Goal: Task Accomplishment & Management: Manage account settings

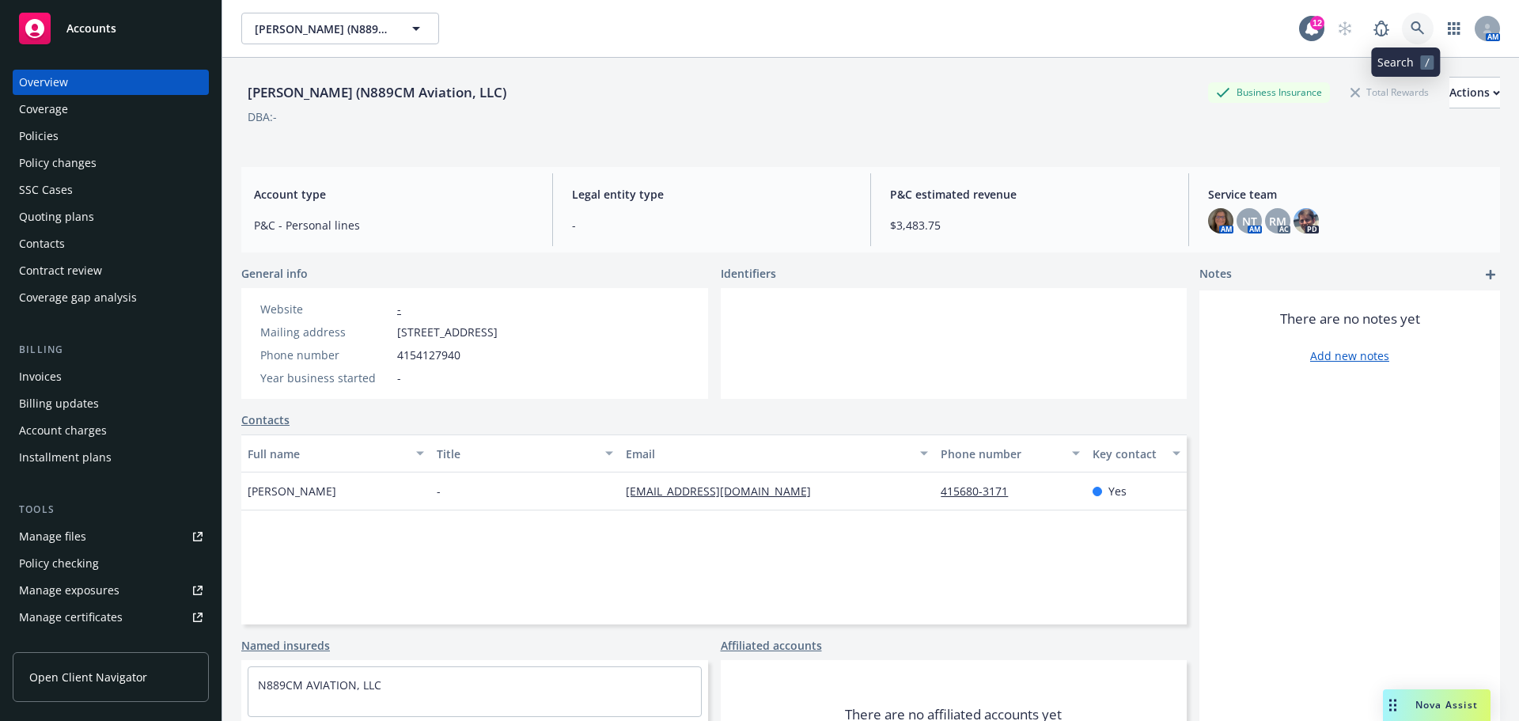
click at [1410, 29] on icon at bounding box center [1417, 28] width 14 height 14
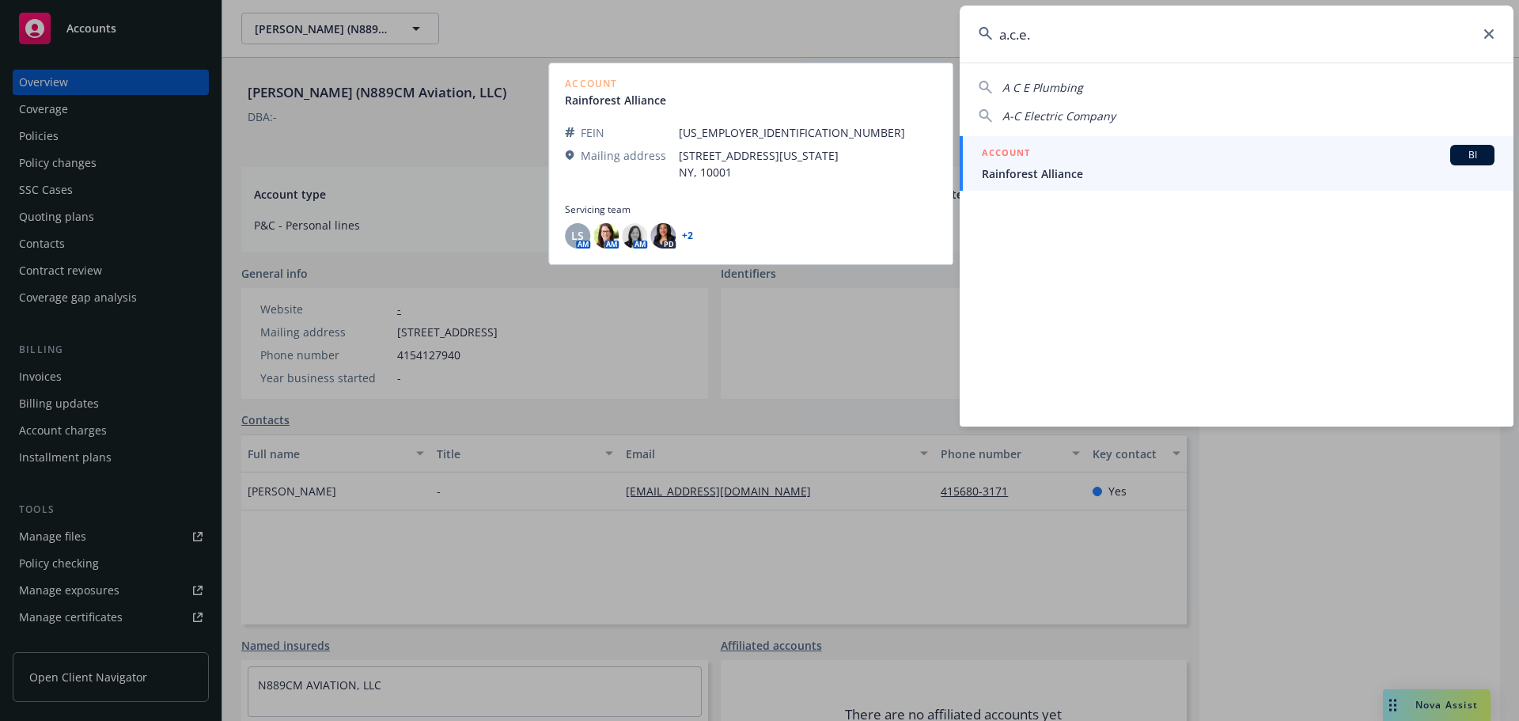
type input "a.c.e.s"
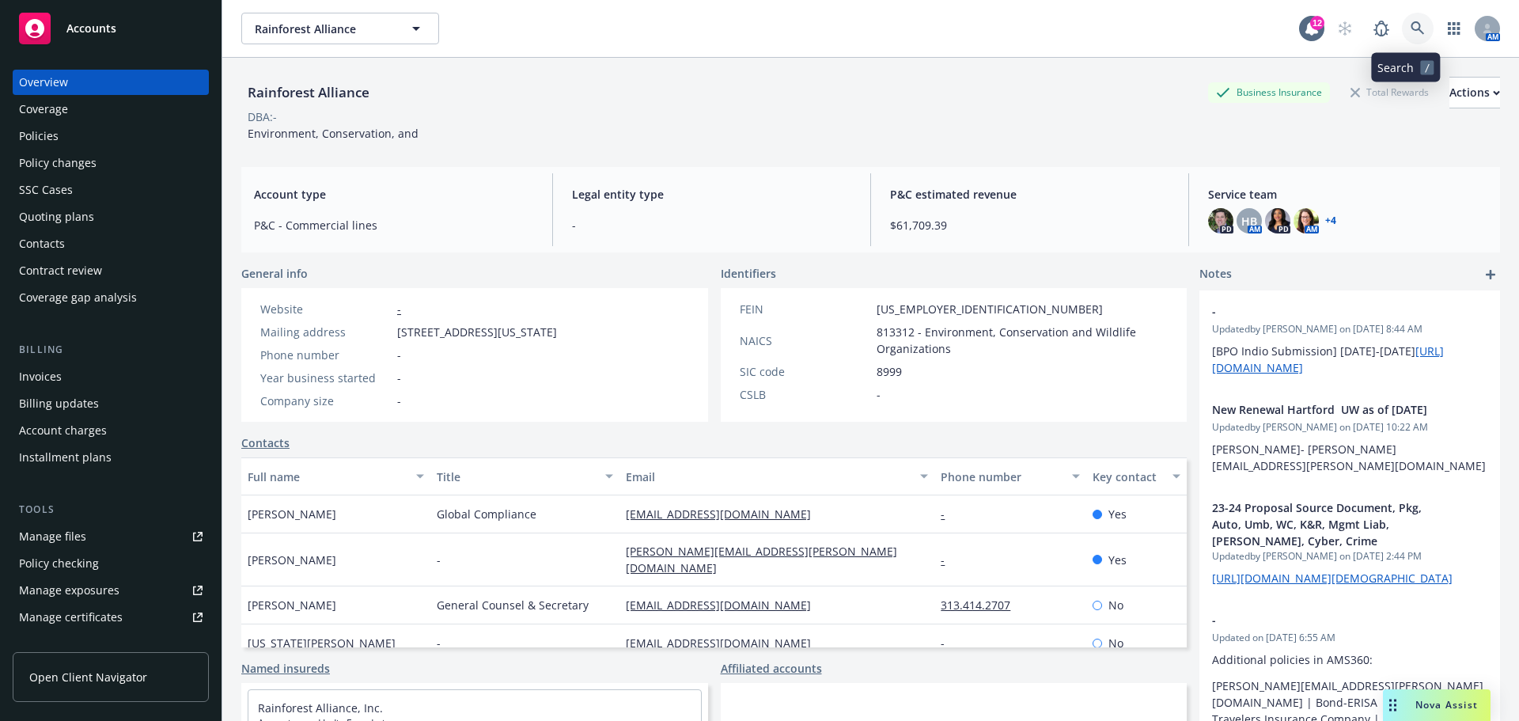
click at [1409, 36] on link at bounding box center [1418, 29] width 32 height 32
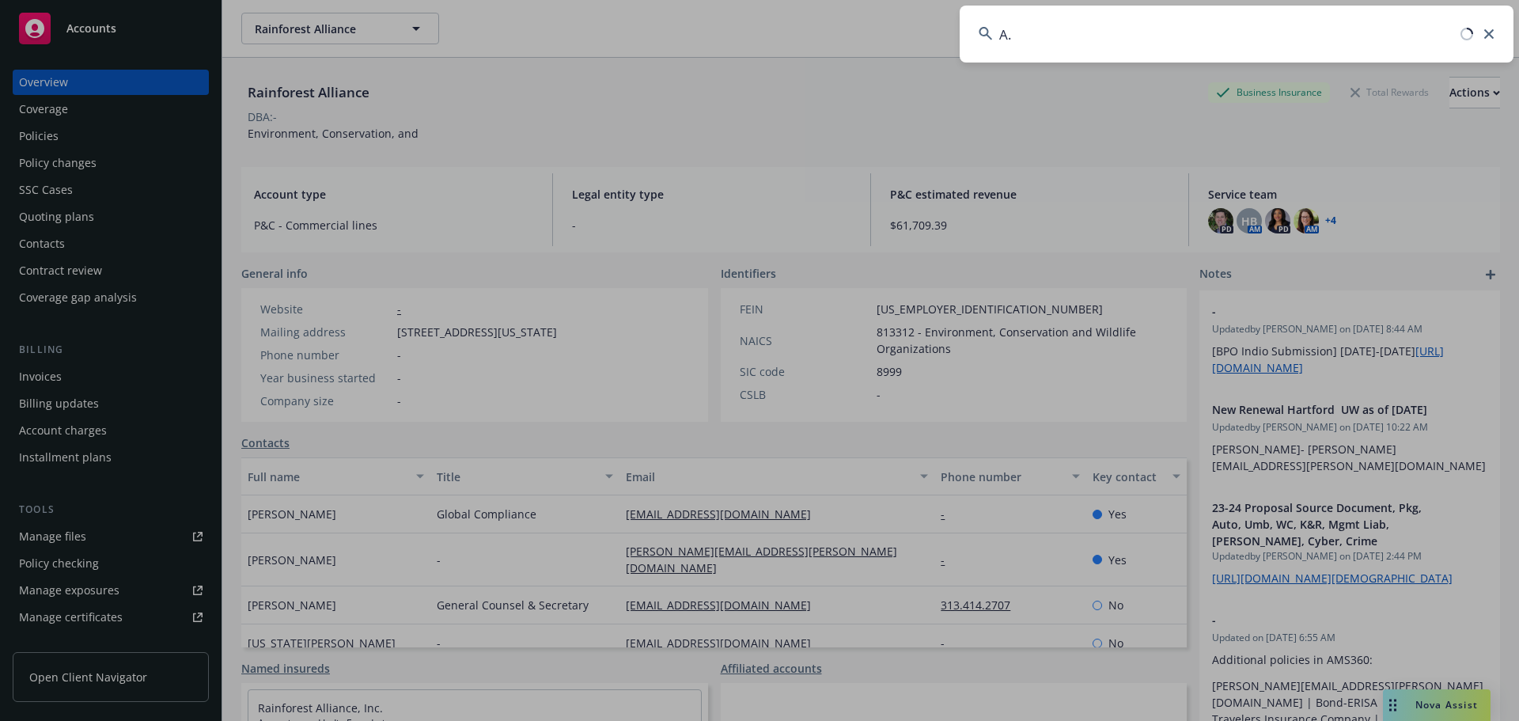
type input "A"
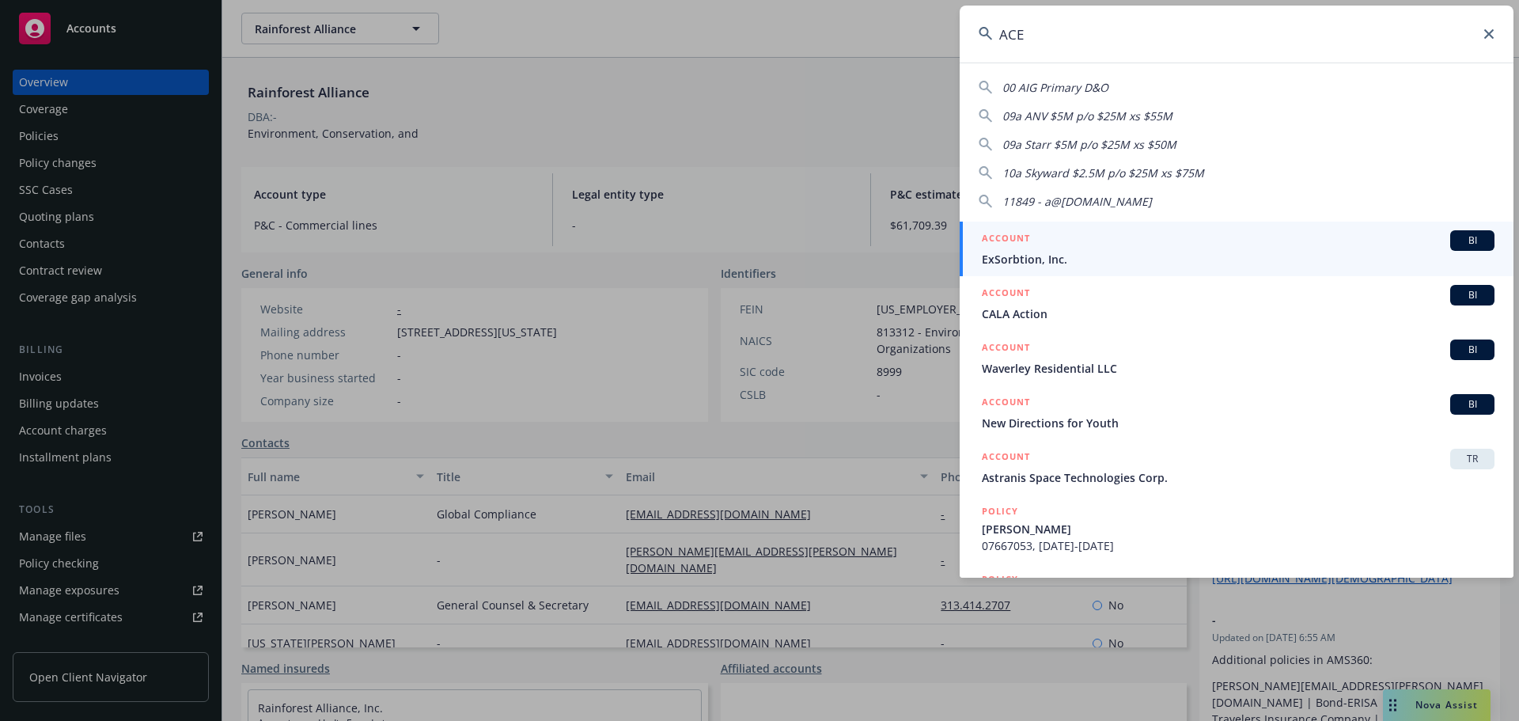
type input "ACES"
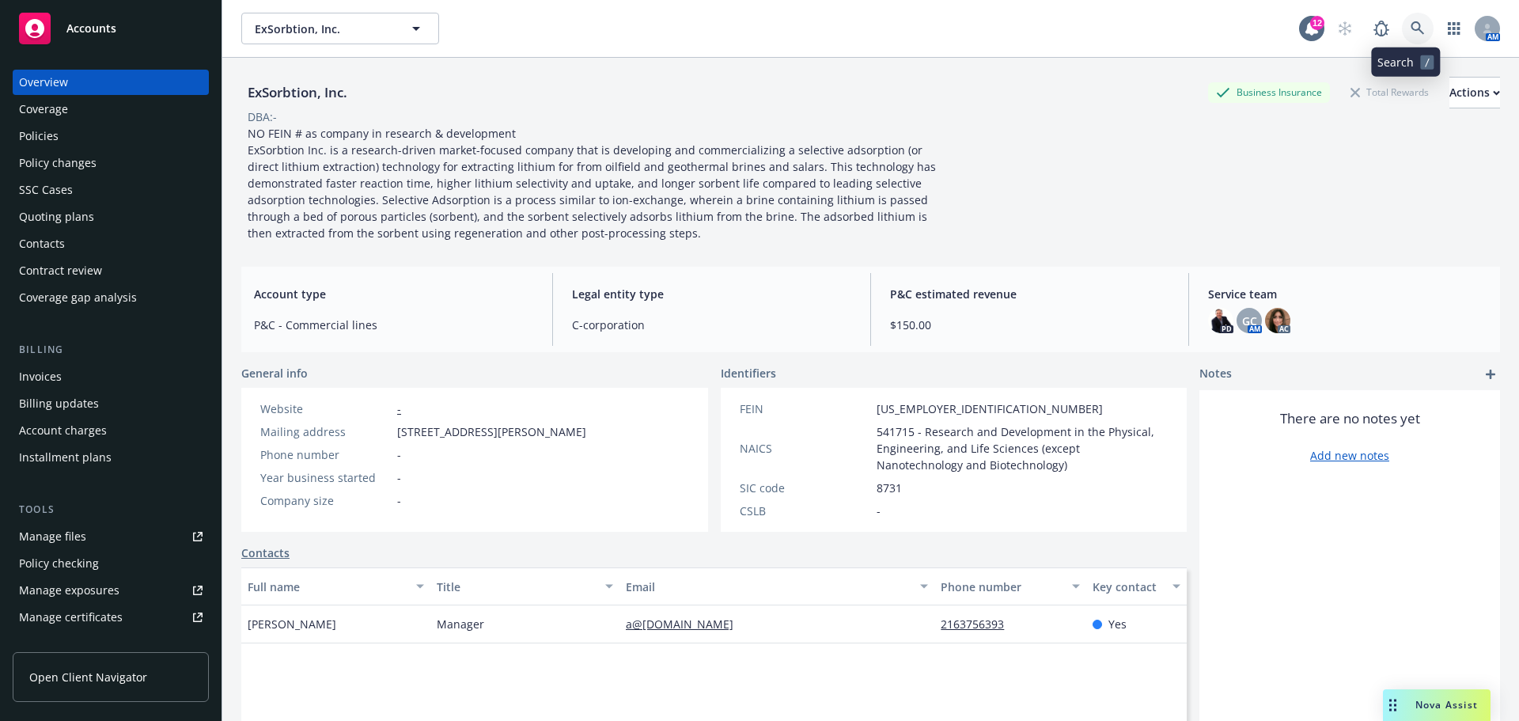
click at [1410, 33] on icon at bounding box center [1417, 28] width 14 height 14
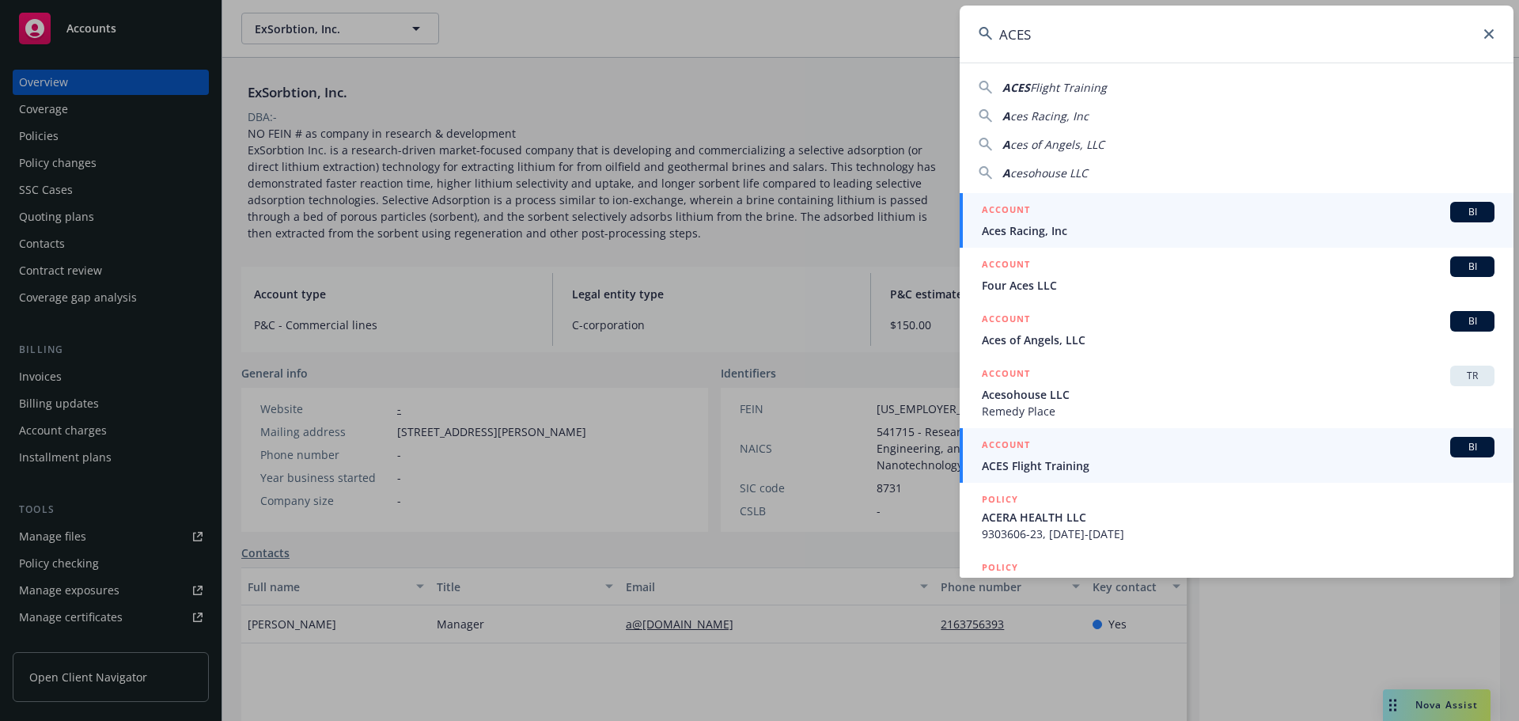
type input "ACES"
click at [1076, 460] on span "ACES Flight Training" at bounding box center [1238, 465] width 513 height 17
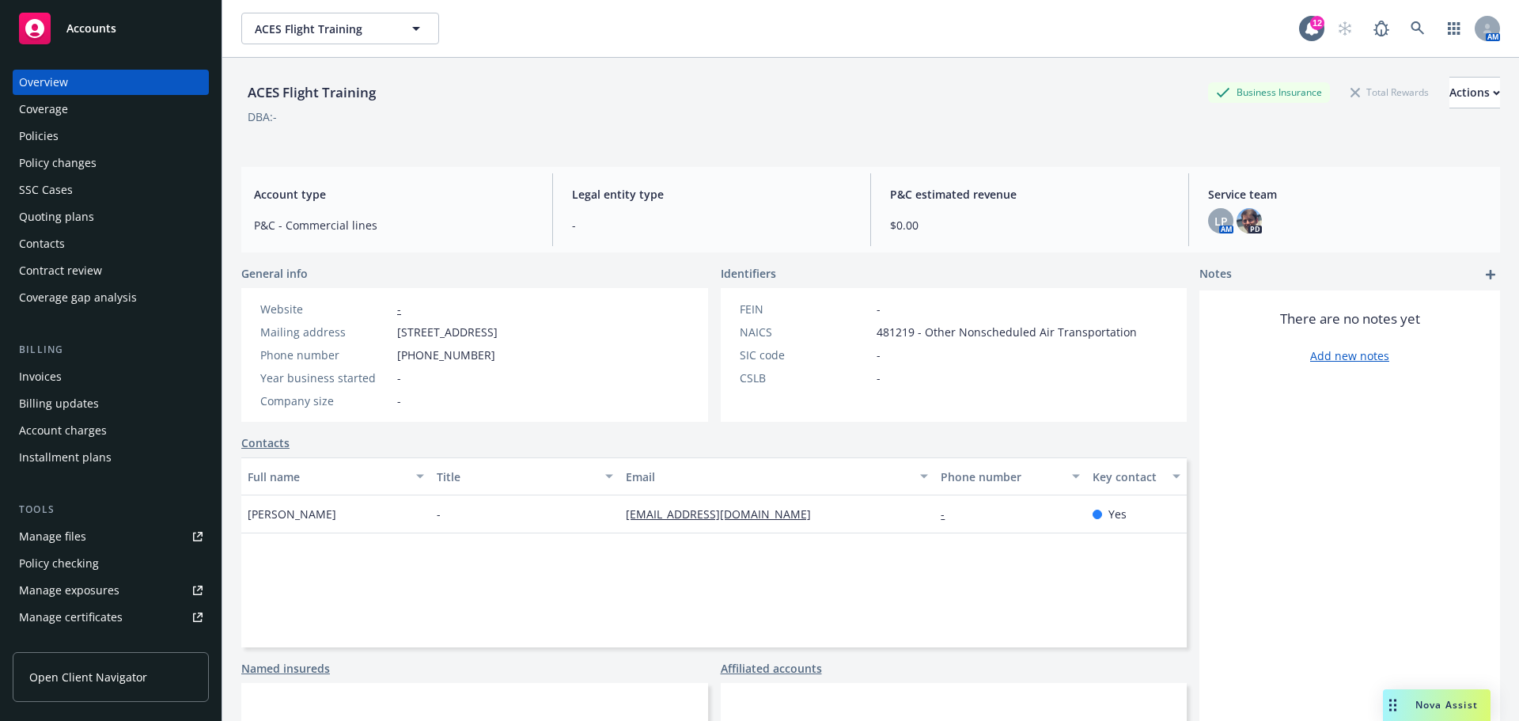
click at [69, 530] on div "Manage files" at bounding box center [52, 536] width 67 height 25
click at [1410, 28] on icon at bounding box center [1417, 28] width 14 height 14
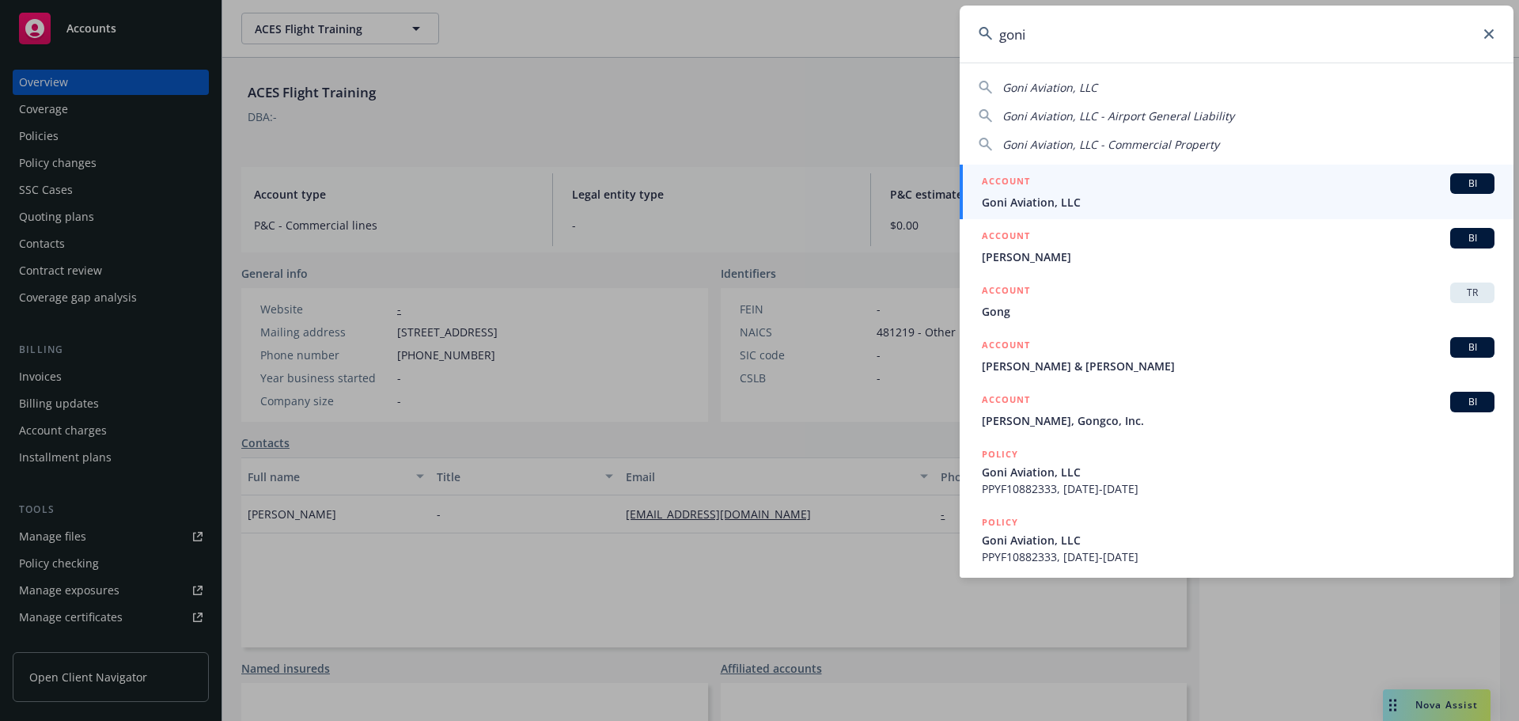
type input "goni"
click at [1039, 204] on span "Goni Aviation, LLC" at bounding box center [1238, 202] width 513 height 17
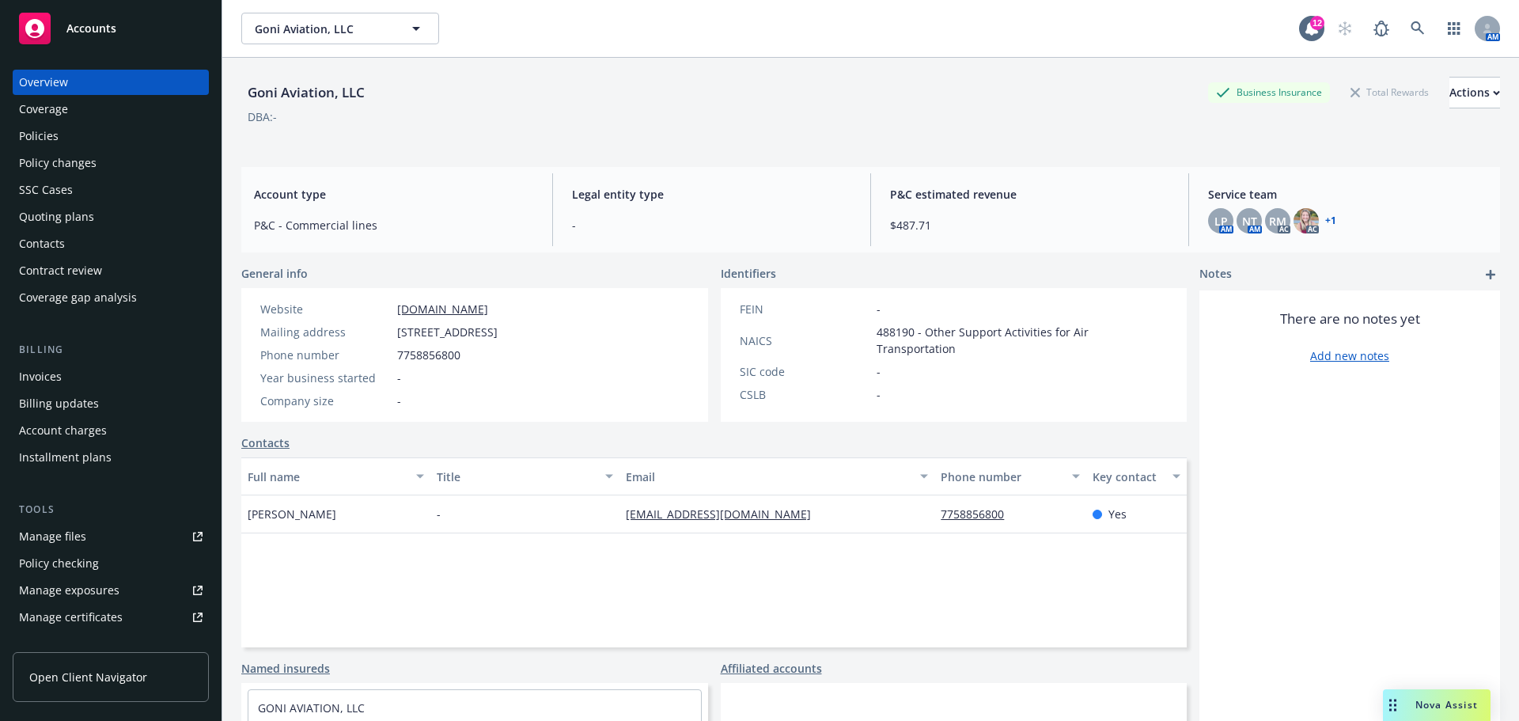
click at [73, 131] on div "Policies" at bounding box center [110, 135] width 183 height 25
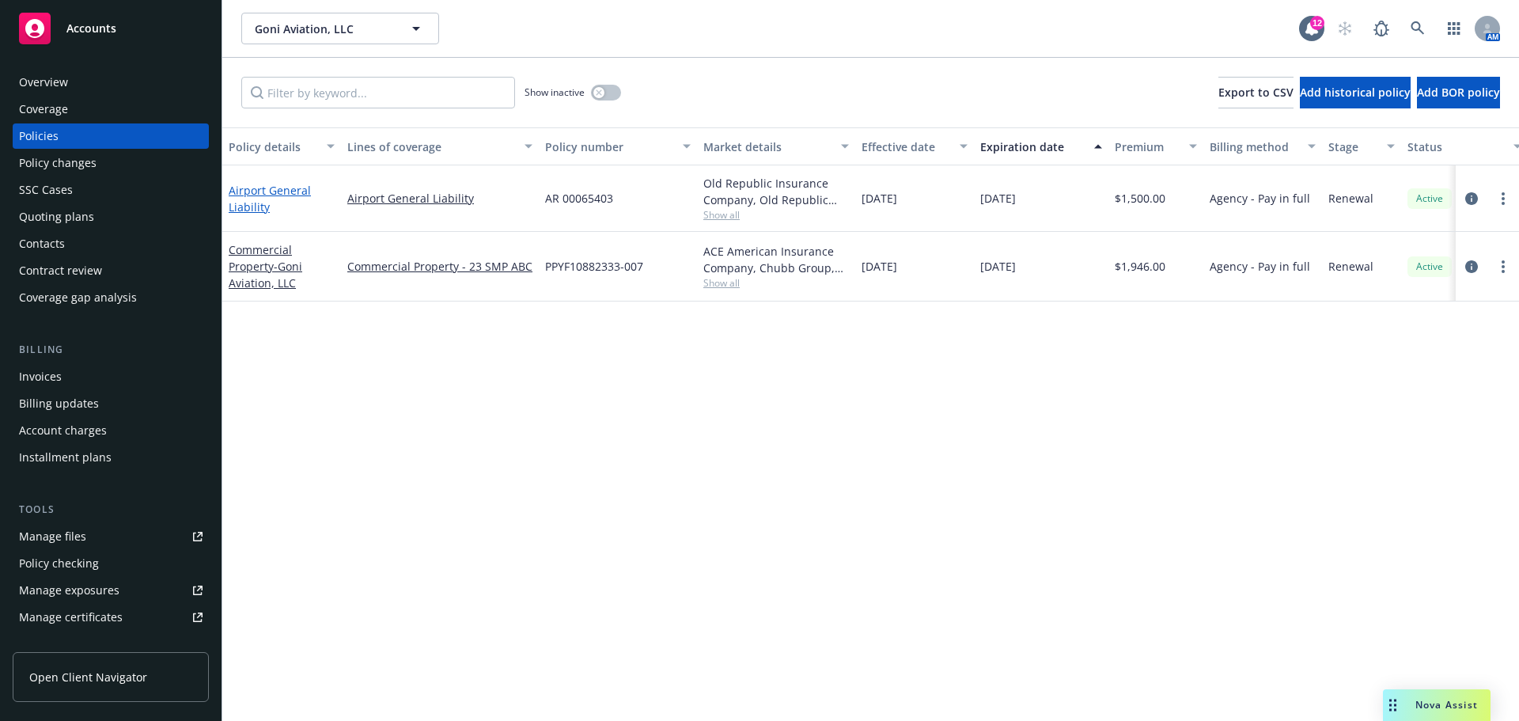
click at [244, 212] on link "Airport General Liability" at bounding box center [270, 199] width 82 height 32
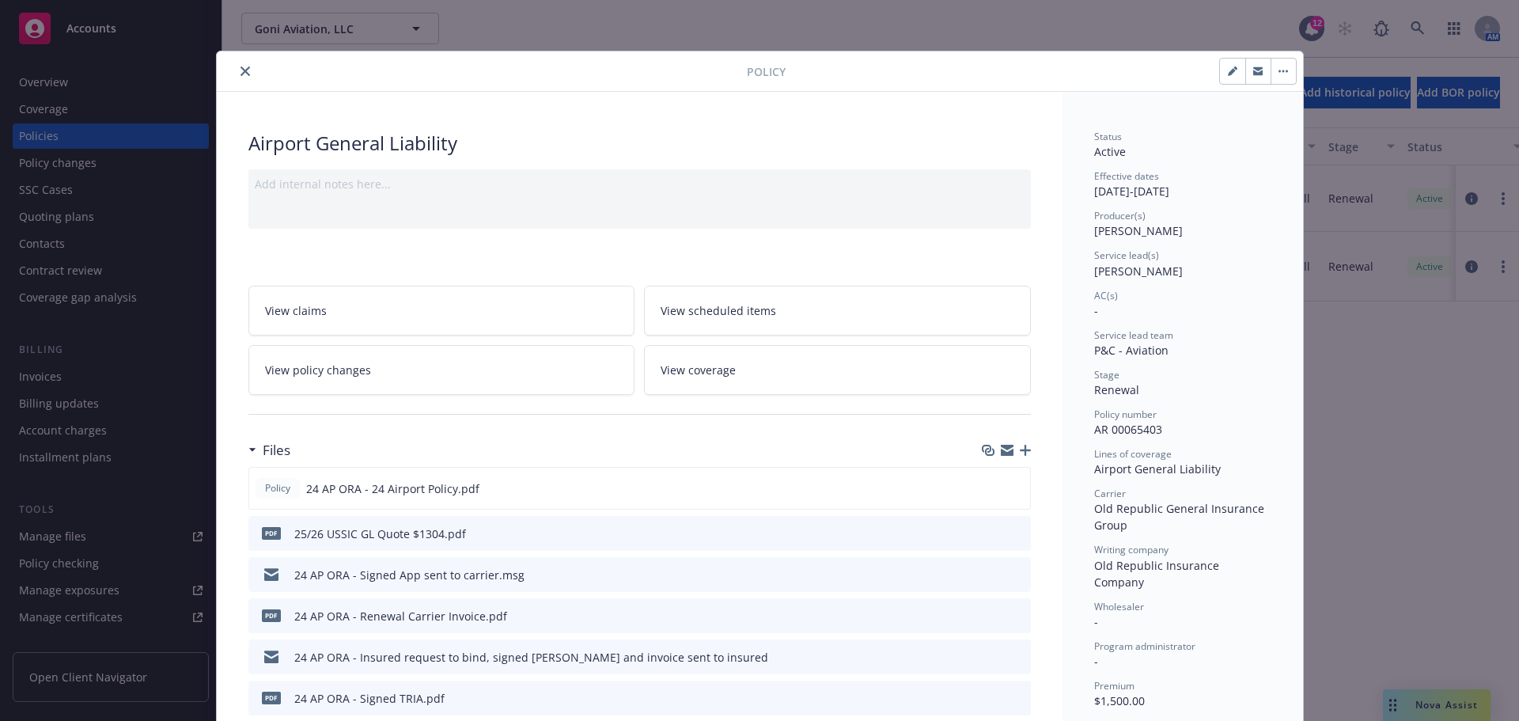
scroll to position [79, 0]
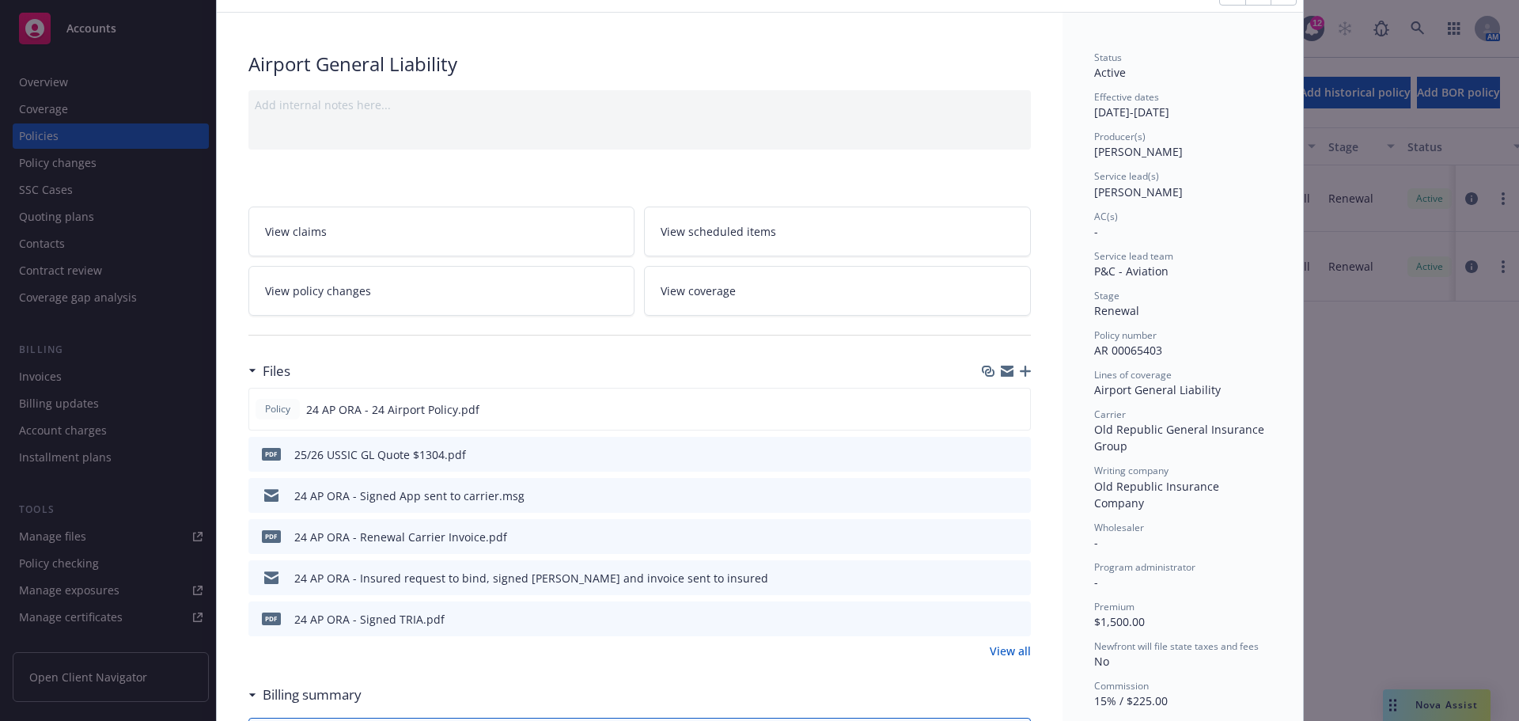
click at [1023, 367] on icon "button" at bounding box center [1025, 370] width 11 height 11
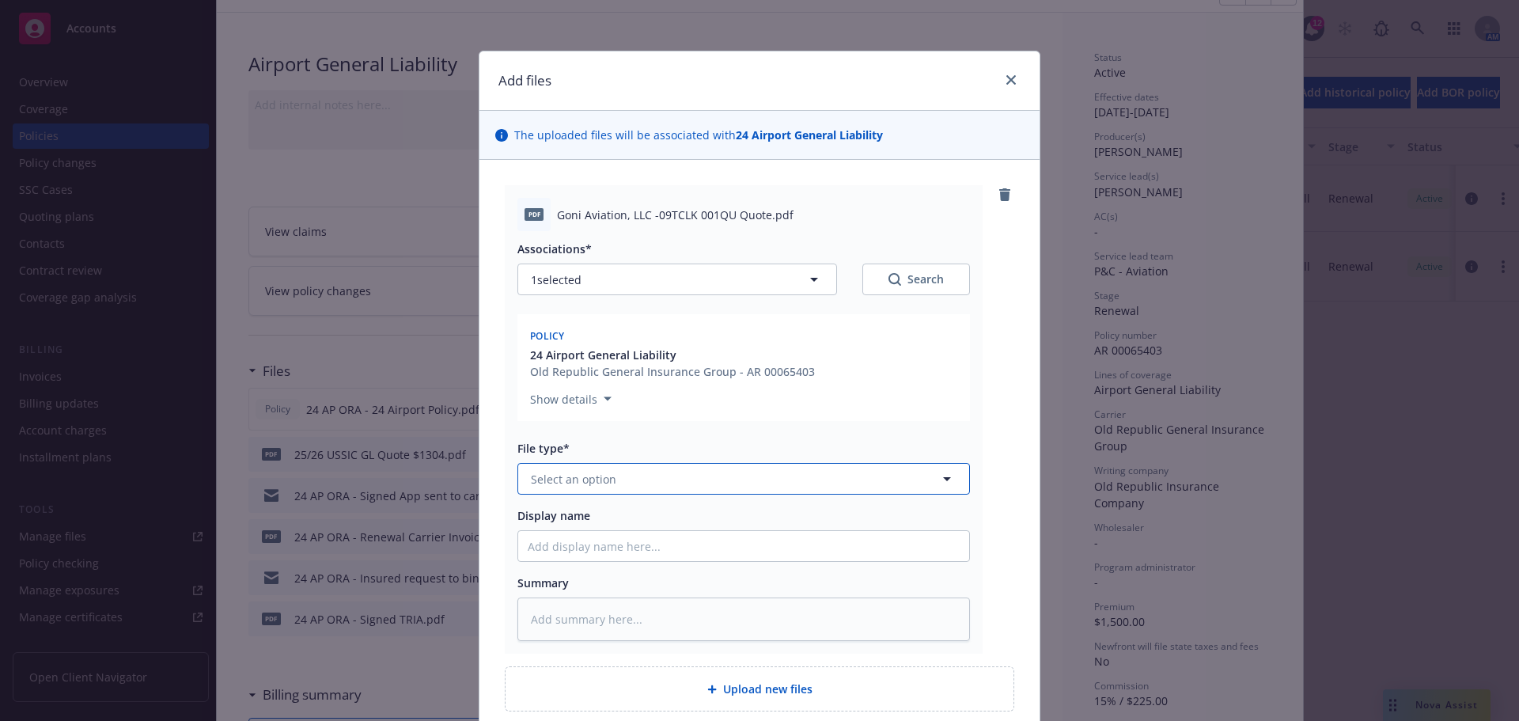
click at [605, 465] on button "Select an option" at bounding box center [743, 479] width 452 height 32
type input "quote"
click at [562, 534] on div "Quote" at bounding box center [550, 522] width 44 height 23
drag, startPoint x: 564, startPoint y: 548, endPoint x: 572, endPoint y: 524, distance: 25.8
click at [564, 548] on input "Display name" at bounding box center [743, 546] width 451 height 30
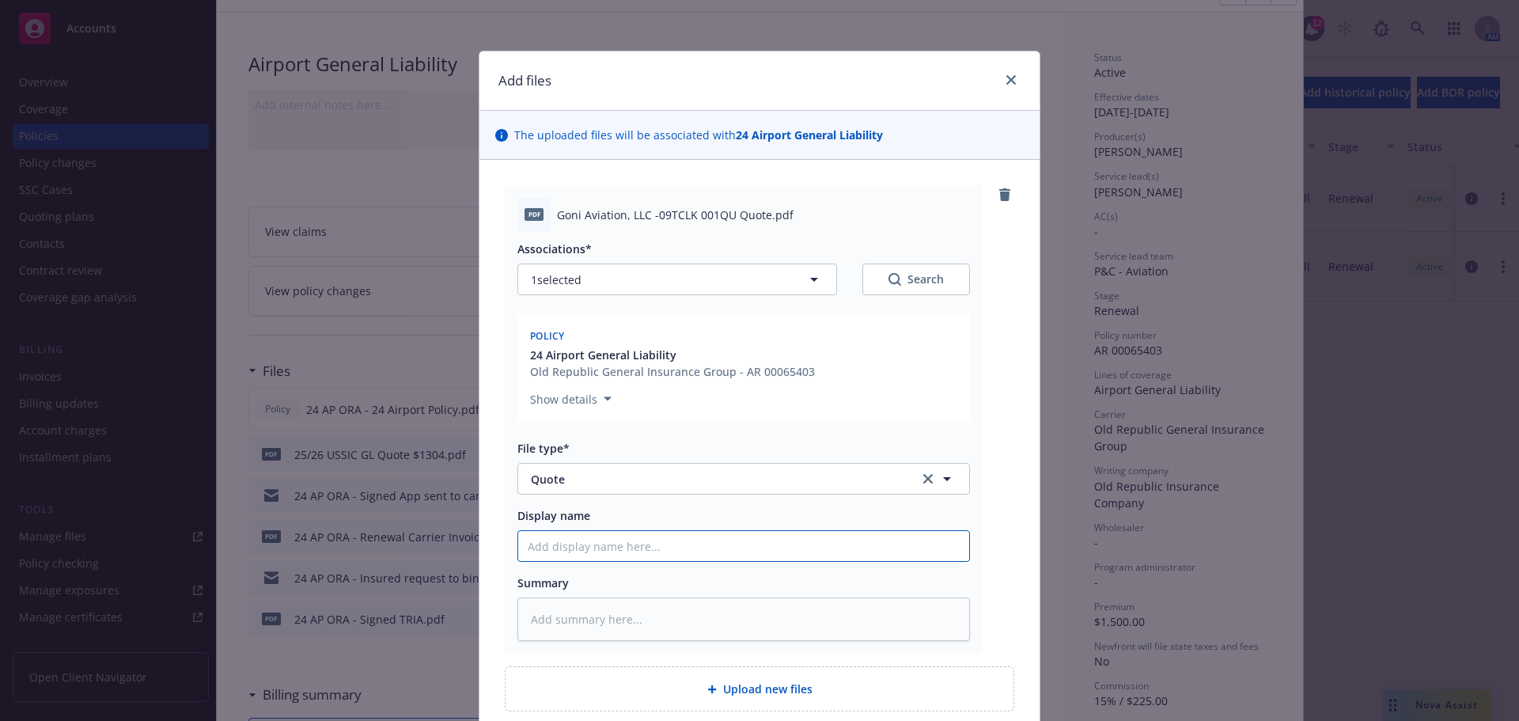
type textarea "x"
type input "2"
type textarea "x"
type input "25"
type textarea "x"
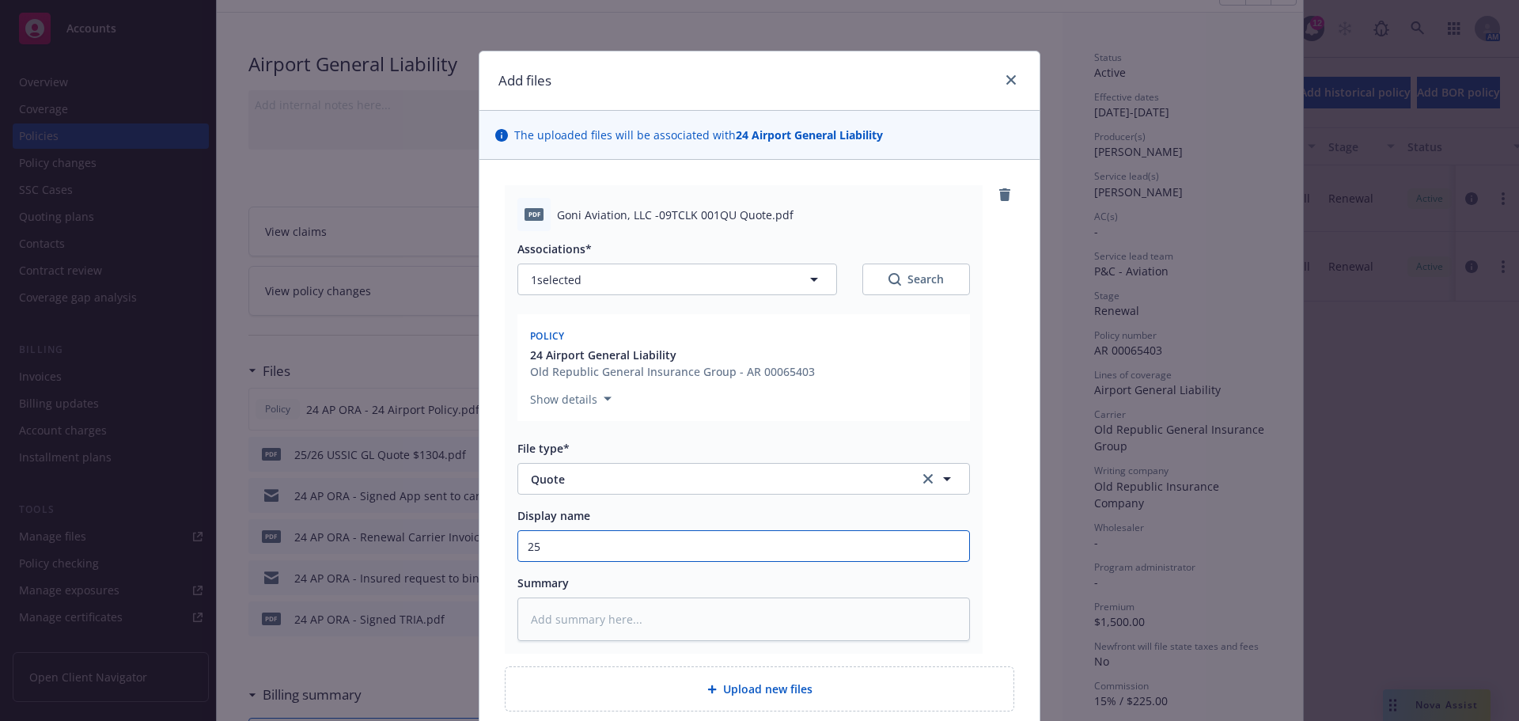
type input "25/"
type textarea "x"
type input "25/2"
type textarea "x"
type input "25/26"
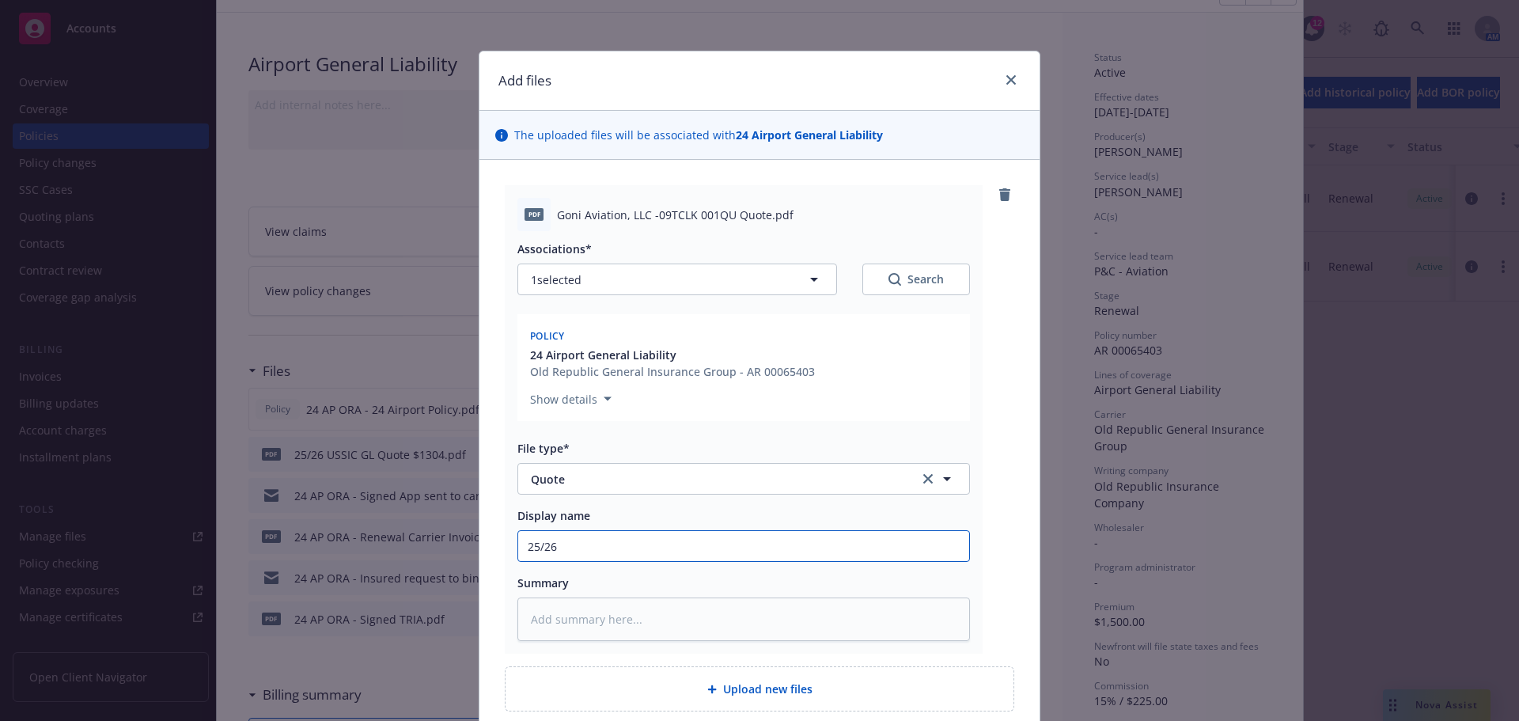
type textarea "x"
type input "25/26"
type textarea "x"
type input "25/26 C"
type textarea "x"
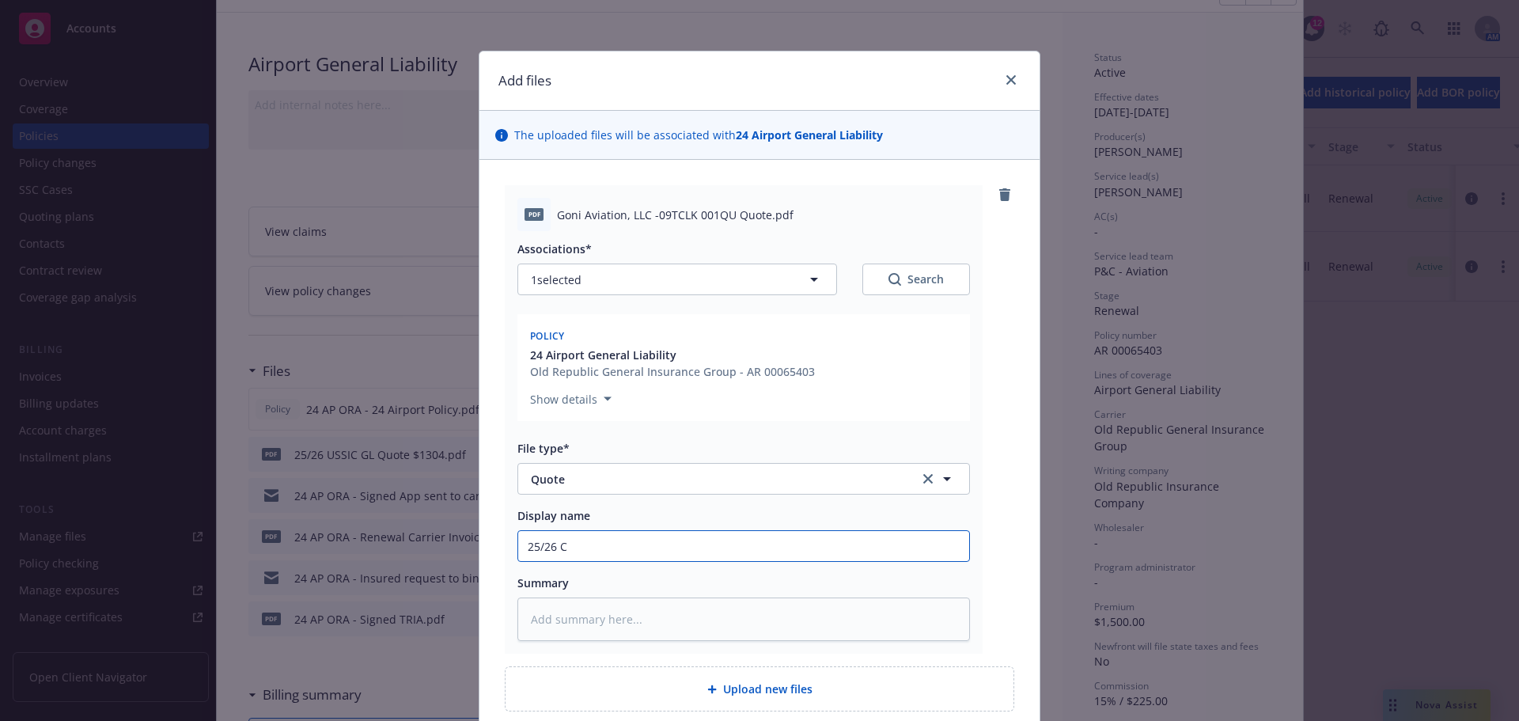
type input "25/26 CH"
type textarea "x"
type input "25/26 C"
type textarea "x"
type input "25/26 Ch"
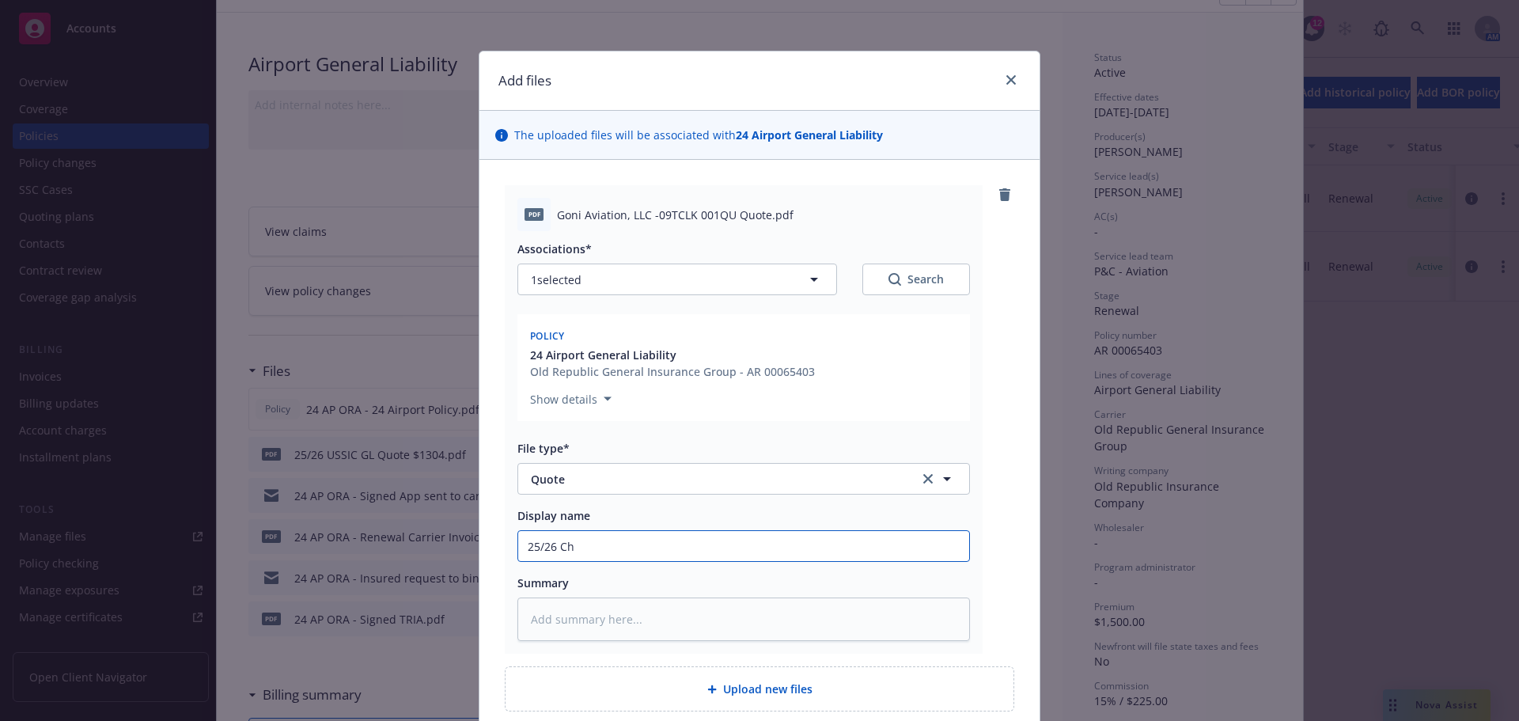
type textarea "x"
type input "25/26 Chu"
type textarea "x"
type input "25/26 Chub"
type textarea "x"
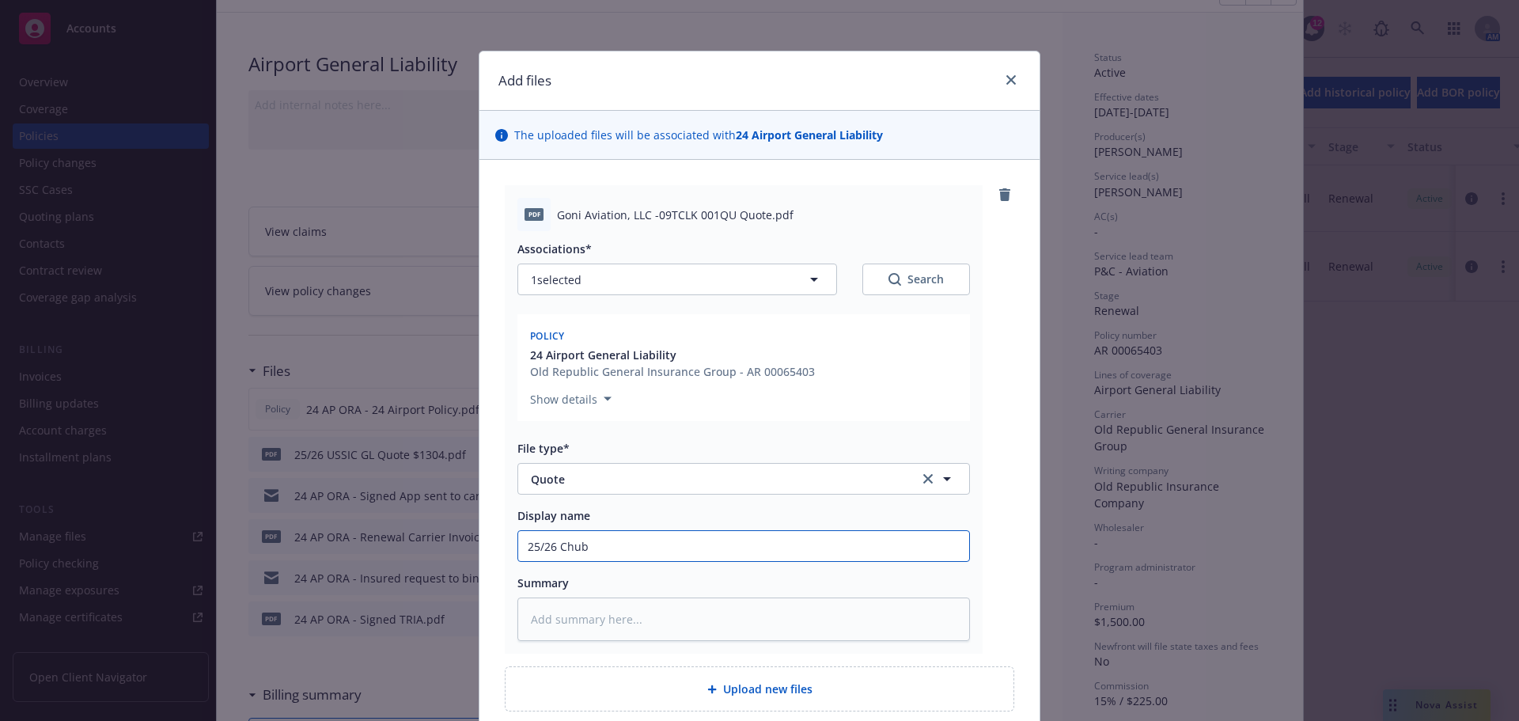
type input "25/26 Chubb"
type textarea "x"
type input "25/26 Chubb"
type textarea "x"
type input "25/26 Chubb G"
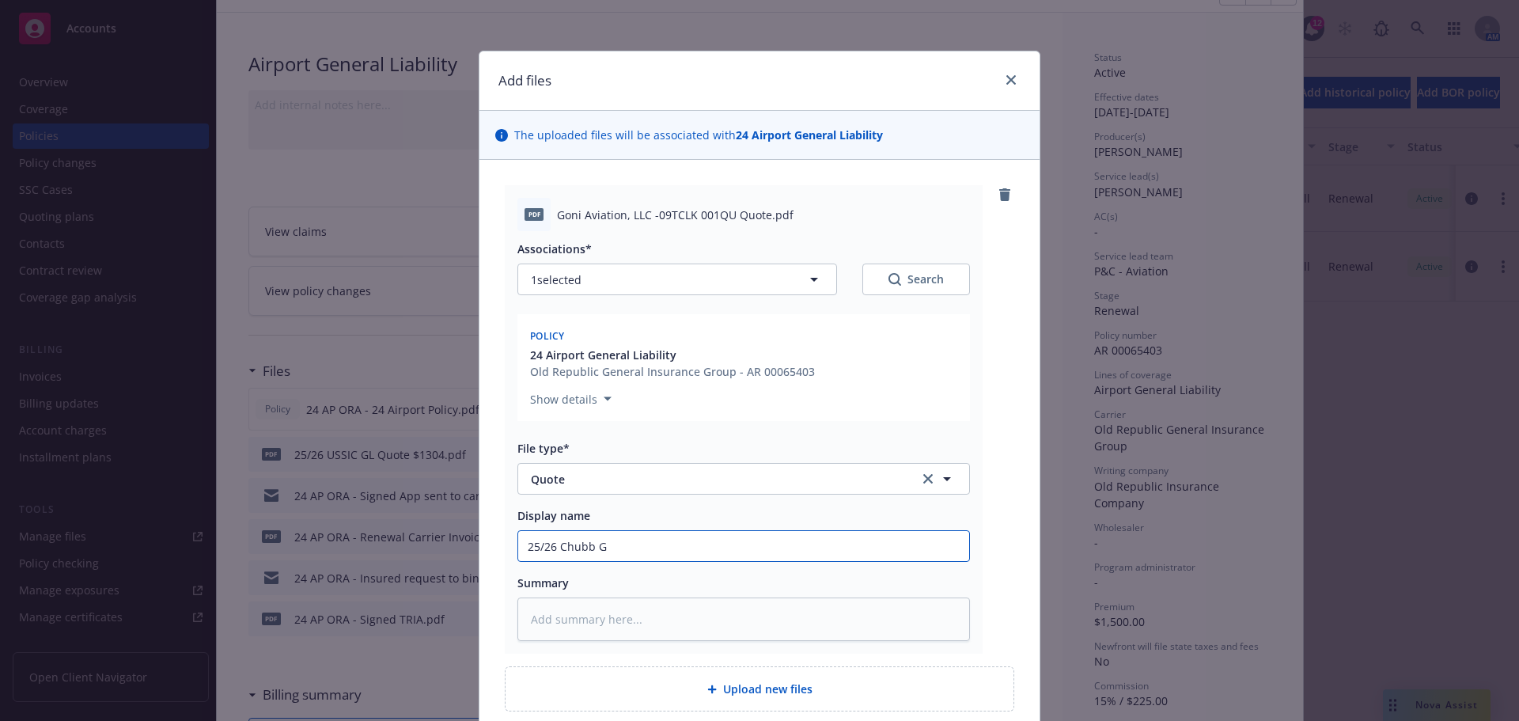
type textarea "x"
type input "25/26 Chubb GK"
type textarea "x"
type input "25/26 Chubb GK"
type textarea "x"
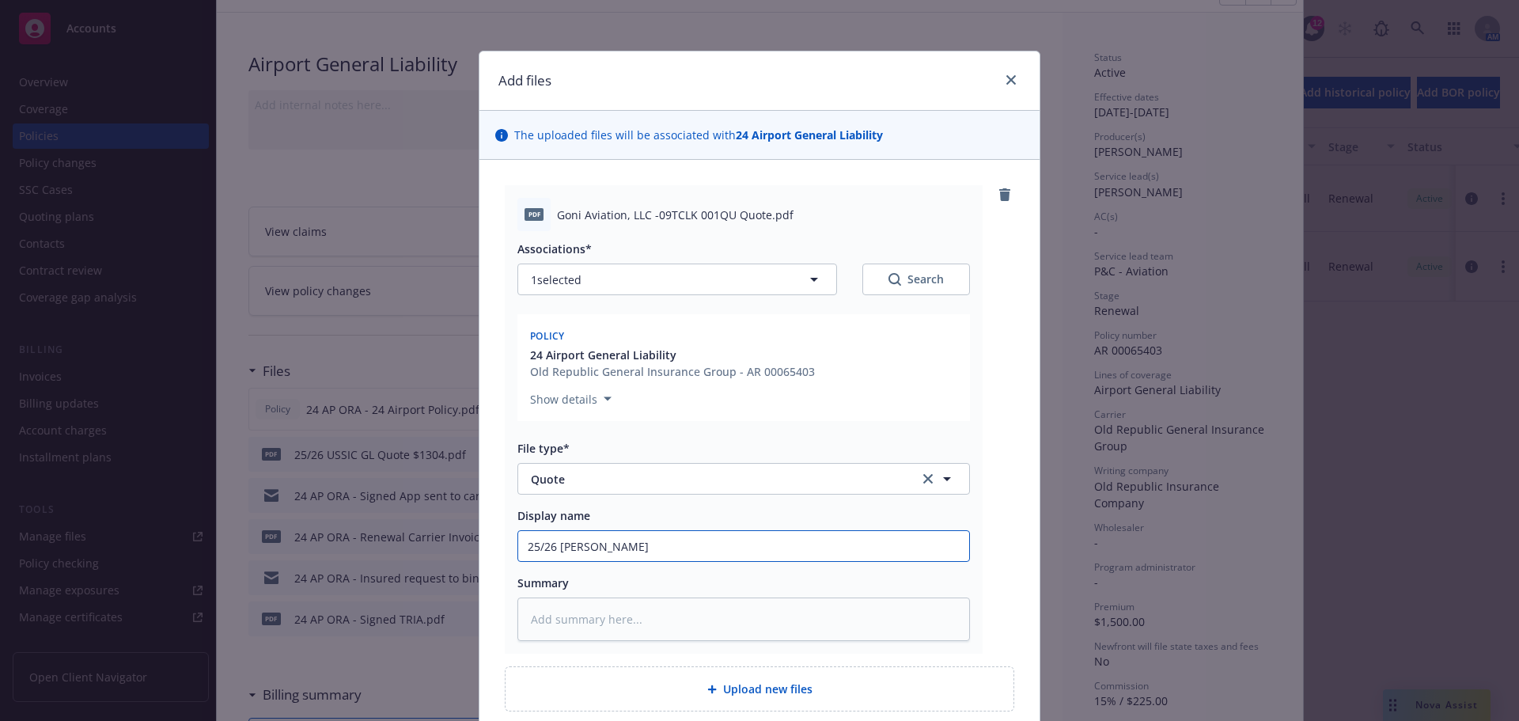
type input "25/26 Chubb GK"
type textarea "x"
type input "25/26 Chubb G"
type textarea "x"
type input "25/26 Chubb GL"
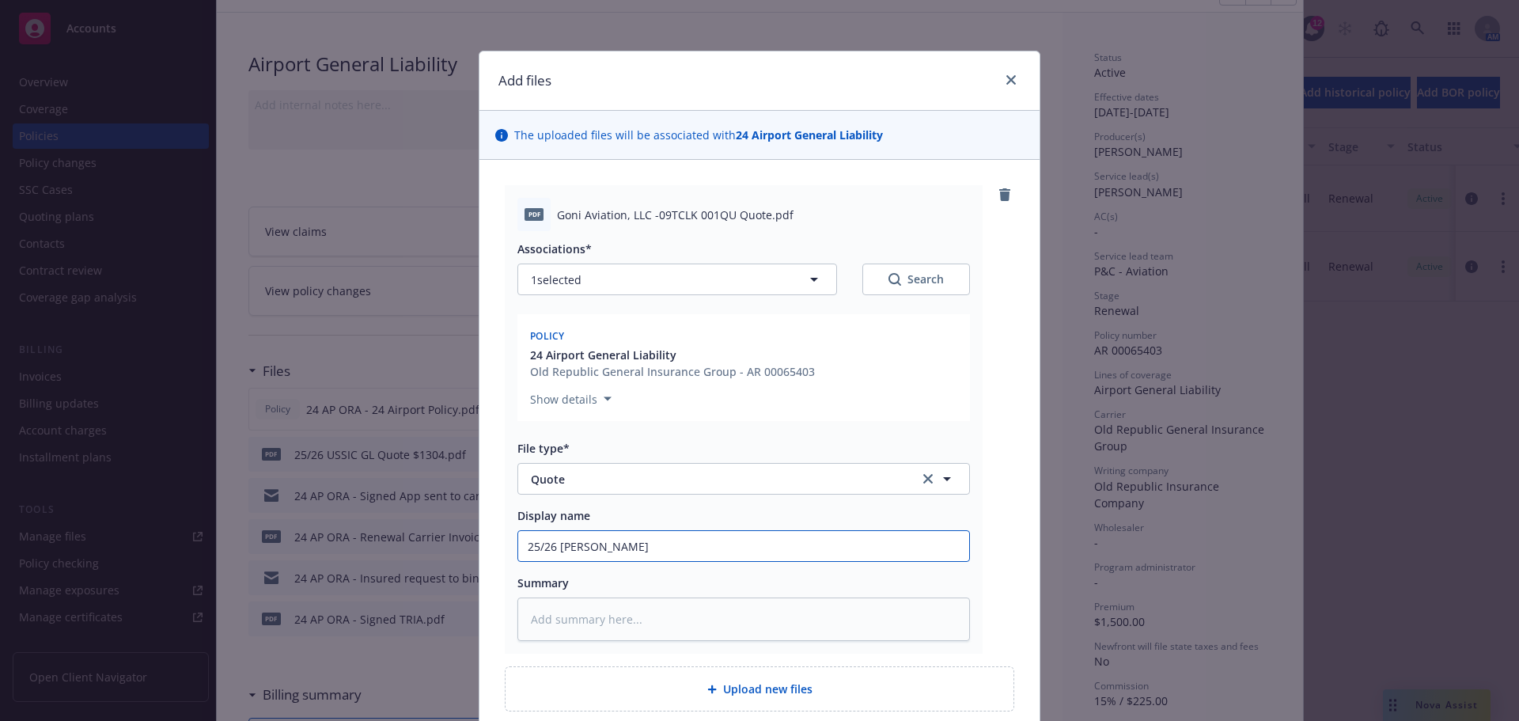
type textarea "x"
type input "25/26 Chubb GL"
type textarea "x"
type input "25/26 Chubb GL $"
type textarea "x"
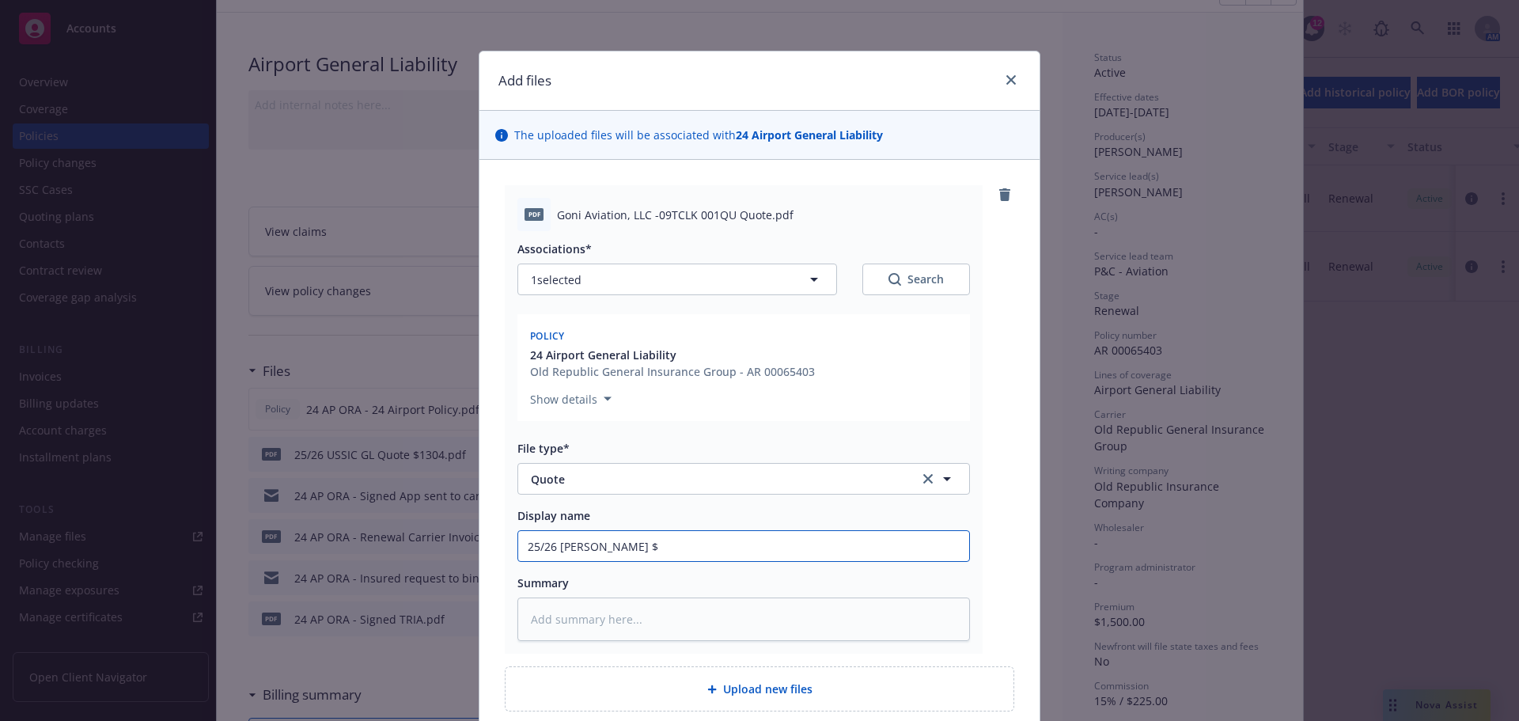
type input "25/26 Chubb GL $1"
type textarea "x"
type input "25/26 Chubb GL $15"
type textarea "x"
type input "25/26 Chubb GL $152"
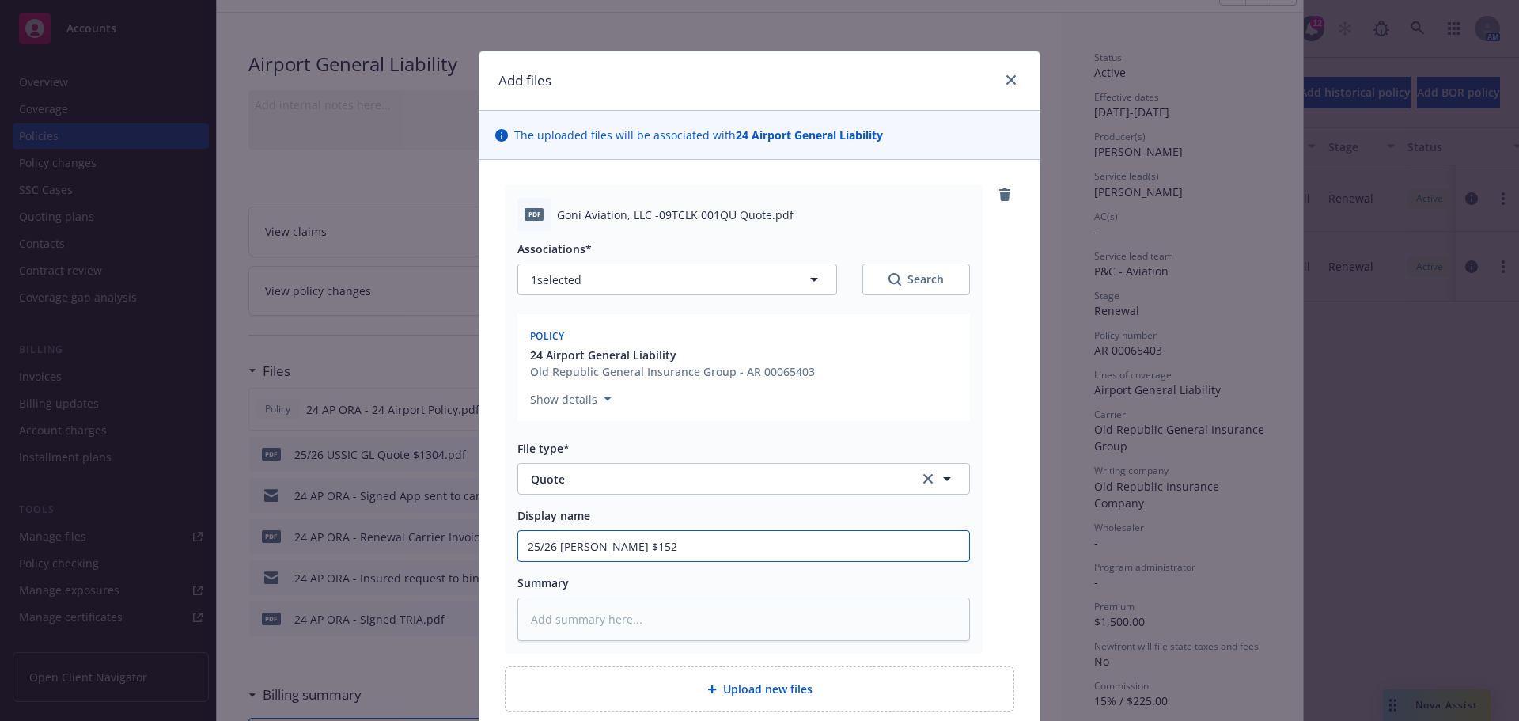
type textarea "x"
type input "25/26 Chubb GL $1525"
type textarea "x"
type input "25/26 Chubb GL $15258"
type textarea "x"
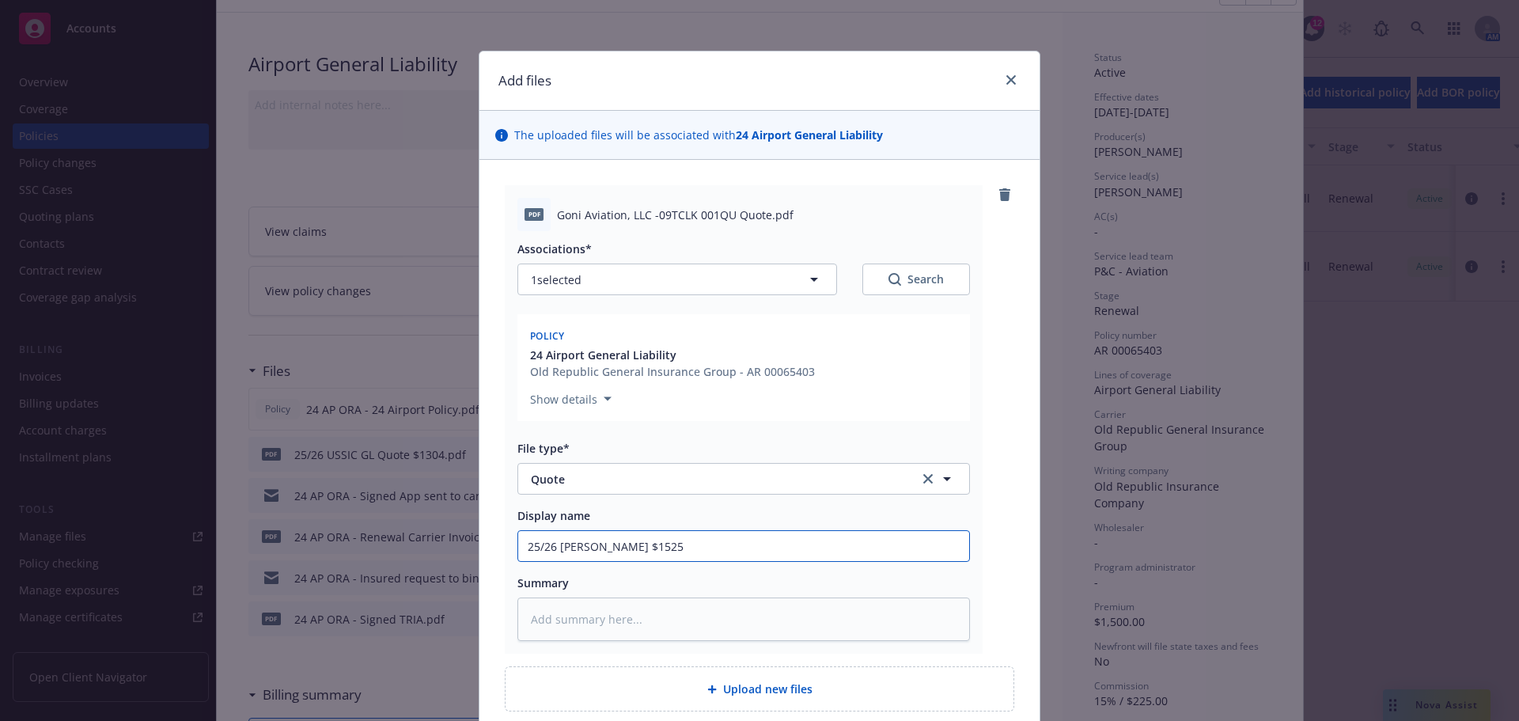
click at [551, 554] on input "25/26 Chubb GL $1525" at bounding box center [743, 546] width 451 height 30
type input "25/26 Chubb GL $1525"
click at [619, 623] on textarea at bounding box center [743, 619] width 452 height 44
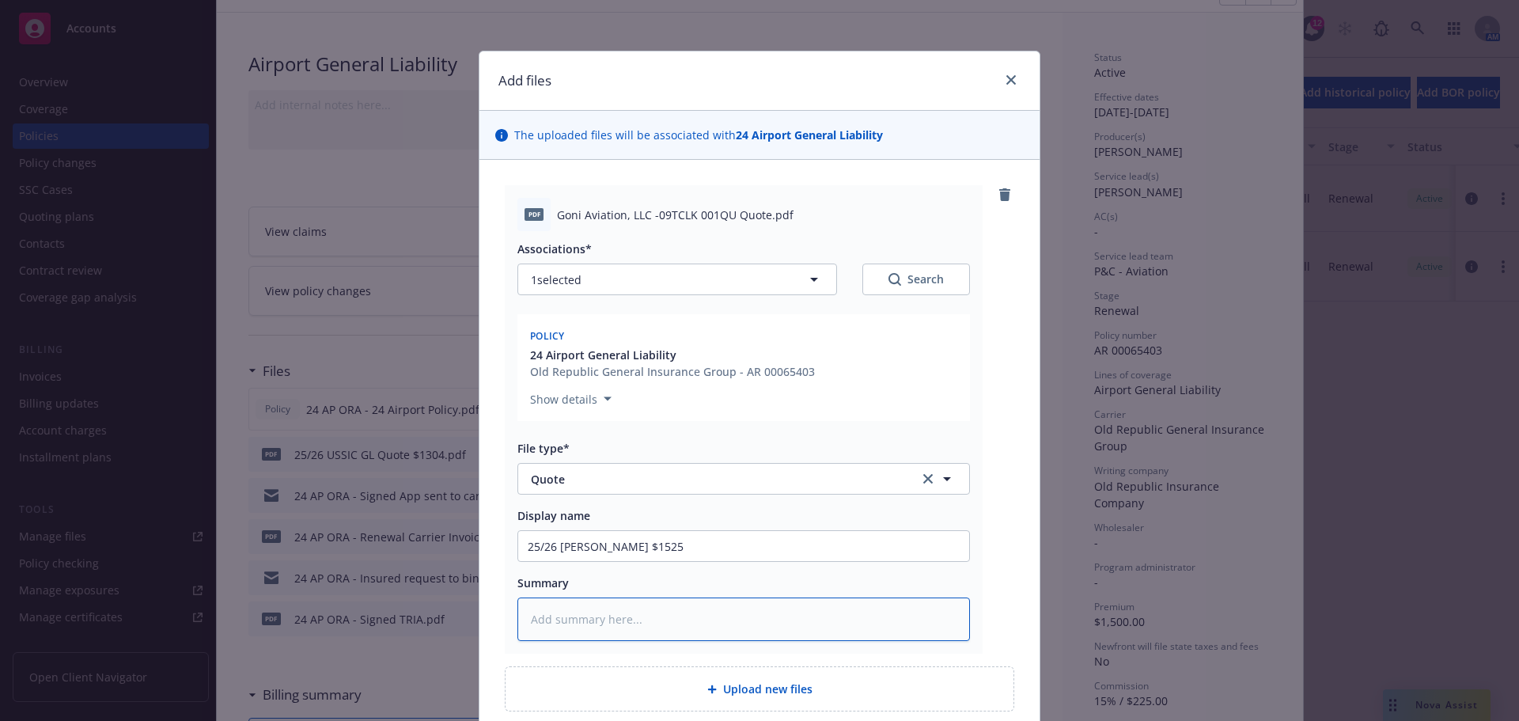
paste textarea "25/26 Chubb GL $1525"
type textarea "x"
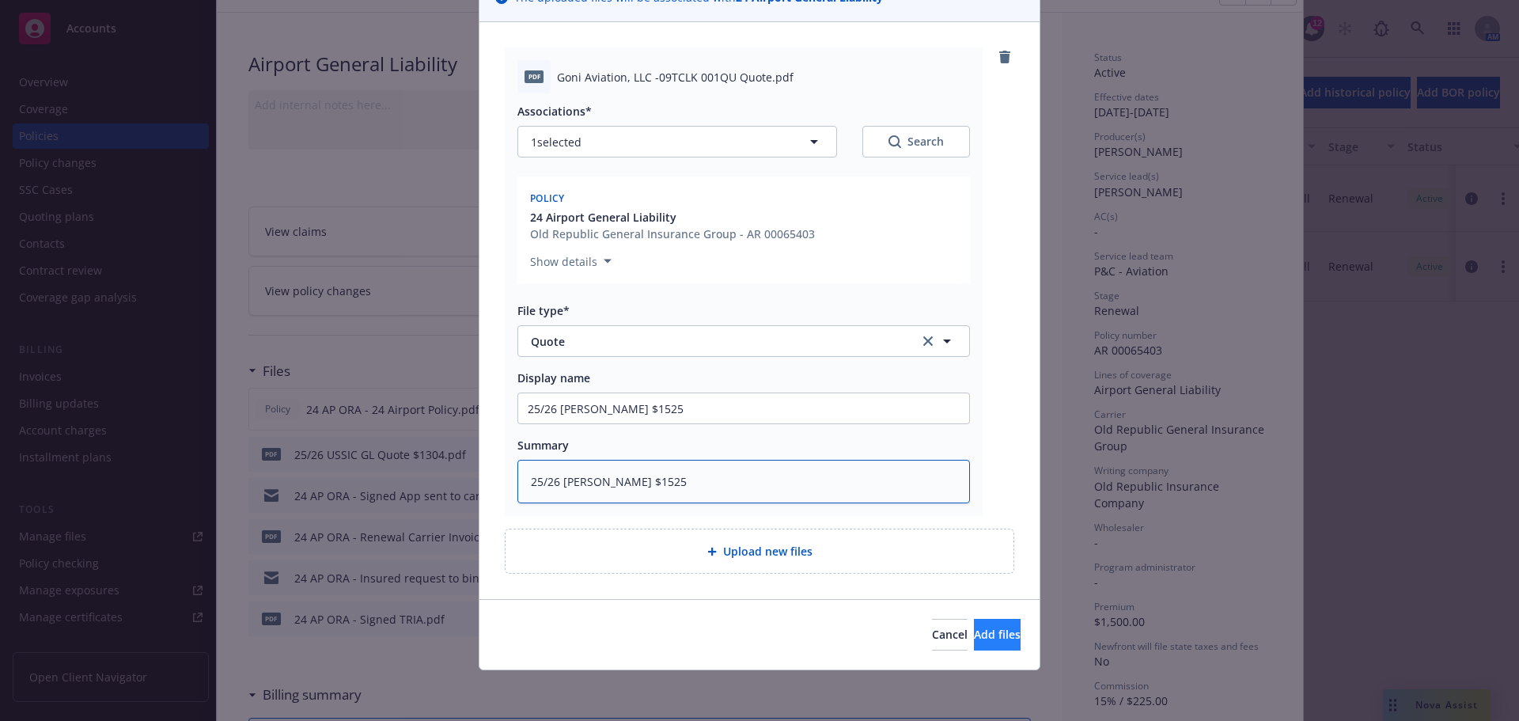
type textarea "25/26 Chubb GL $1525"
click at [974, 626] on button "Add files" at bounding box center [997, 635] width 47 height 32
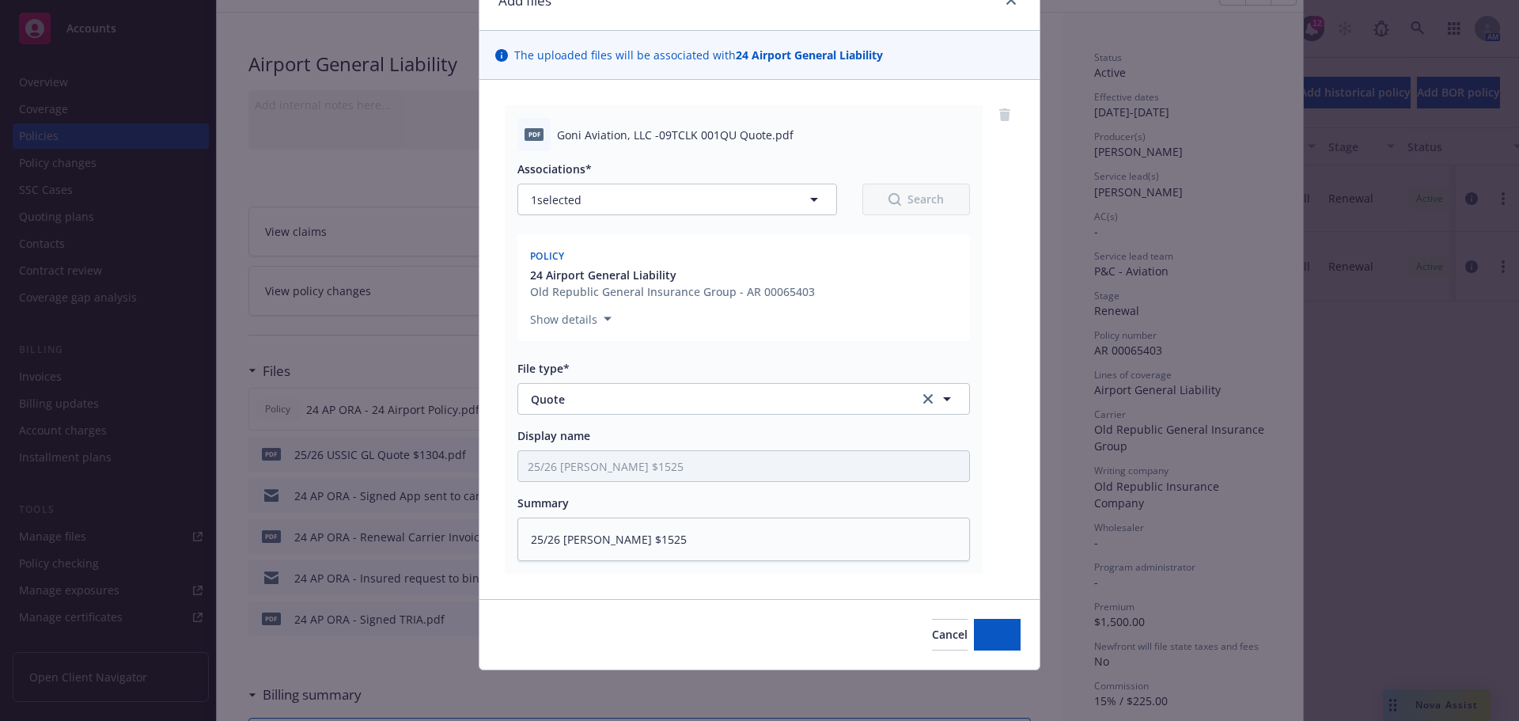
scroll to position [80, 0]
type textarea "x"
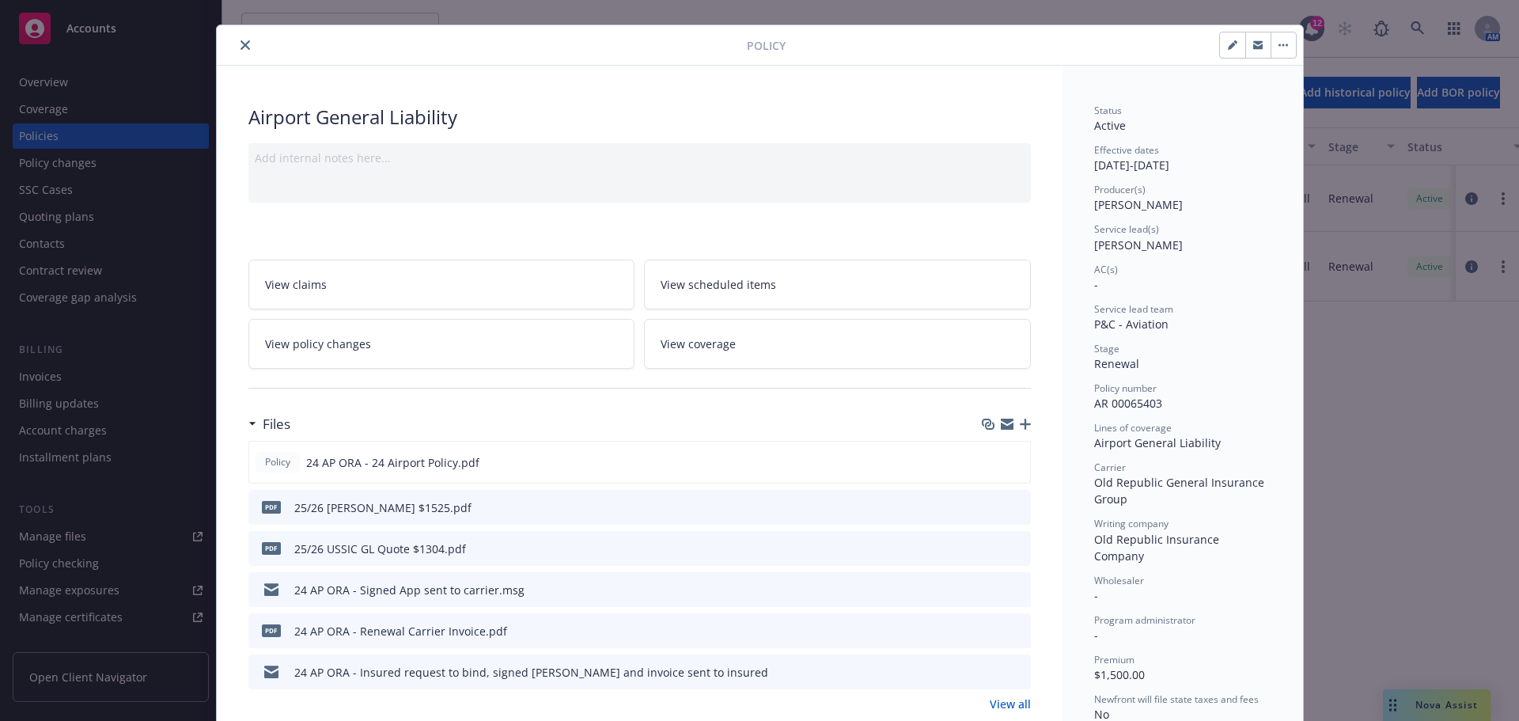
scroll to position [0, 0]
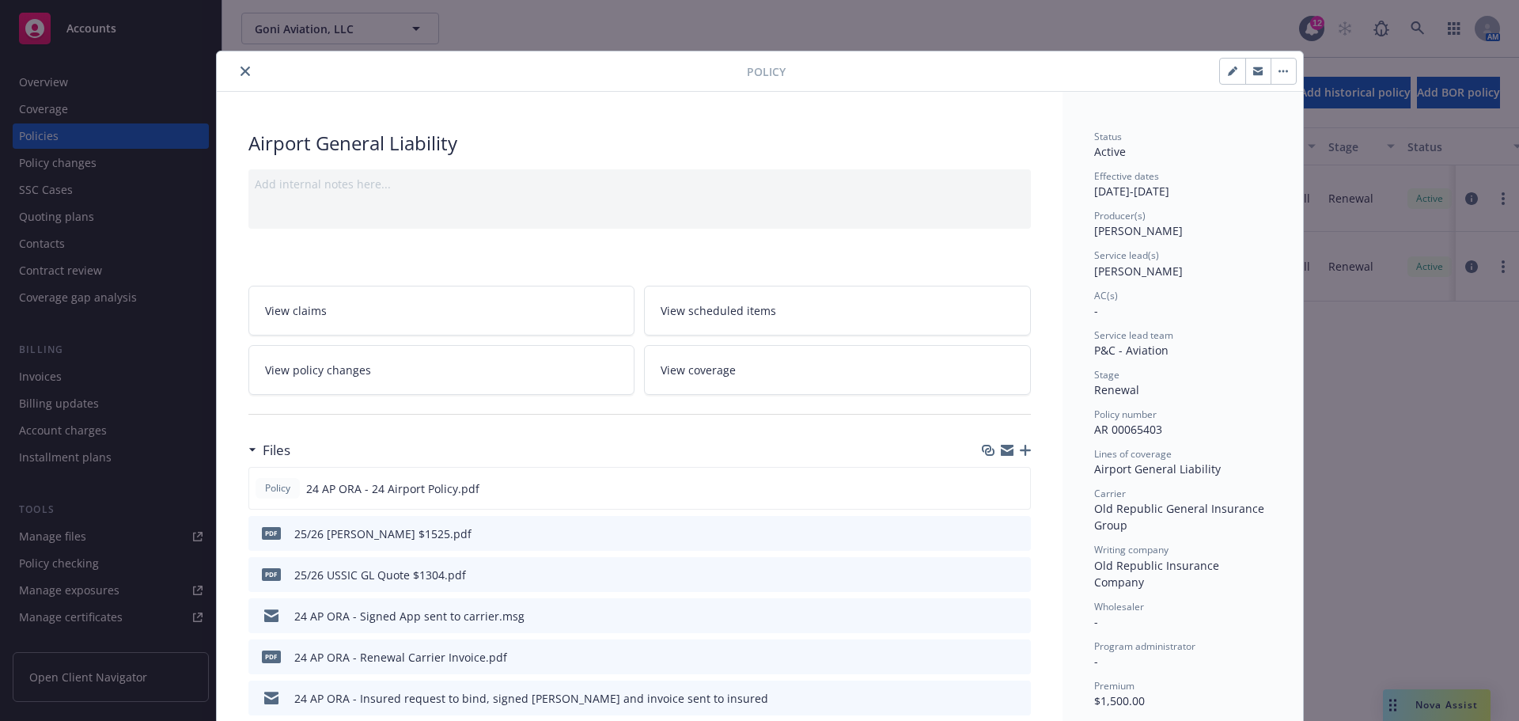
click at [240, 72] on icon "close" at bounding box center [244, 70] width 9 height 9
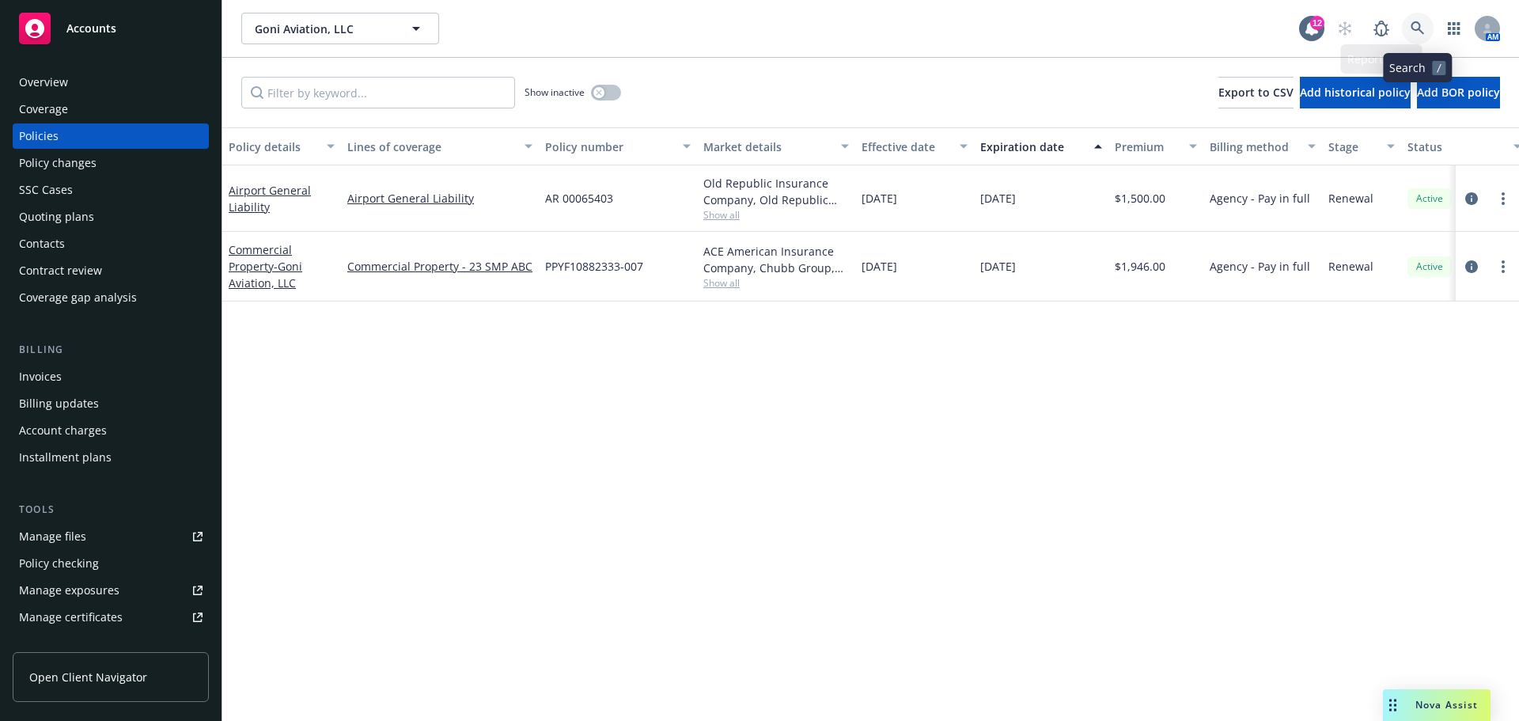
click at [1405, 28] on link at bounding box center [1418, 29] width 32 height 32
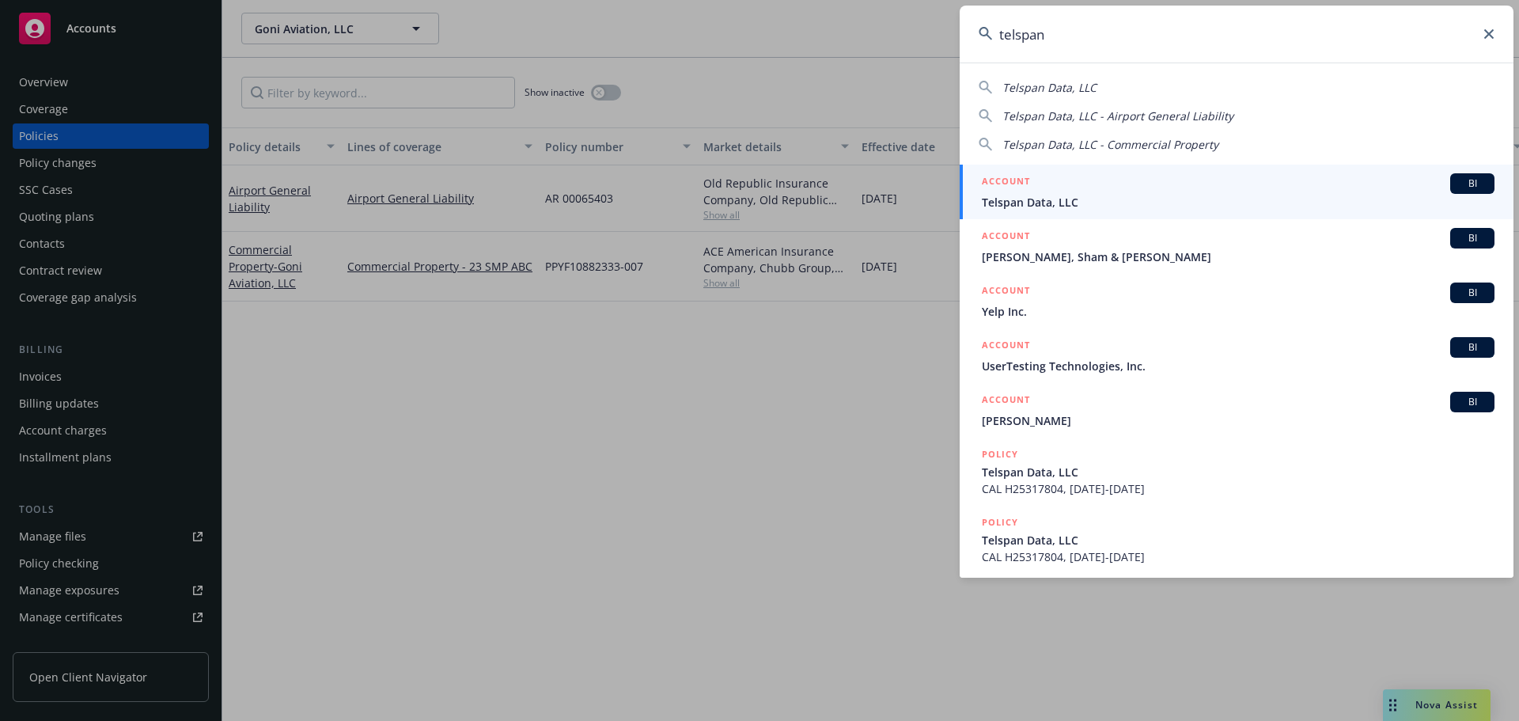
type input "telspan"
click at [1016, 190] on h5 "ACCOUNT" at bounding box center [1006, 182] width 48 height 19
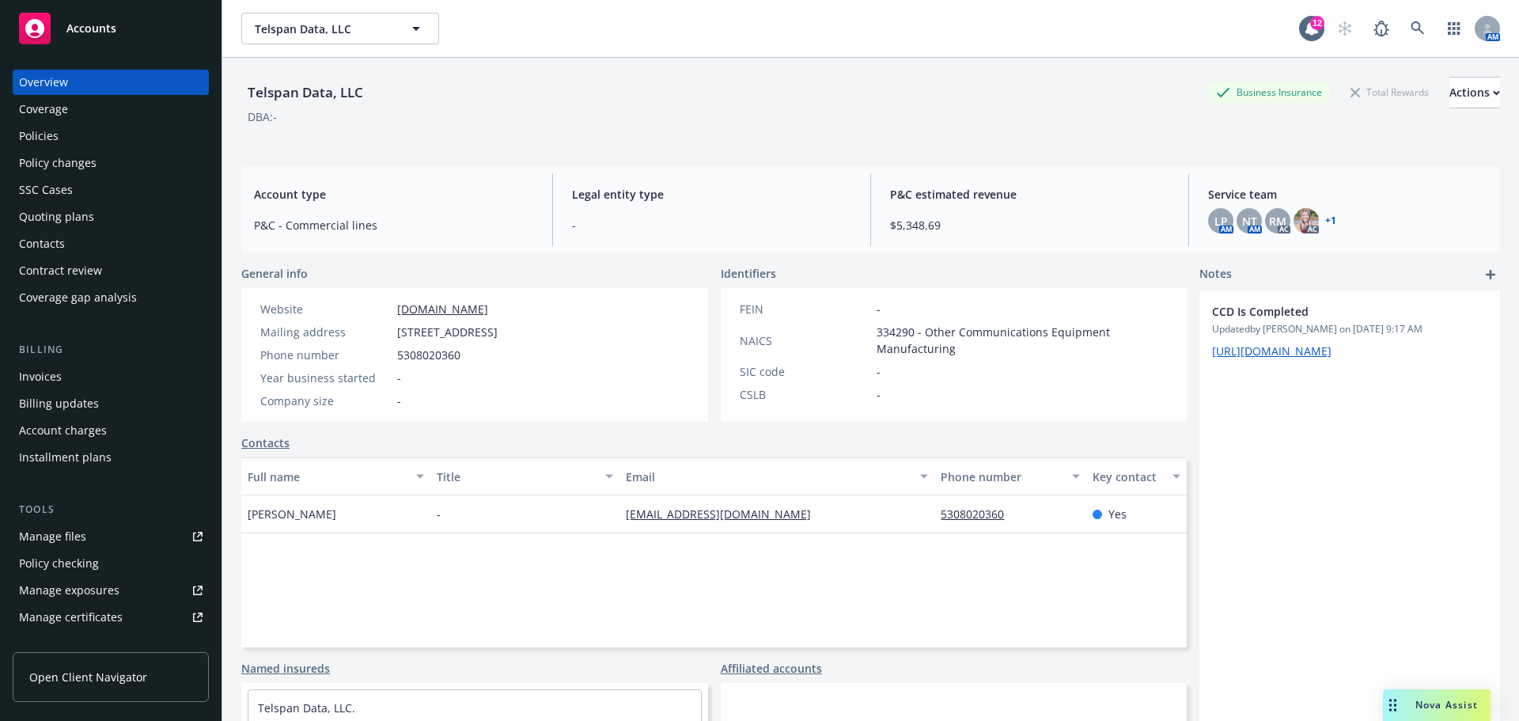
click at [55, 538] on div "Manage files" at bounding box center [52, 536] width 67 height 25
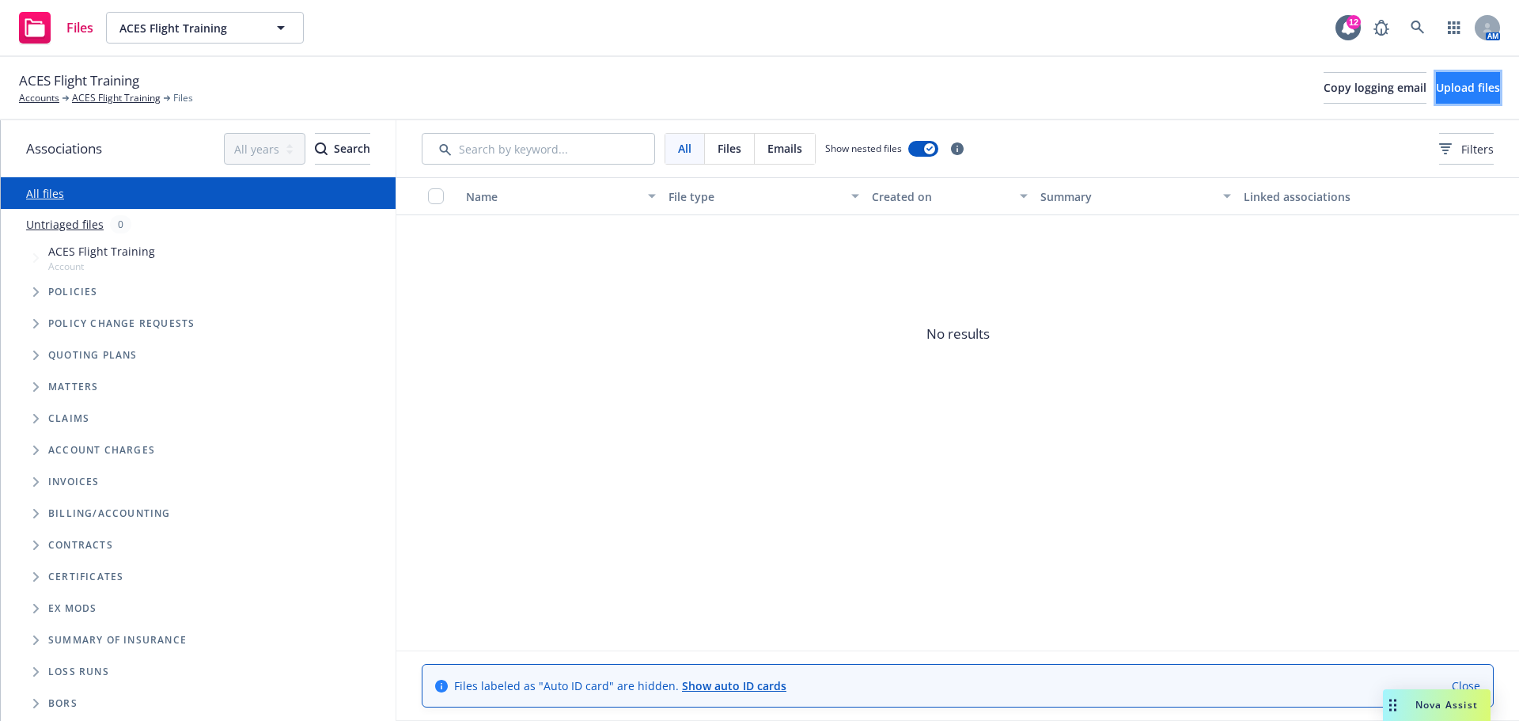
click at [1443, 89] on span "Upload files" at bounding box center [1468, 87] width 64 height 15
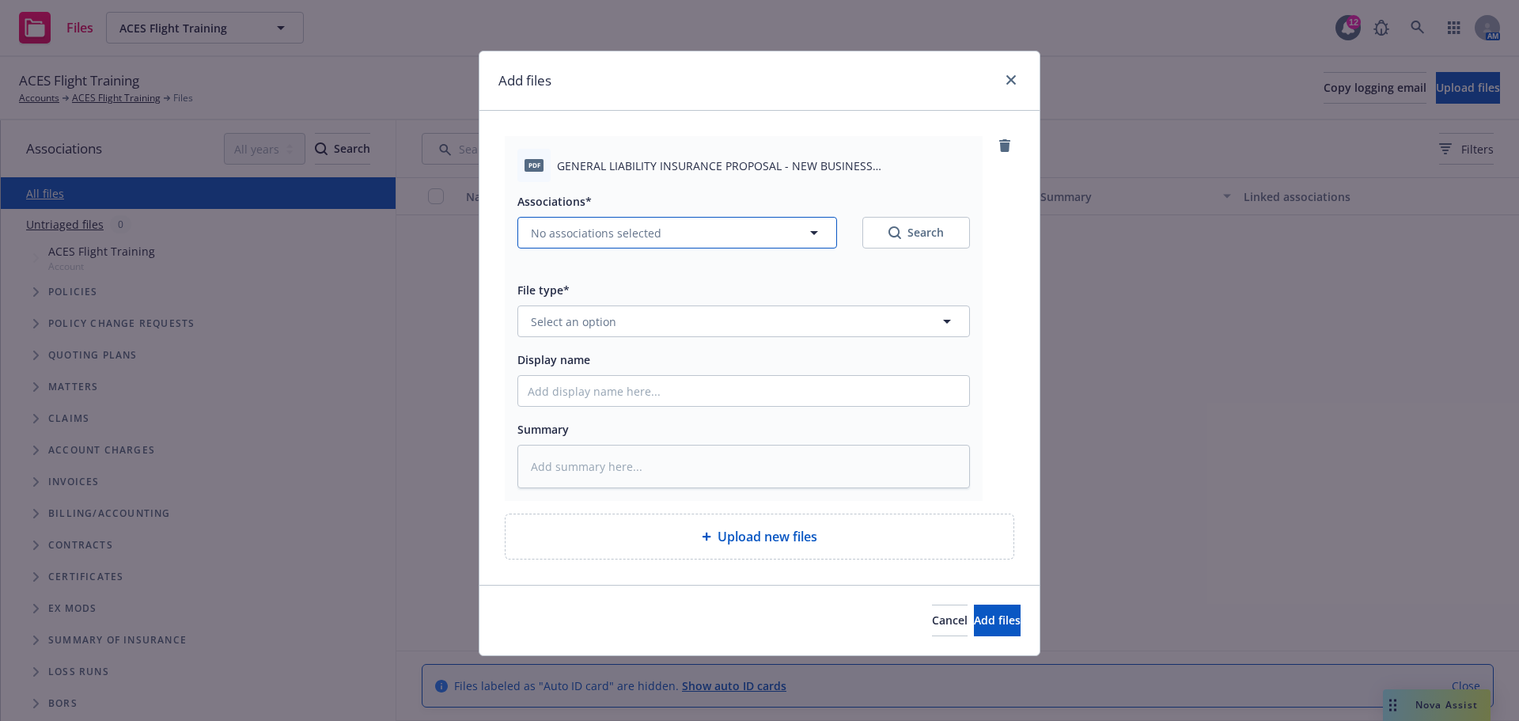
click at [668, 233] on button "No associations selected" at bounding box center [677, 233] width 320 height 32
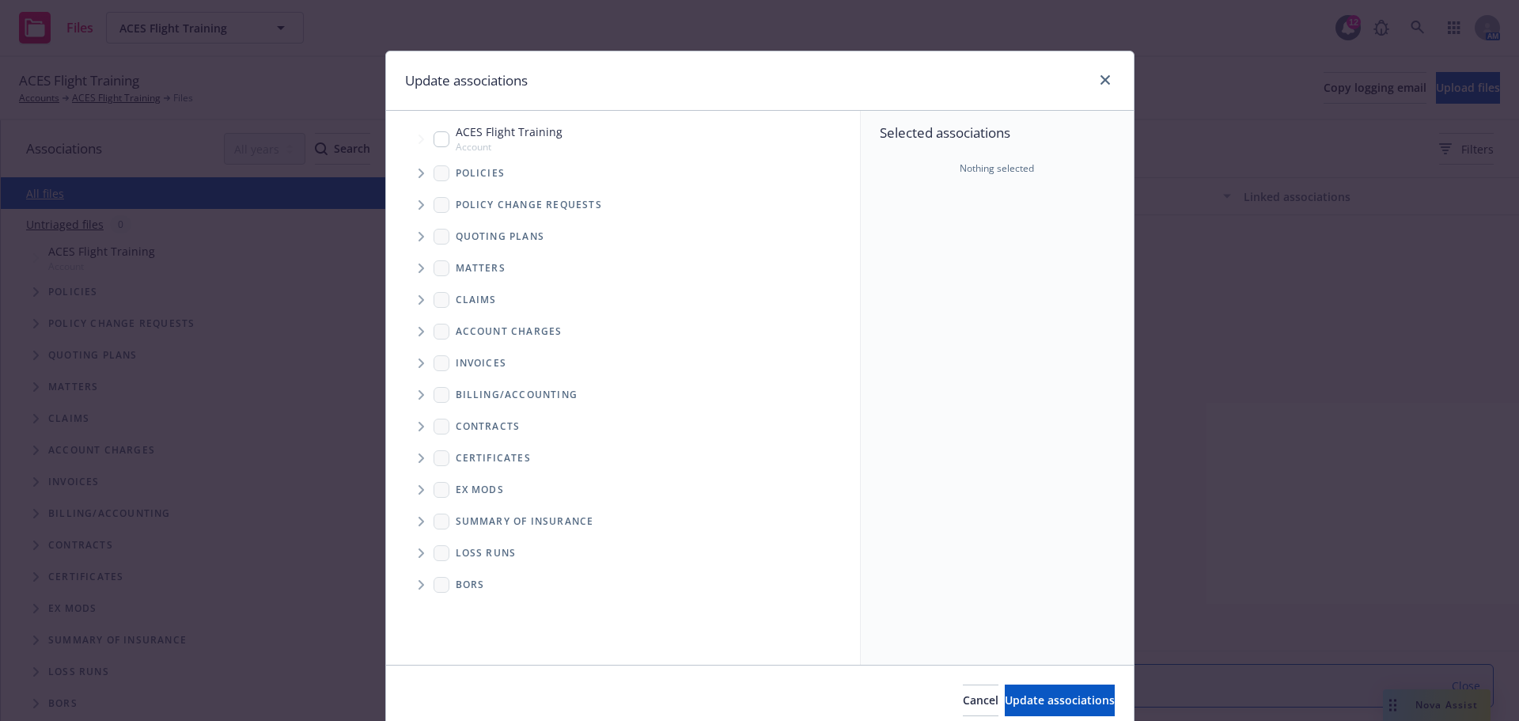
click at [416, 168] on span "Tree Example" at bounding box center [420, 173] width 25 height 25
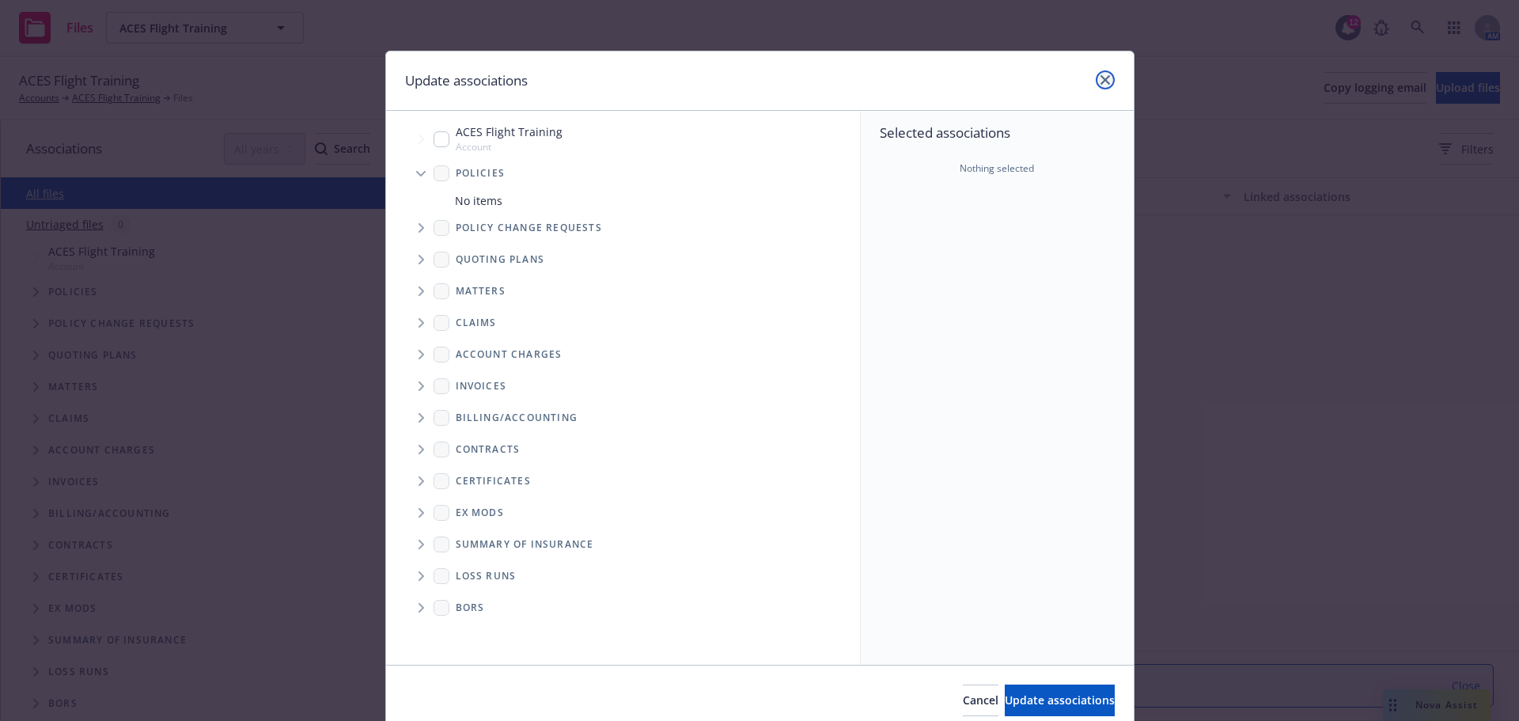
click at [1105, 76] on link "close" at bounding box center [1104, 79] width 19 height 19
type textarea "x"
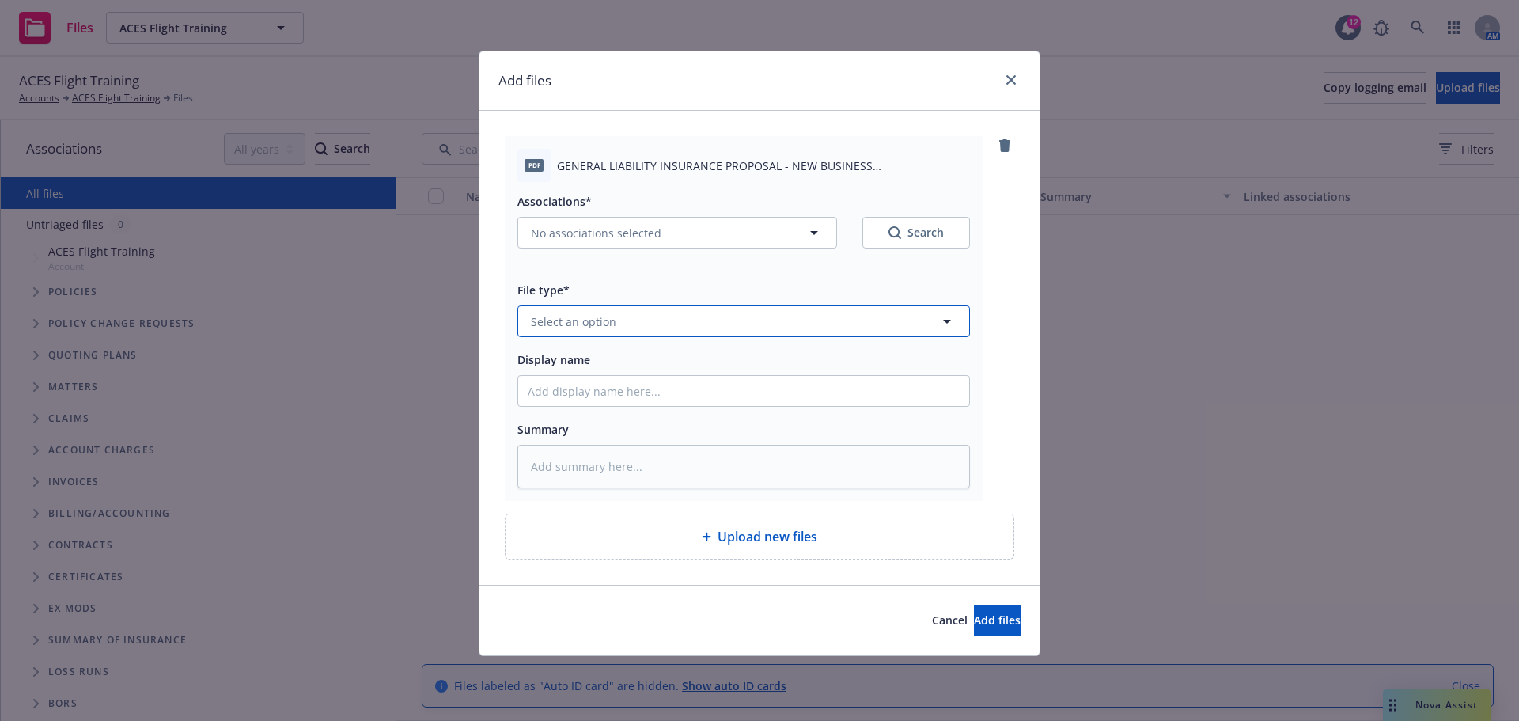
click at [766, 327] on button "Select an option" at bounding box center [743, 321] width 452 height 32
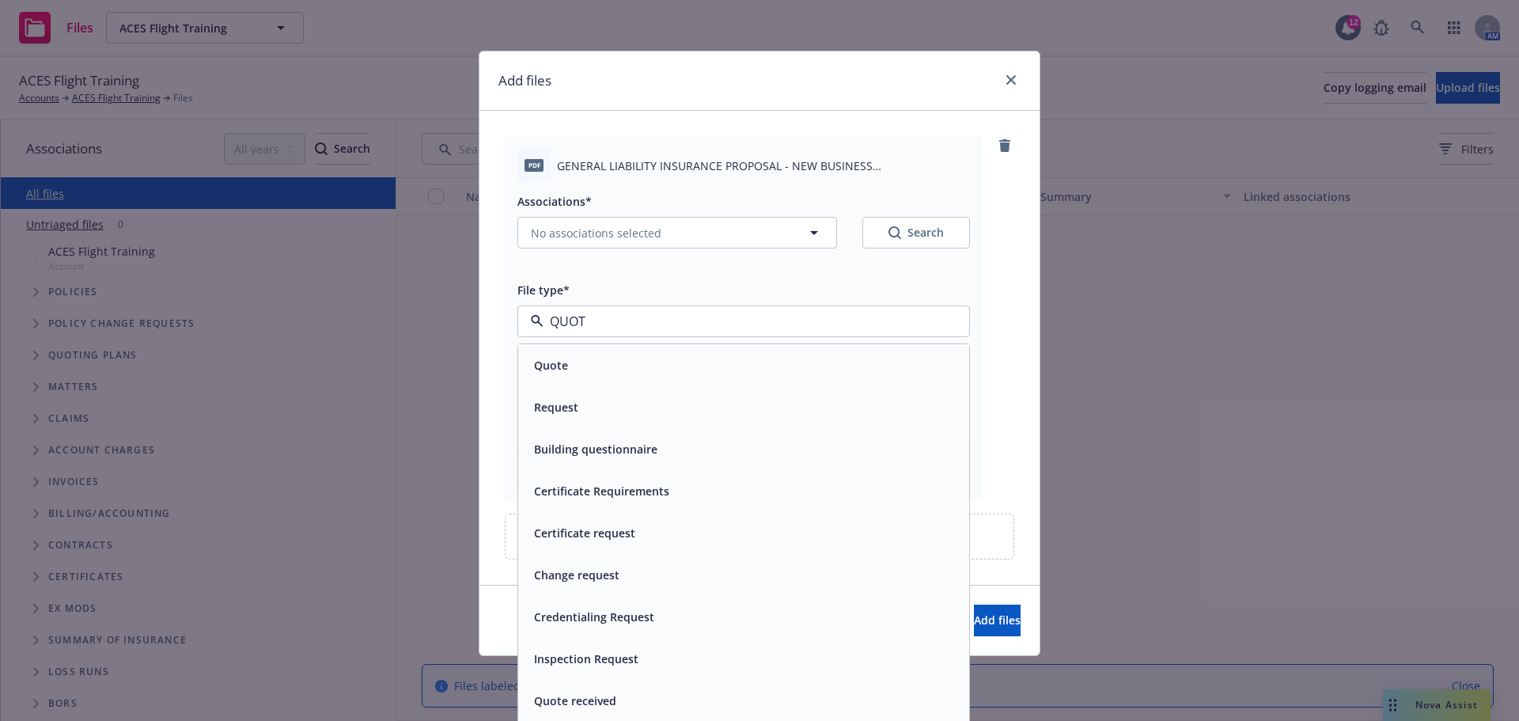
type input "QUOTE"
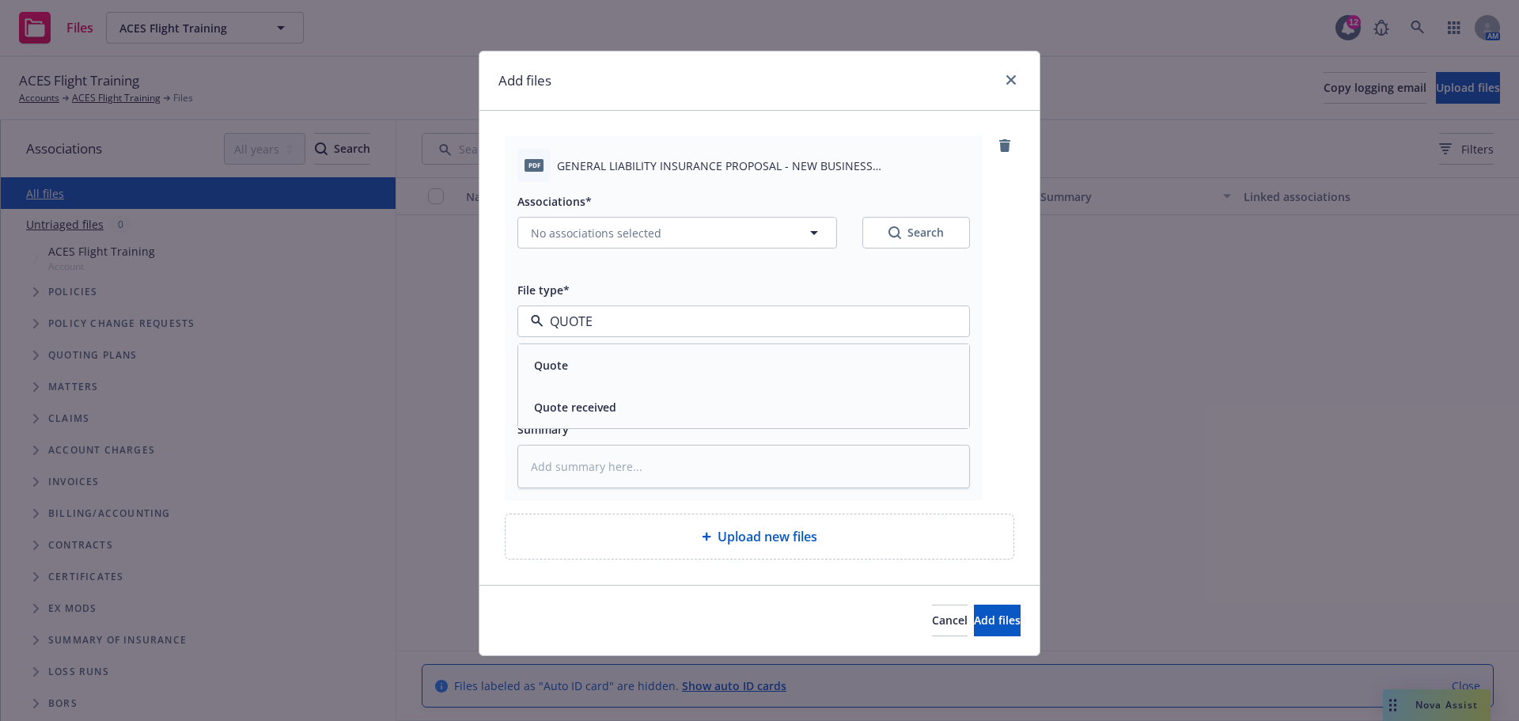
click at [675, 359] on div "Quote" at bounding box center [744, 365] width 432 height 23
click at [655, 404] on input "Display name" at bounding box center [743, 391] width 451 height 30
type textarea "x"
type input "2"
type textarea "x"
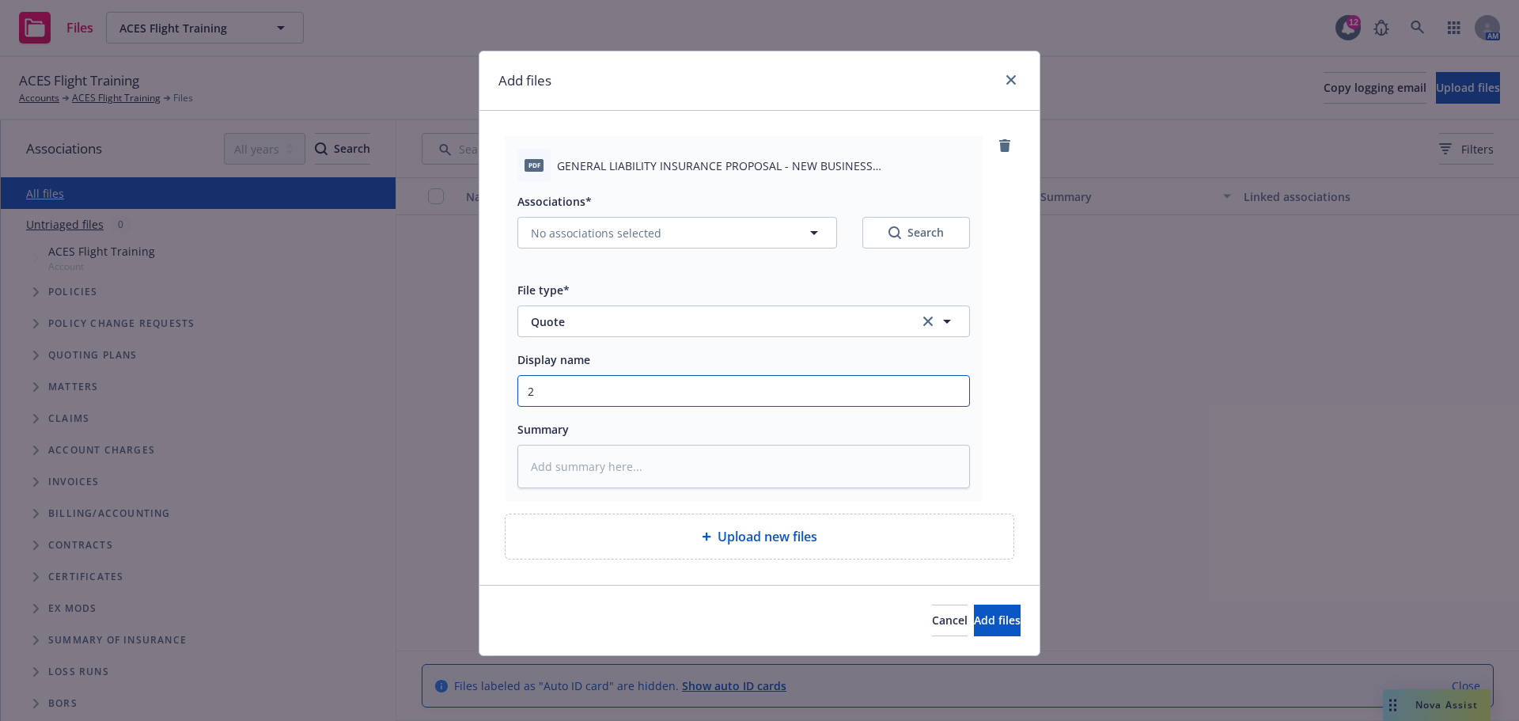
type input "25"
type textarea "x"
type input "25/"
type textarea "x"
type input "25/2"
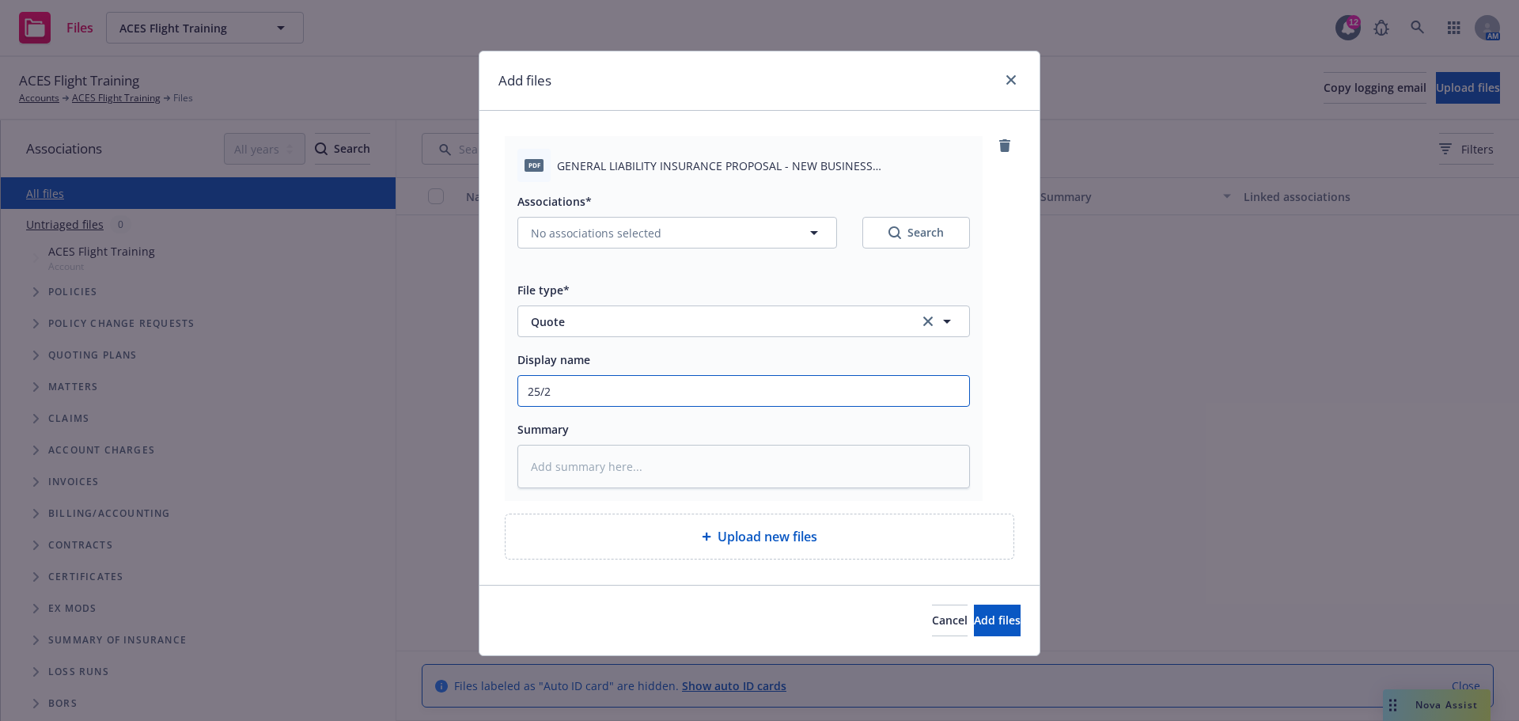
type textarea "x"
type input "25/26"
type textarea "x"
type input "25/26"
type textarea "x"
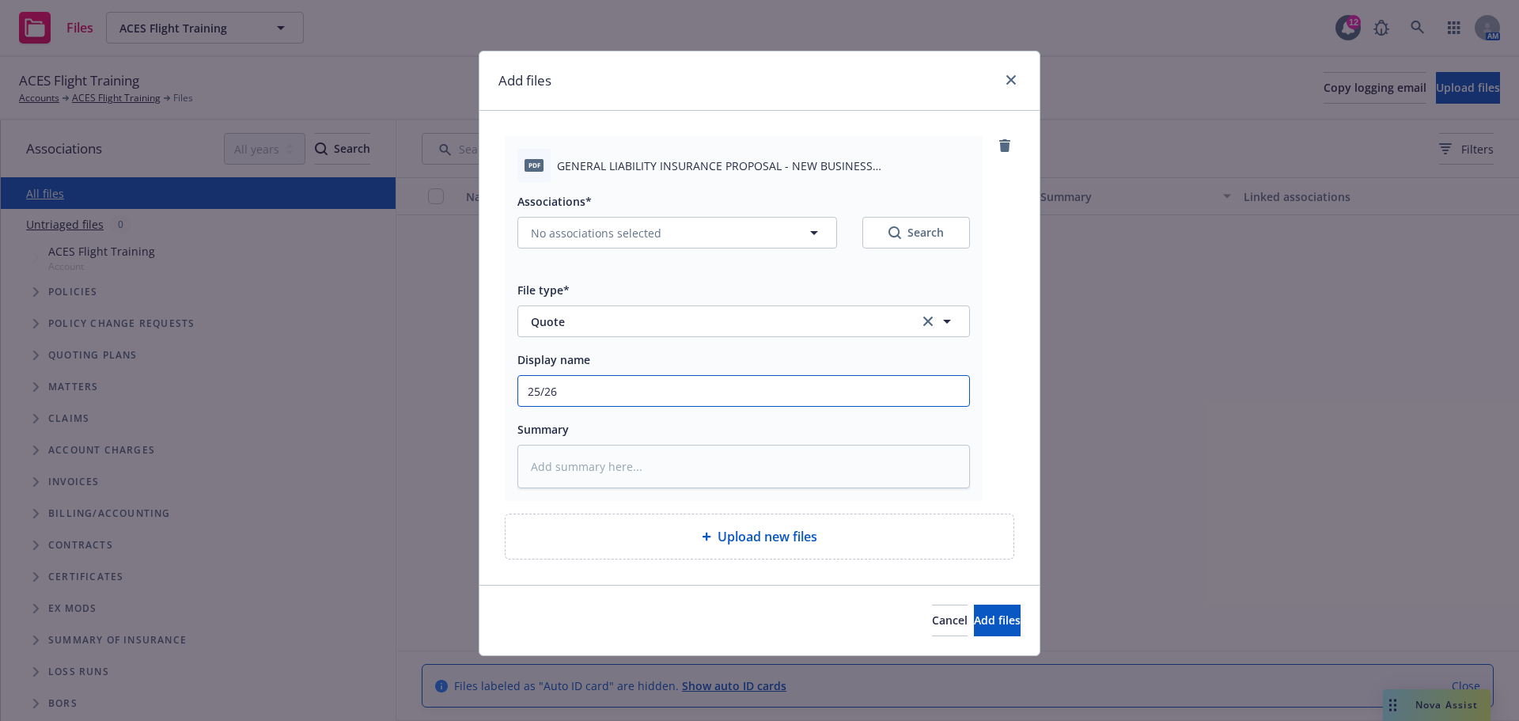
type input "25/26 O"
type textarea "x"
type input "25/26 OR"
type textarea "x"
type input "25/26 ORA"
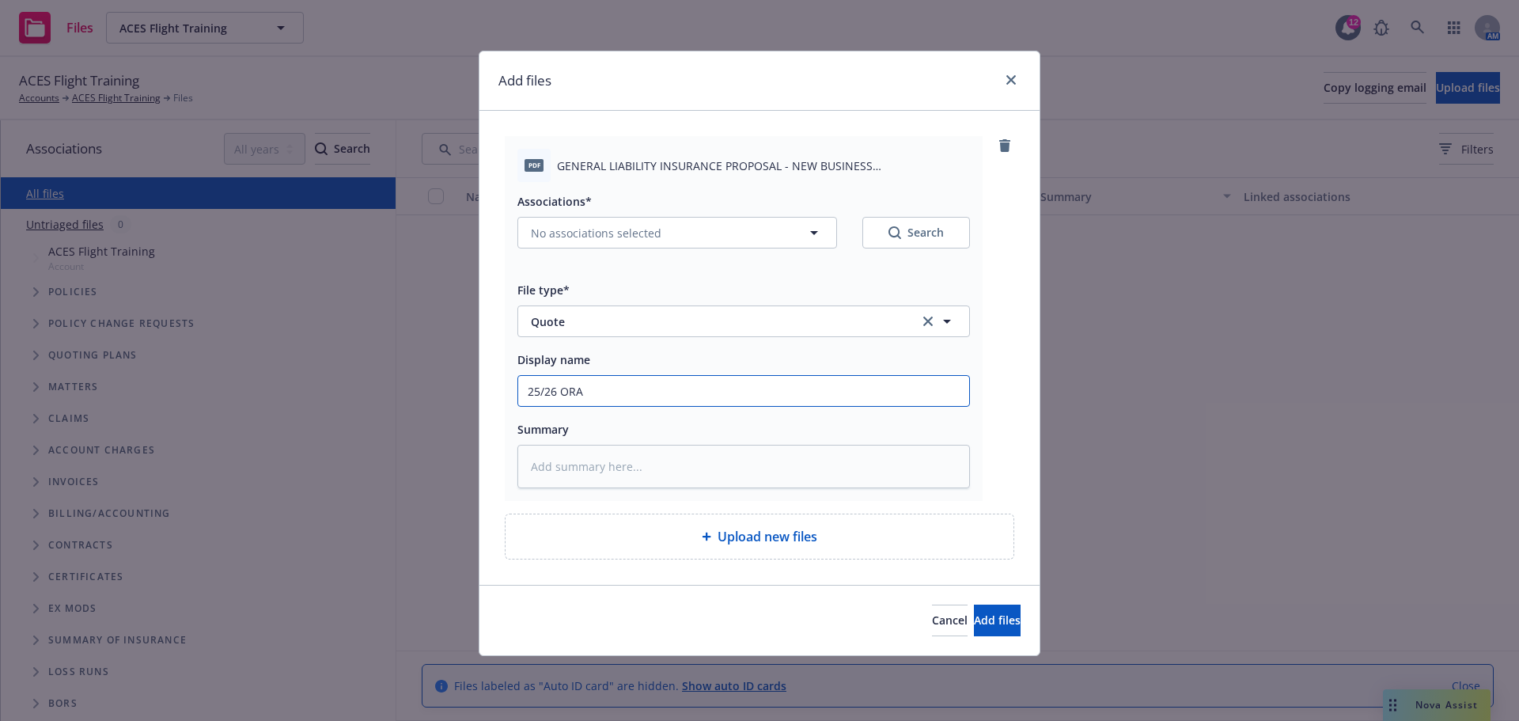
type textarea "x"
type input "25/26 ORA"
type textarea "x"
type input "25/26 ORA G"
type textarea "x"
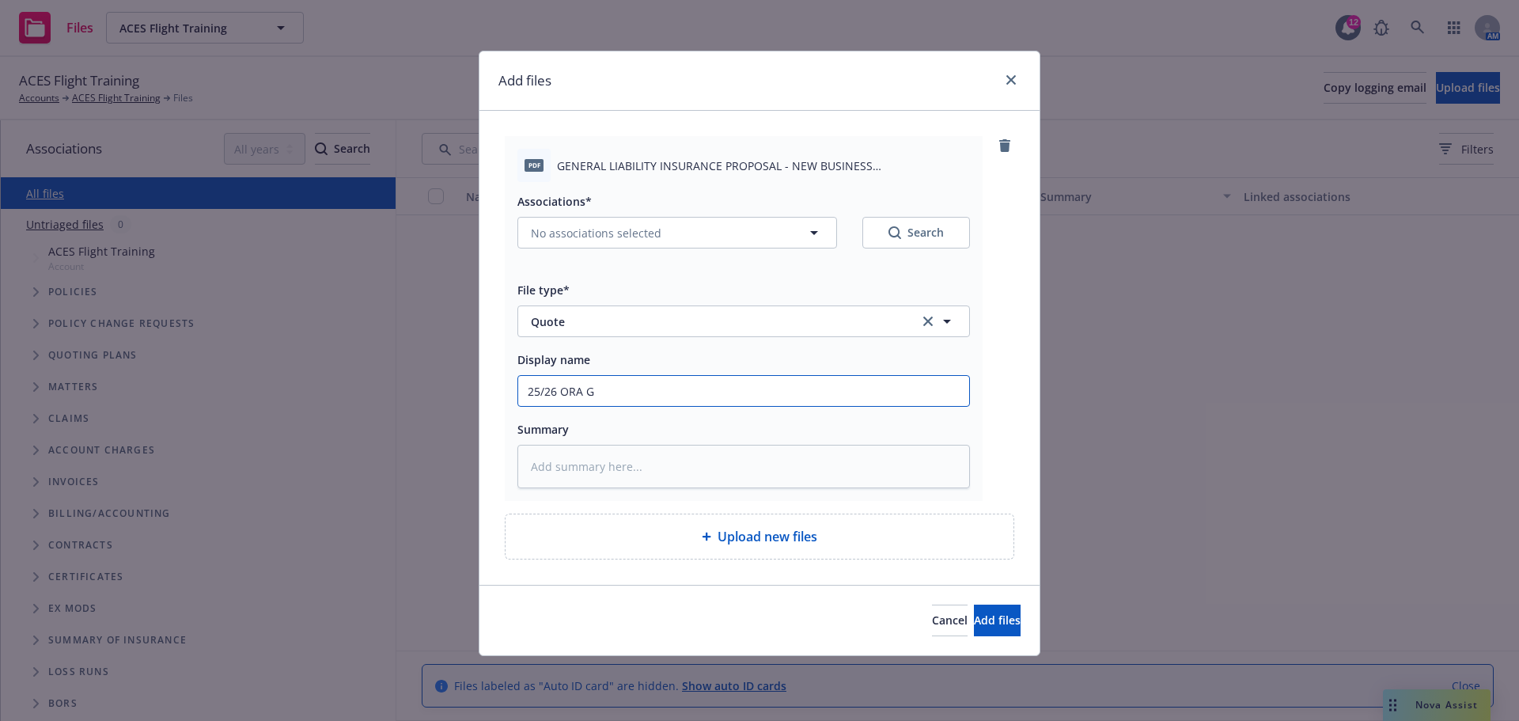
type input "25/26 ORA GL"
type textarea "x"
type input "25/26 ORA GL"
type textarea "x"
type input "25/26 ORA GL Q"
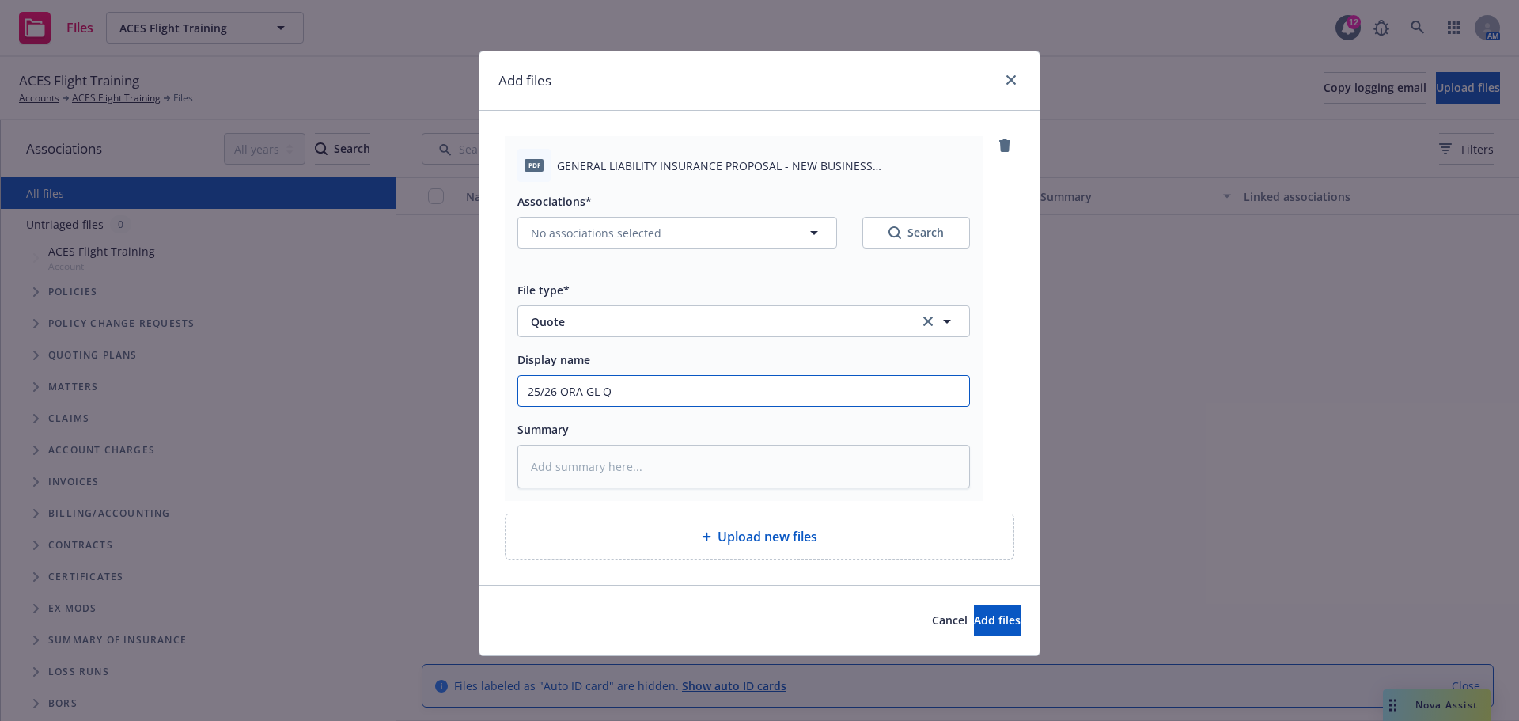
type textarea "x"
type input "25/26 ORA [PERSON_NAME]"
type textarea "x"
type input "25/26 ORA GL Quo"
type textarea "x"
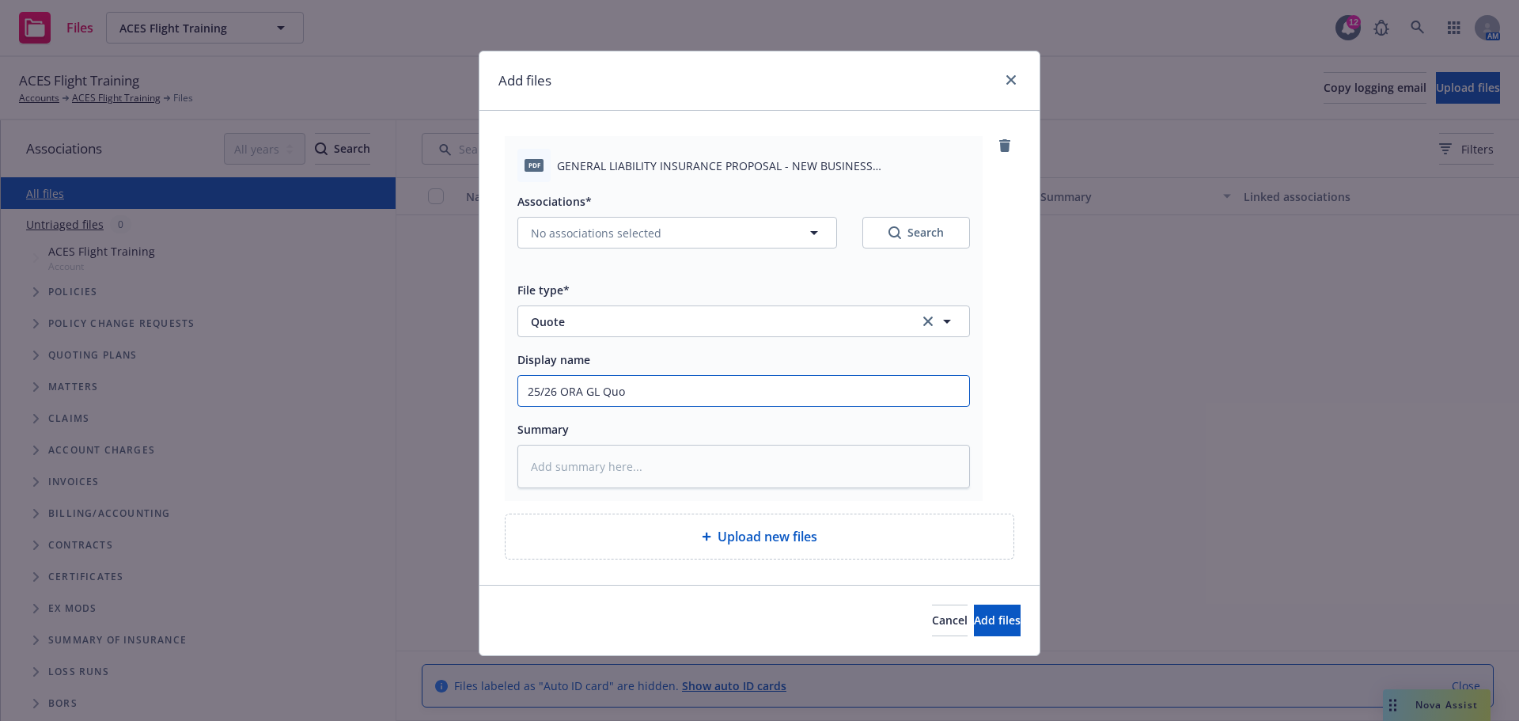
type input "25/26 ORA GL Quot"
type textarea "x"
type input "25/26 ORA GL Quote"
type textarea "x"
type input "25/26 ORA GL Quote"
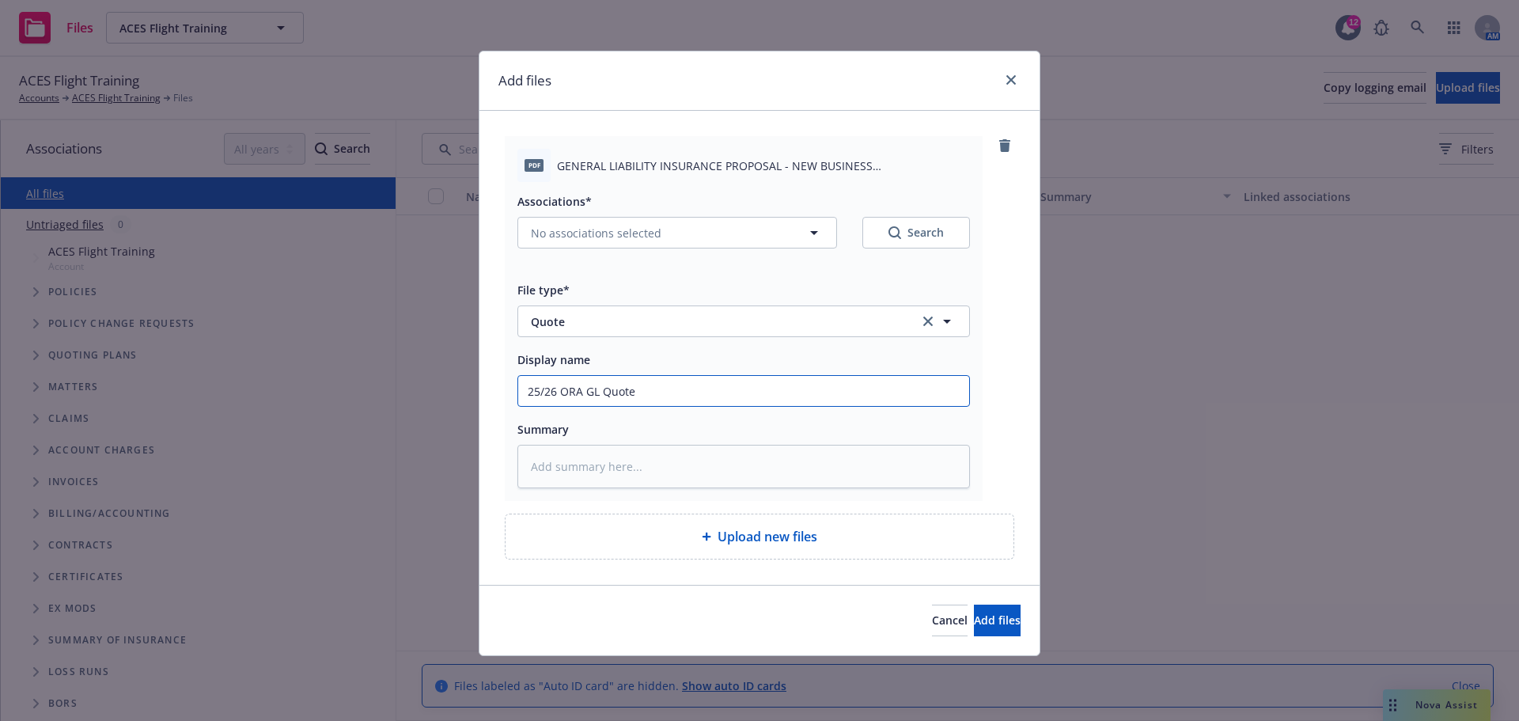
type textarea "x"
type input "25/26 ORA GL Quote $"
type textarea "x"
type input "25/26 ORA GL Quote $1"
type textarea "x"
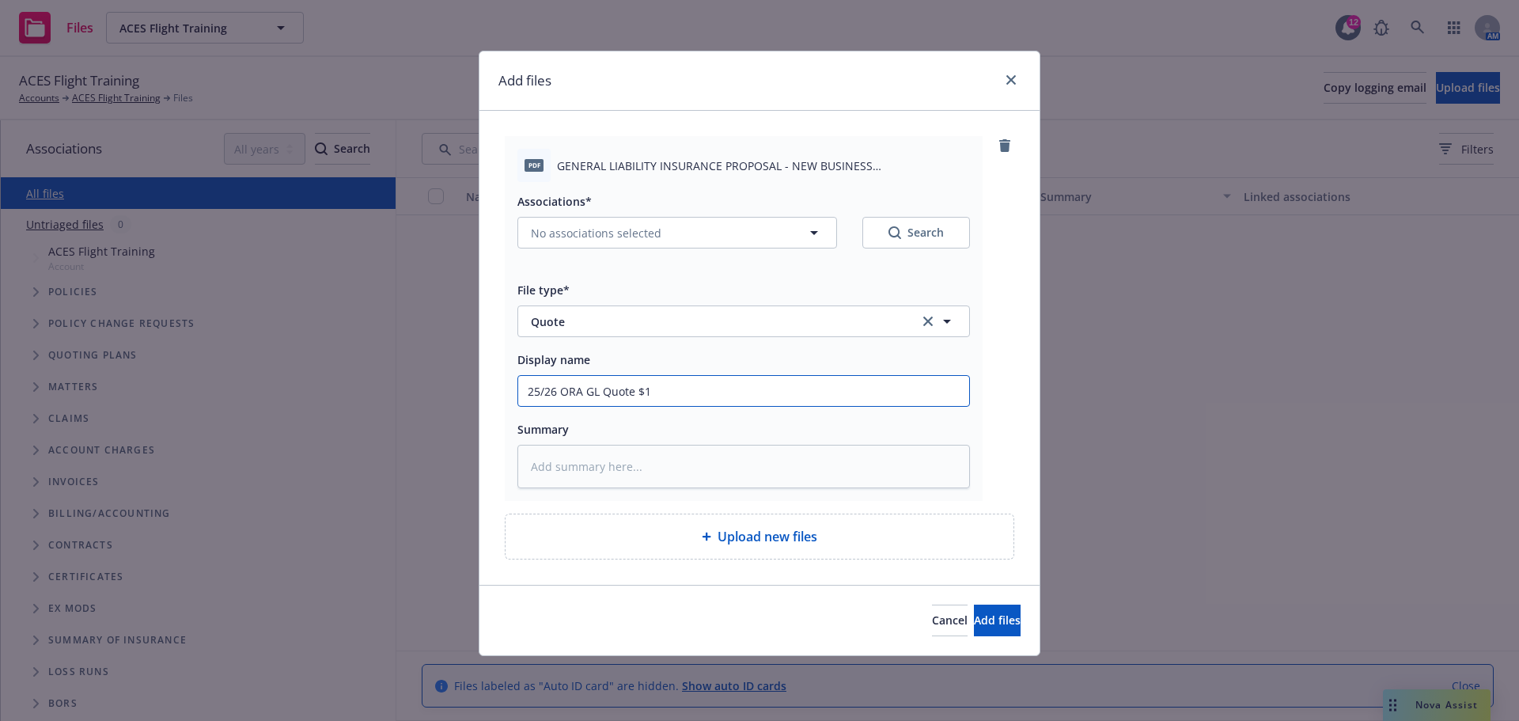
type input "25/26 ORA GL Quote $15"
type textarea "x"
type input "25/26 ORA GL Quote $150"
type textarea "x"
type input "25/26 ORA GL Quote $150,"
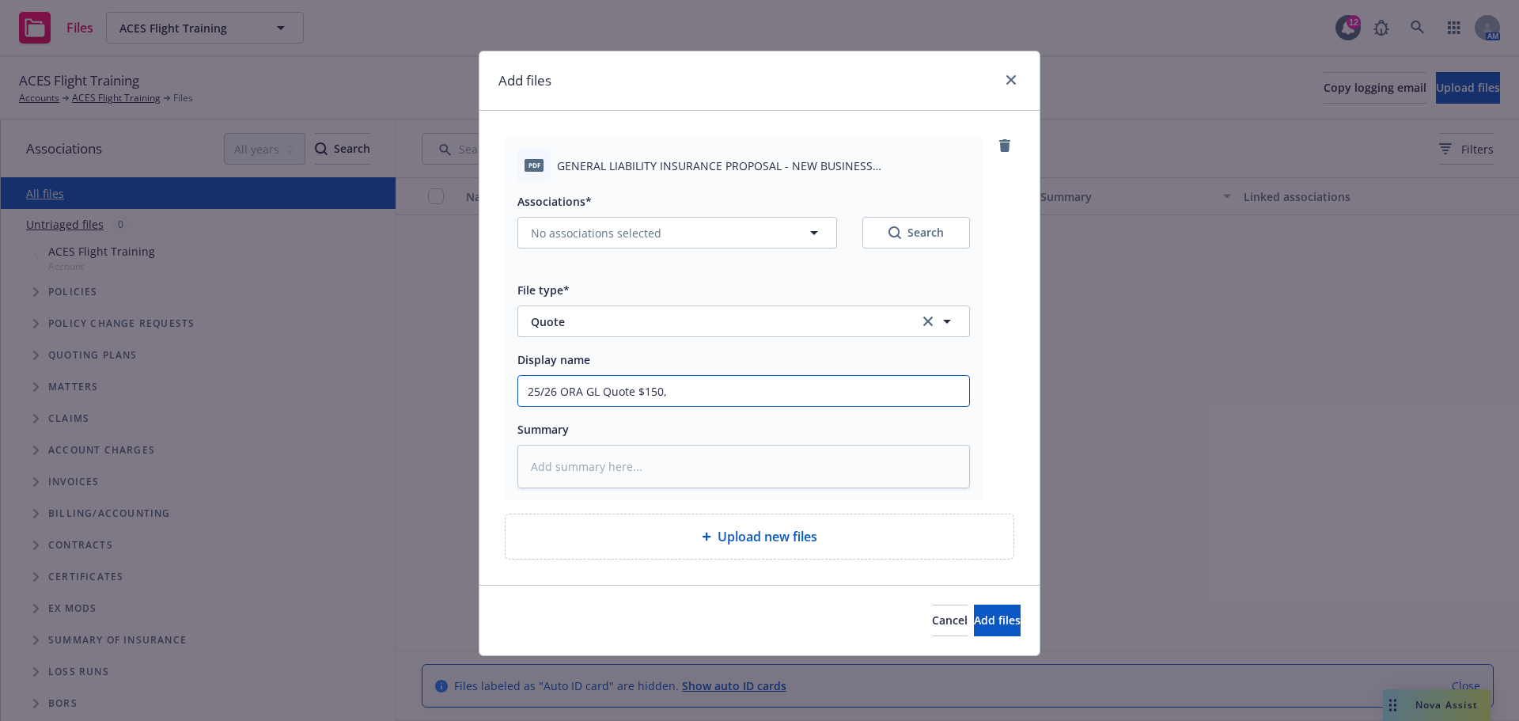
type textarea "x"
type input "25/26 ORA GL Quote $150,0"
type textarea "x"
type input "25/26 ORA GL Quote $150,"
type textarea "x"
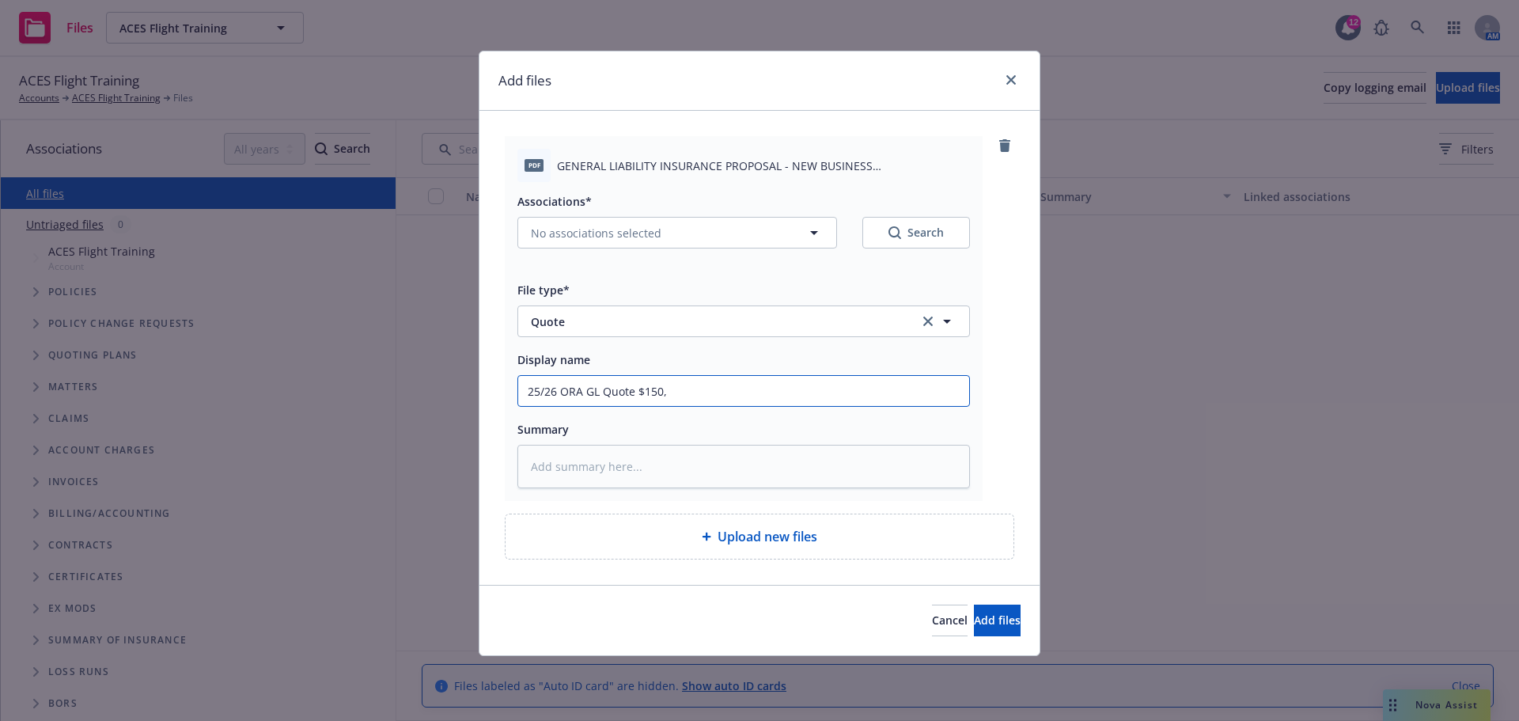
type input "25/26 ORA GL Quote $150"
type textarea "x"
click at [607, 379] on input "25/26 ORA GL Quote $1500" at bounding box center [743, 391] width 451 height 30
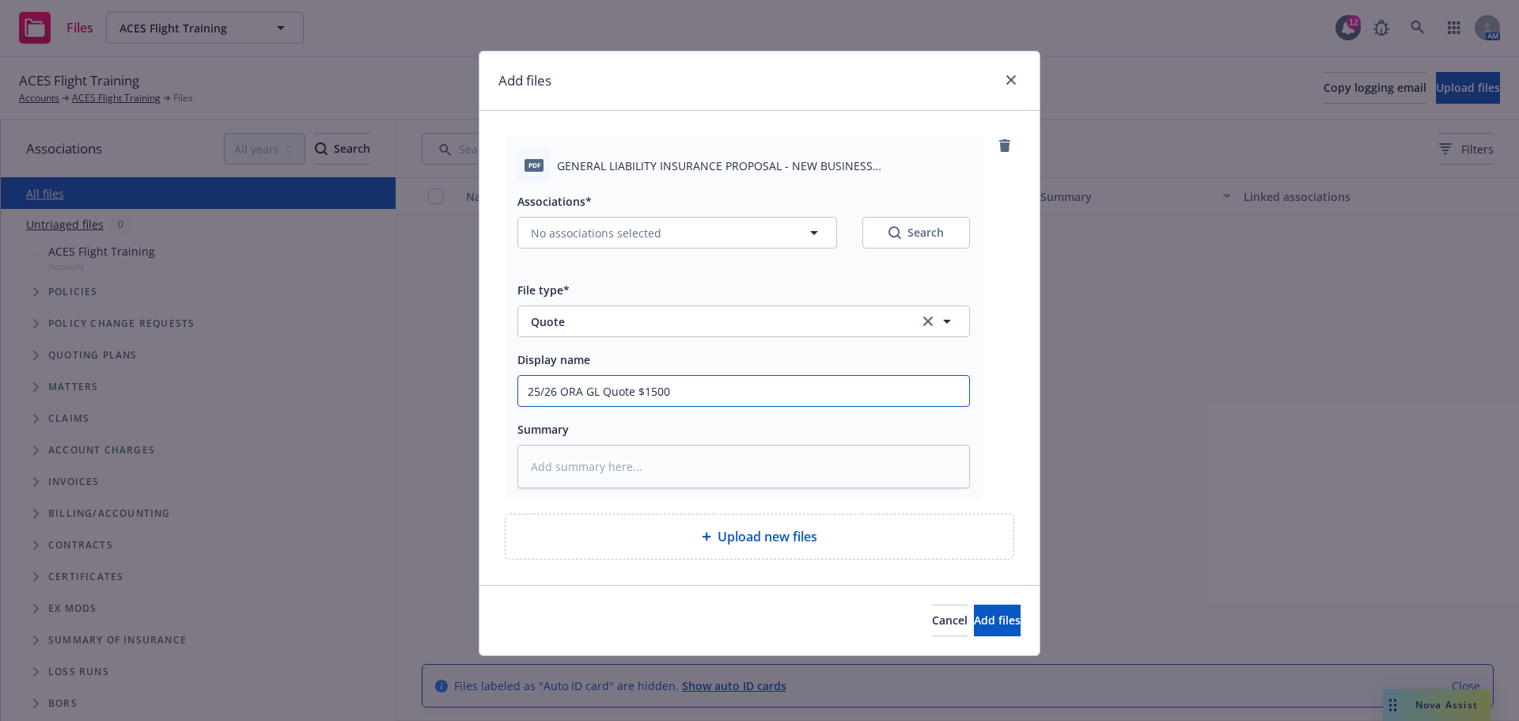
type input "25/26 ORA GL Quote $1500"
click at [622, 463] on textarea at bounding box center [743, 467] width 452 height 44
paste textarea "25/26 ORA GL Quote $1500"
type textarea "x"
type textarea "25/26 ORA GL Quote $1500"
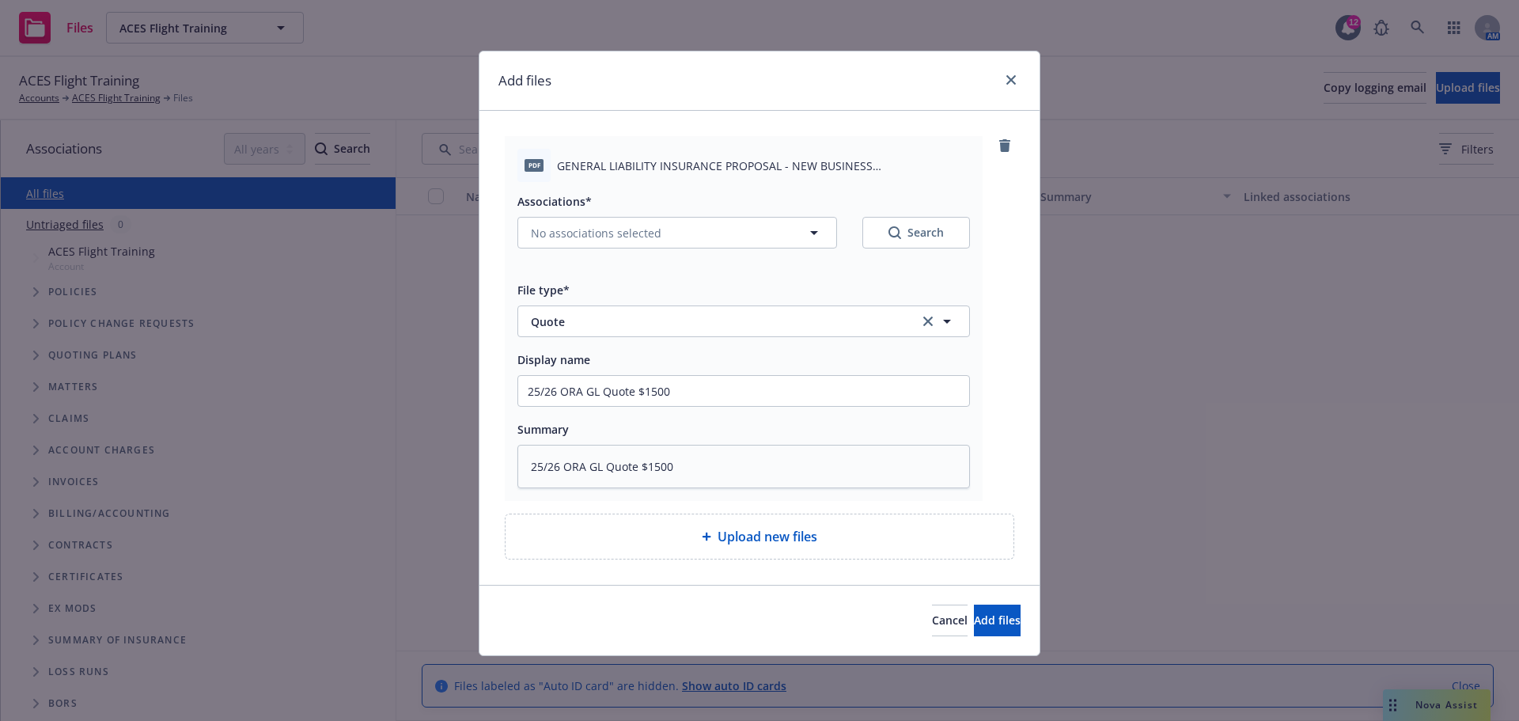
click at [967, 489] on div "pdf GENERAL LIABILITY INSURANCE PROPOSAL - NEW BUSINESS [DATE]T21.49.10.678-04.…" at bounding box center [744, 318] width 478 height 365
type textarea "x"
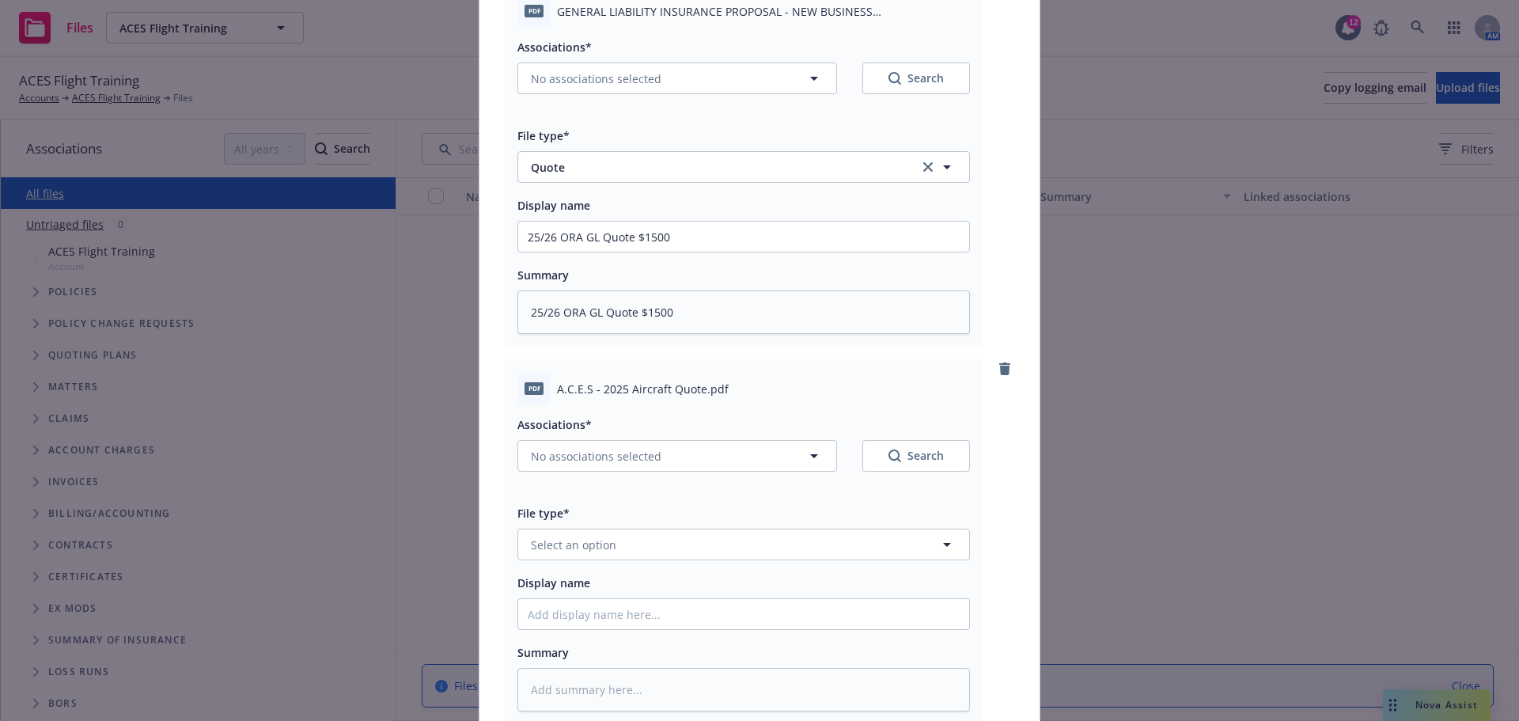
scroll to position [158, 0]
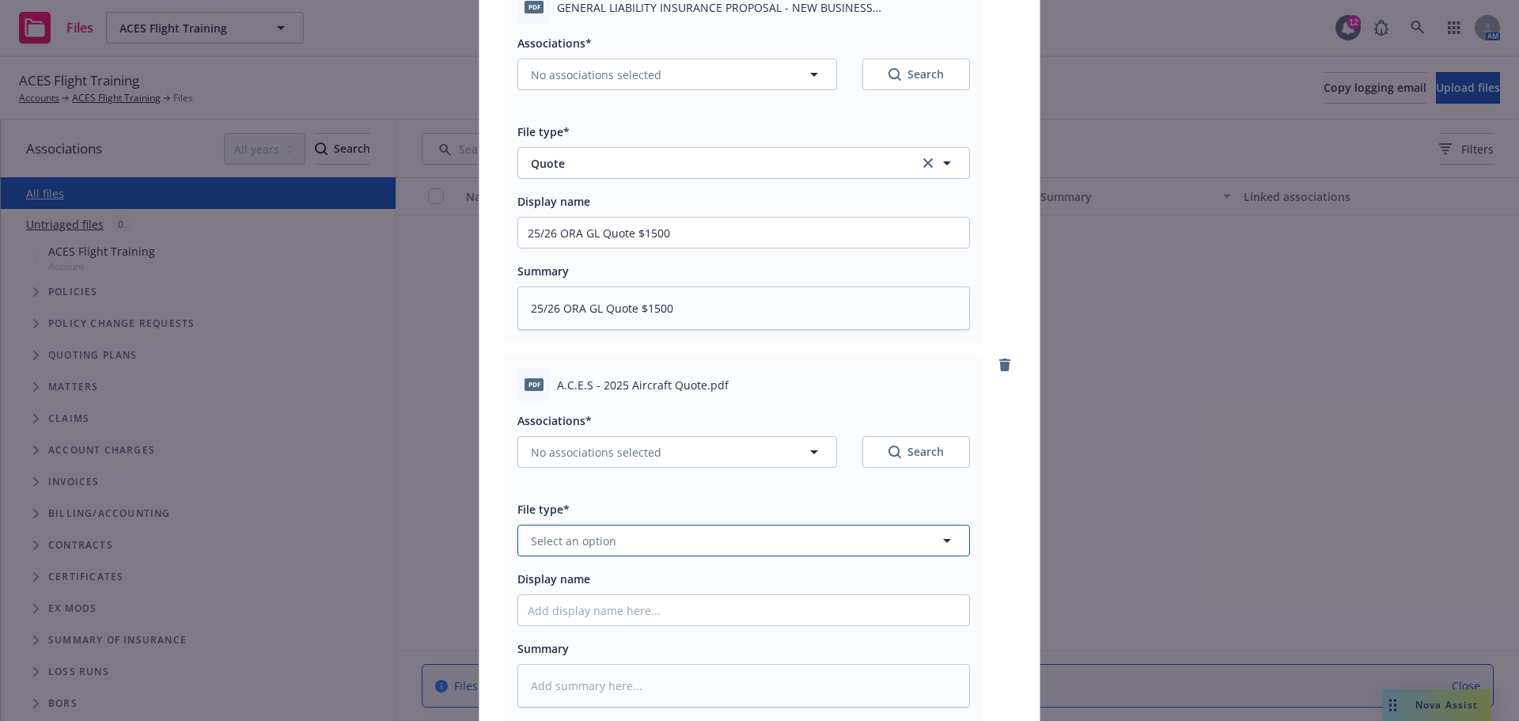
click at [623, 539] on button "Select an option" at bounding box center [743, 540] width 452 height 32
type input "quote"
click at [592, 459] on div "Quote" at bounding box center [744, 454] width 432 height 23
click at [559, 622] on input "Display name" at bounding box center [743, 610] width 451 height 30
paste input "25/26 ORA GL Quote $1500"
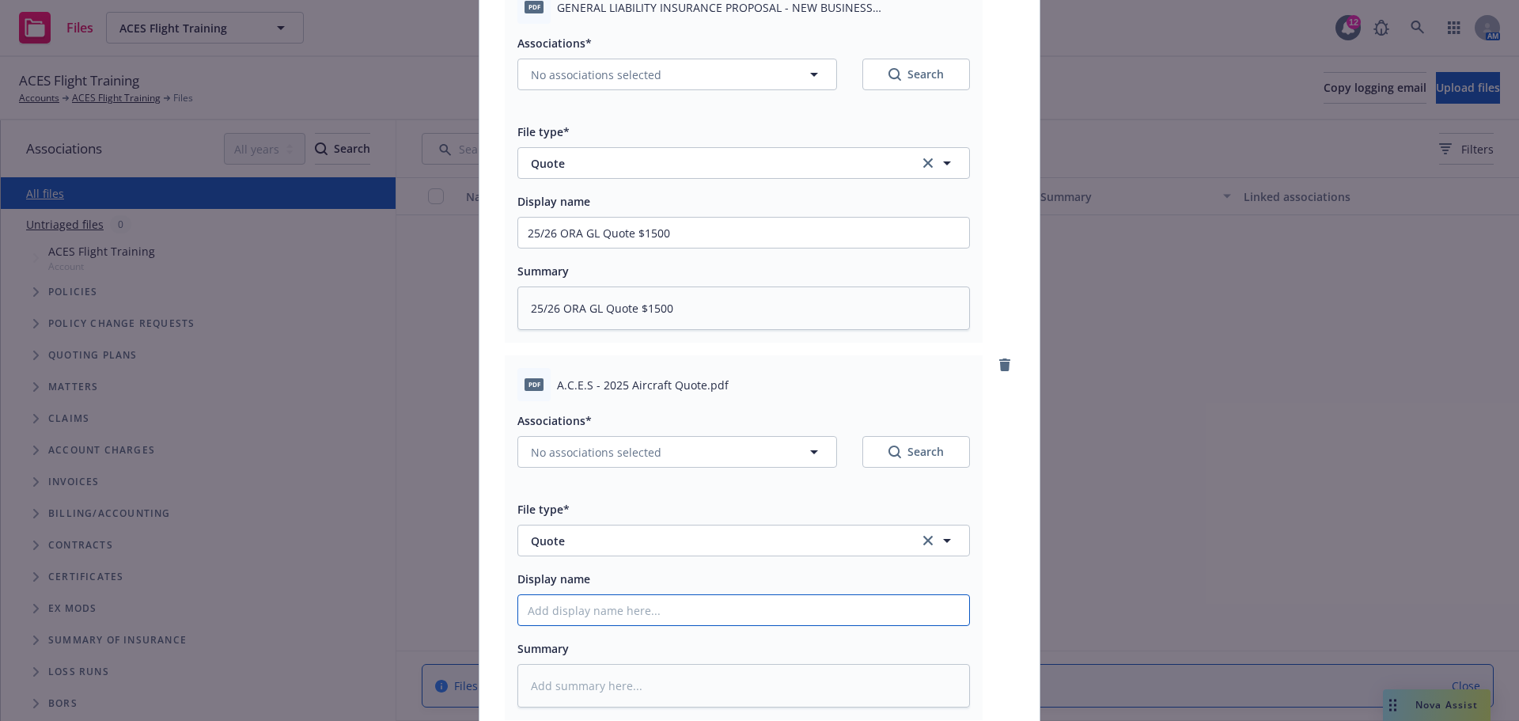
type textarea "x"
type input "25/26 ORA GL Quote $1500"
drag, startPoint x: 591, startPoint y: 609, endPoint x: 671, endPoint y: 615, distance: 80.1
click at [591, 609] on input "25/26 ORA GL Quote $1500" at bounding box center [743, 610] width 451 height 30
type textarea "x"
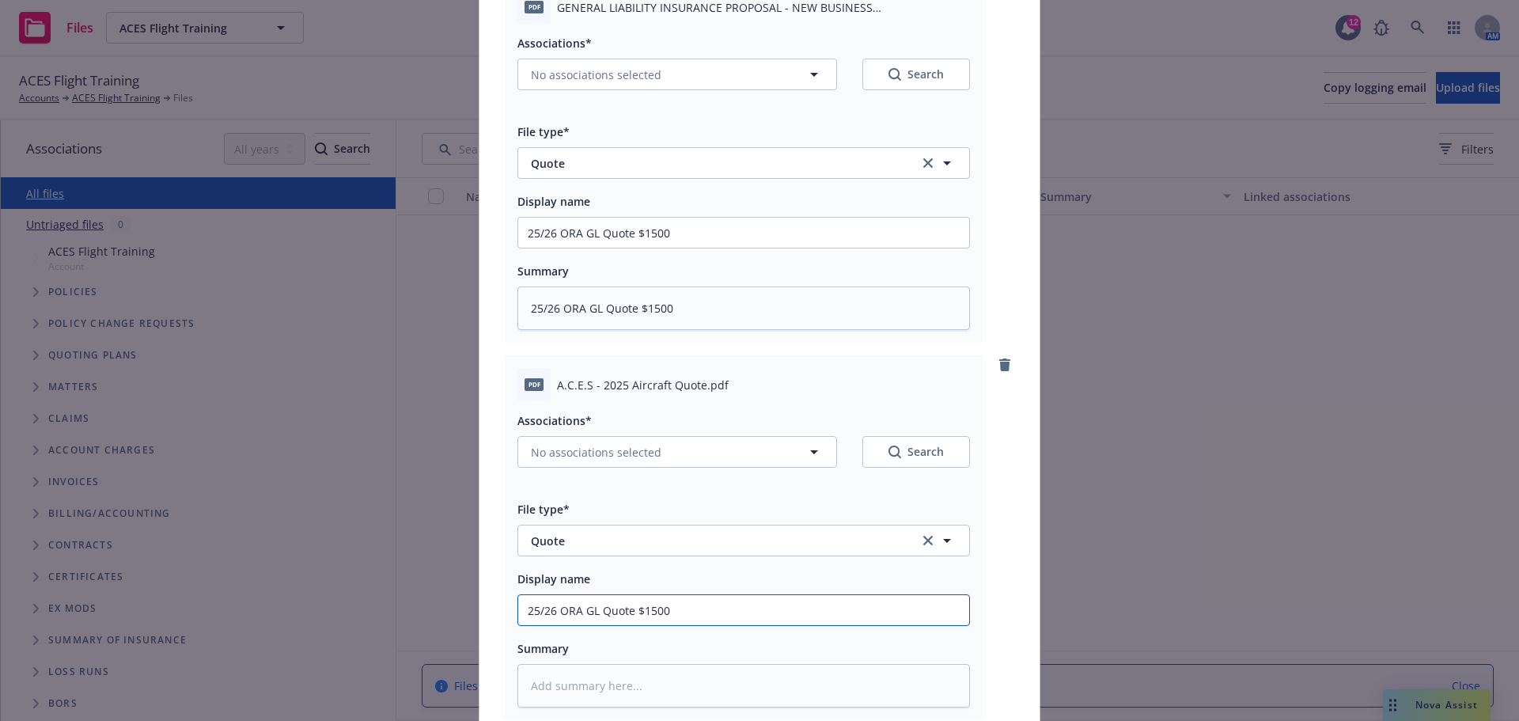
type input "25/26 ORA G Quote $1500"
type textarea "x"
type input "25/26 ORA Quote $1500"
type textarea "x"
type input "25/26 ORA A Quote $1500"
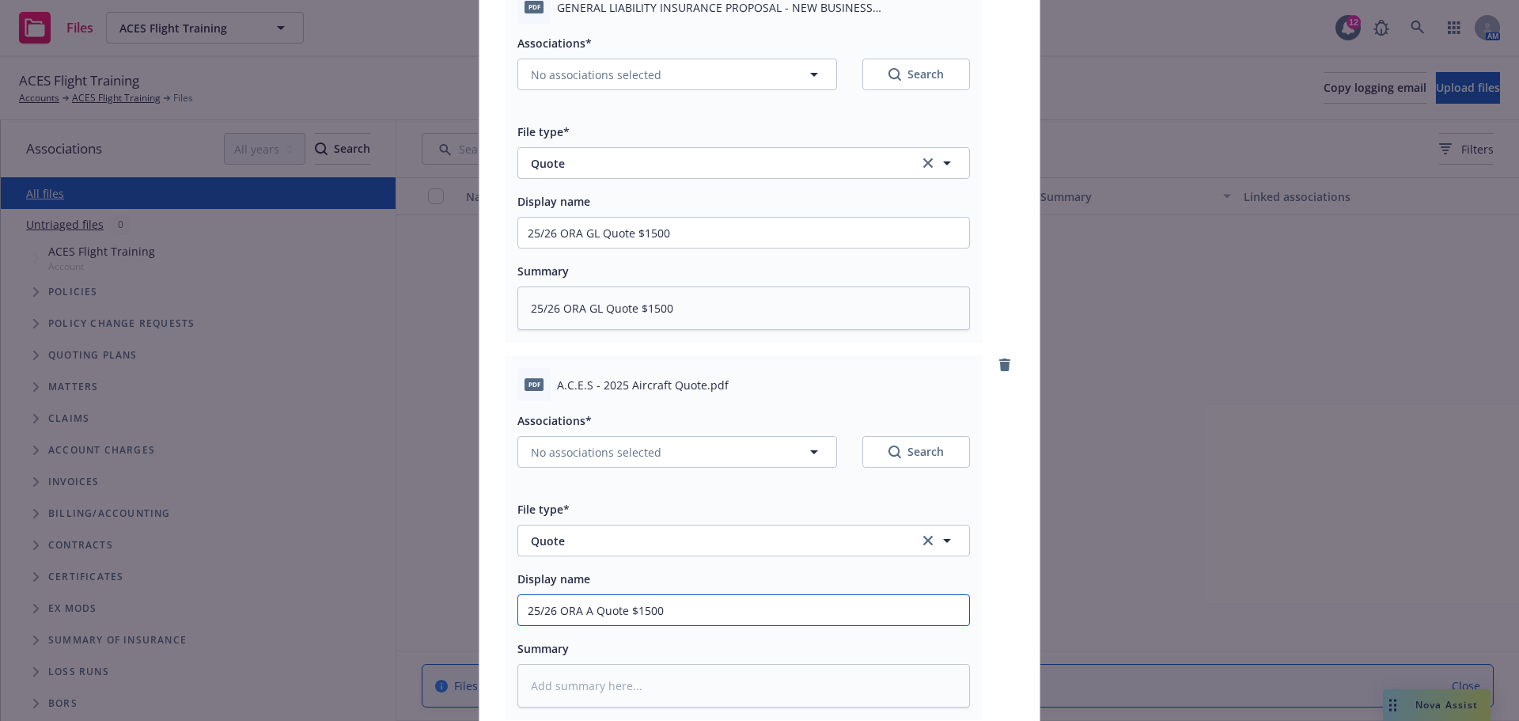
type textarea "x"
type input "25/26 ORA AC Quote $1500"
click at [606, 607] on input "25/26 ORA AC Quote $1500" at bounding box center [743, 610] width 451 height 30
drag, startPoint x: 689, startPoint y: 608, endPoint x: 634, endPoint y: 618, distance: 56.2
click at [634, 618] on input "25/26 ORA AC Quote $1500" at bounding box center [743, 610] width 451 height 30
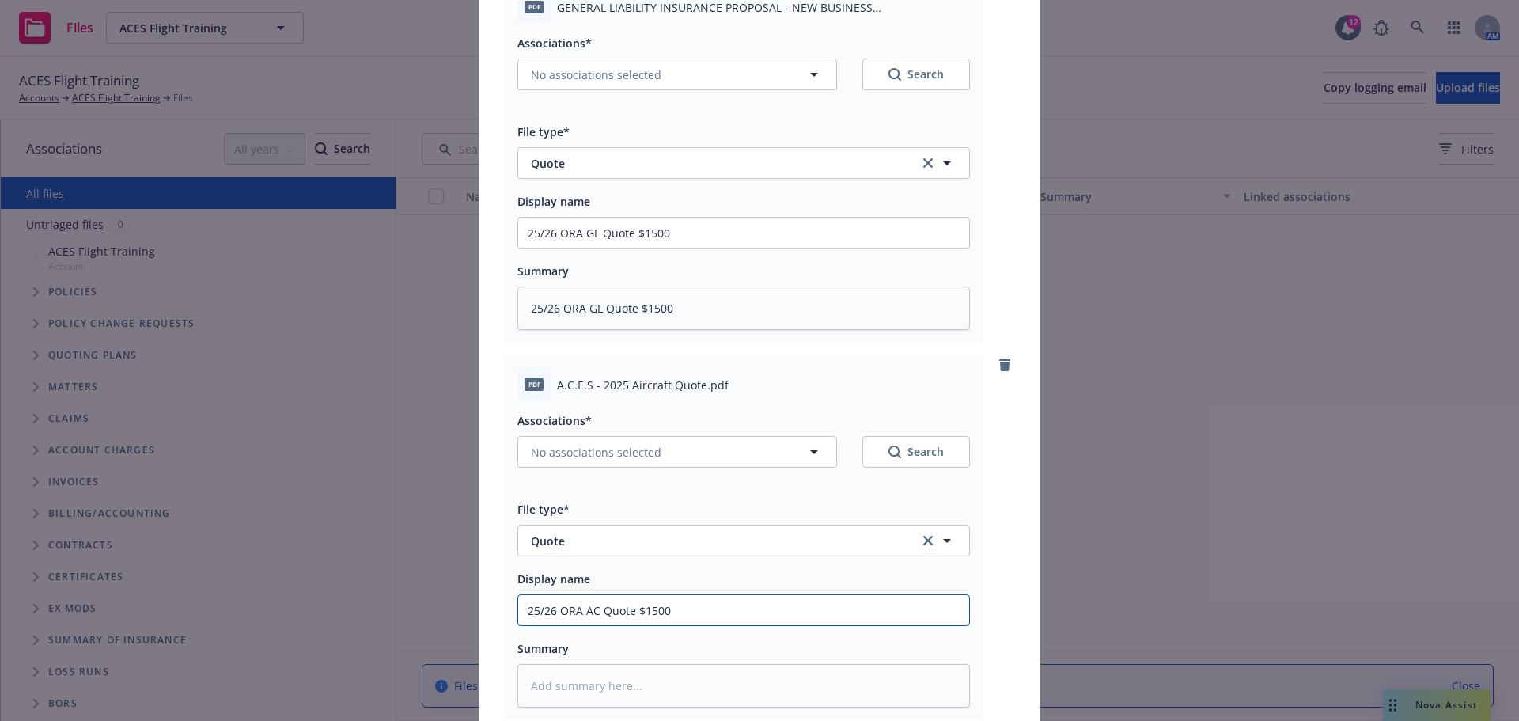
type textarea "x"
drag, startPoint x: 634, startPoint y: 618, endPoint x: 497, endPoint y: 618, distance: 136.8
click at [497, 618] on div "pdf GENERAL LIABILITY INSURANCE PROPOSAL - NEW BUSINESS [DATE]T21.49.10.678-04.…" at bounding box center [759, 378] width 560 height 851
type input "25/26 ORA AC Quote"
click at [586, 685] on textarea at bounding box center [743, 686] width 452 height 44
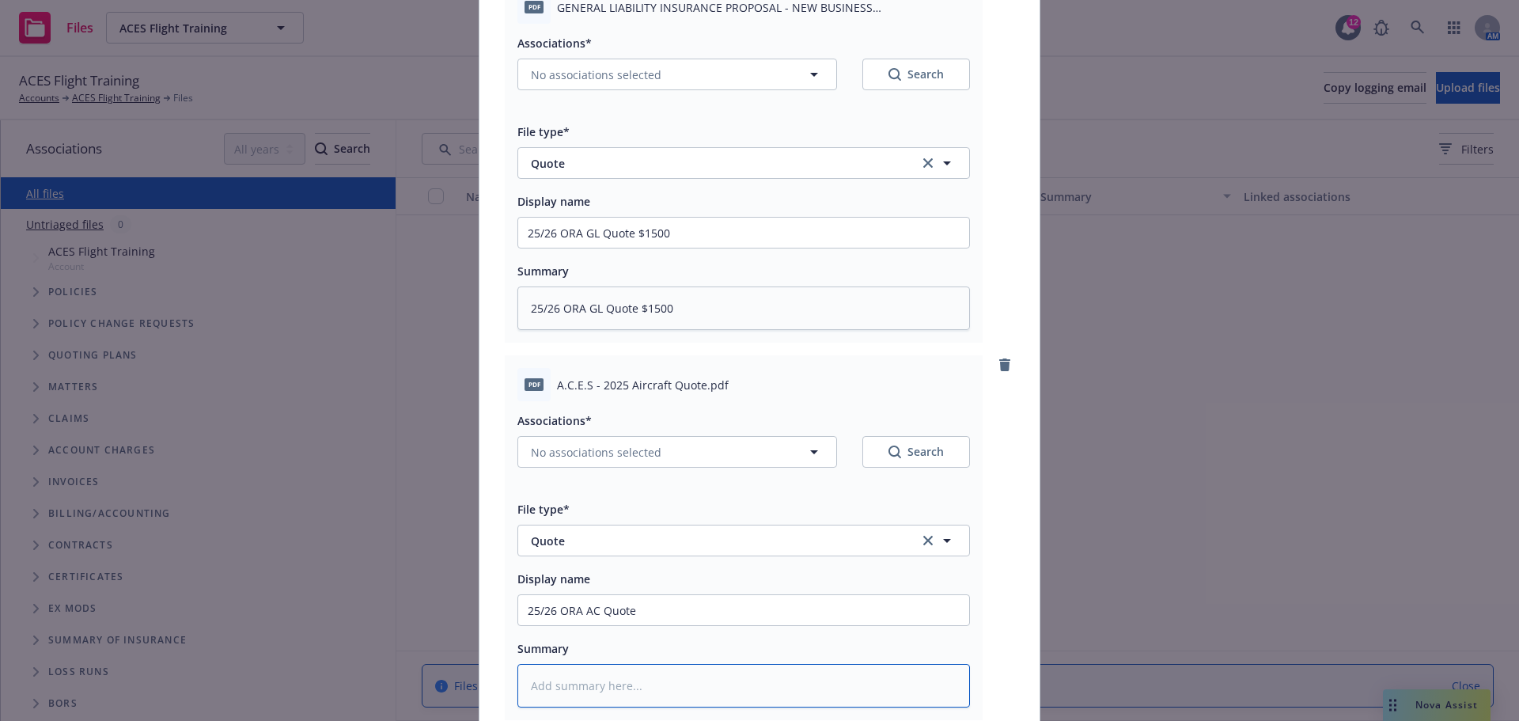
paste textarea "25/26 ORA AC Quote"
type textarea "x"
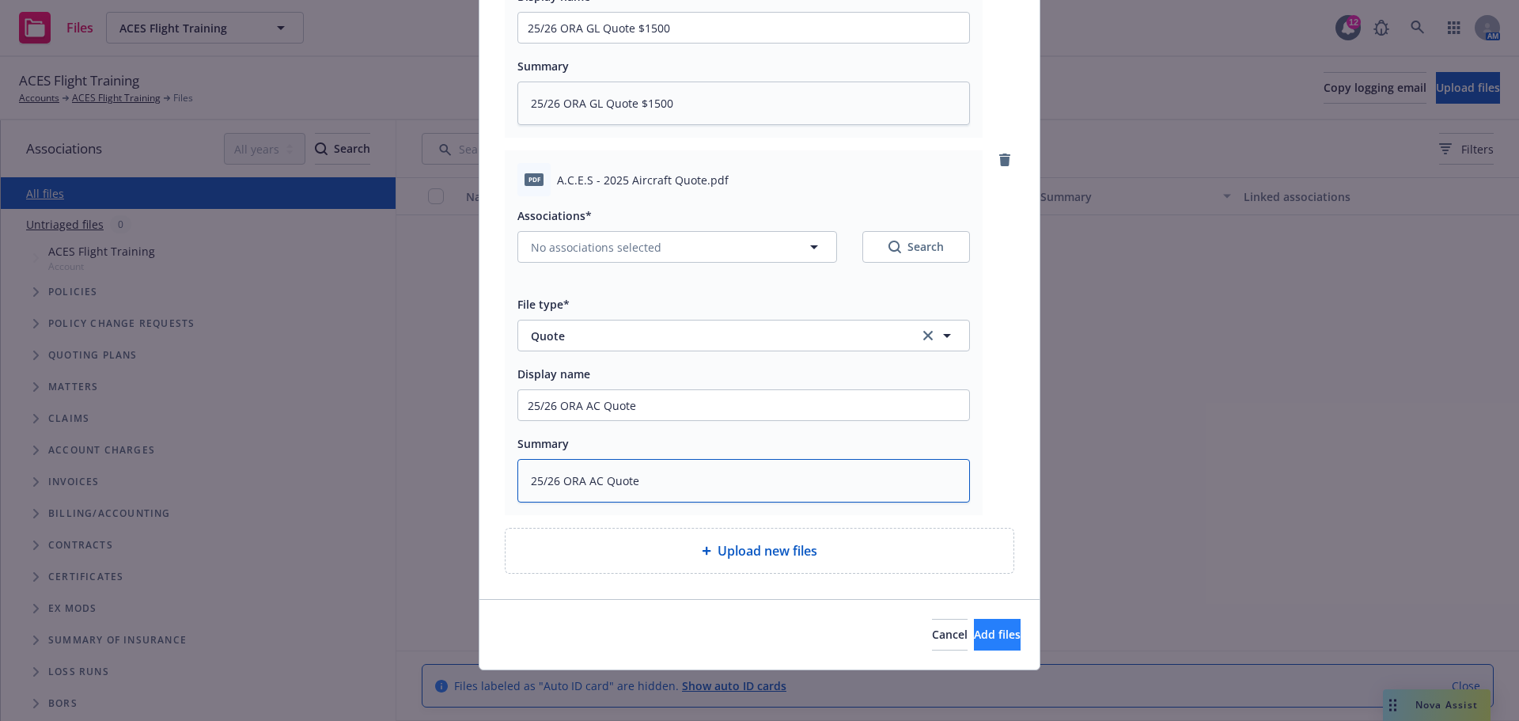
type textarea "25/26 ORA AC Quote"
click at [974, 637] on span "Add files" at bounding box center [997, 633] width 47 height 15
type textarea "x"
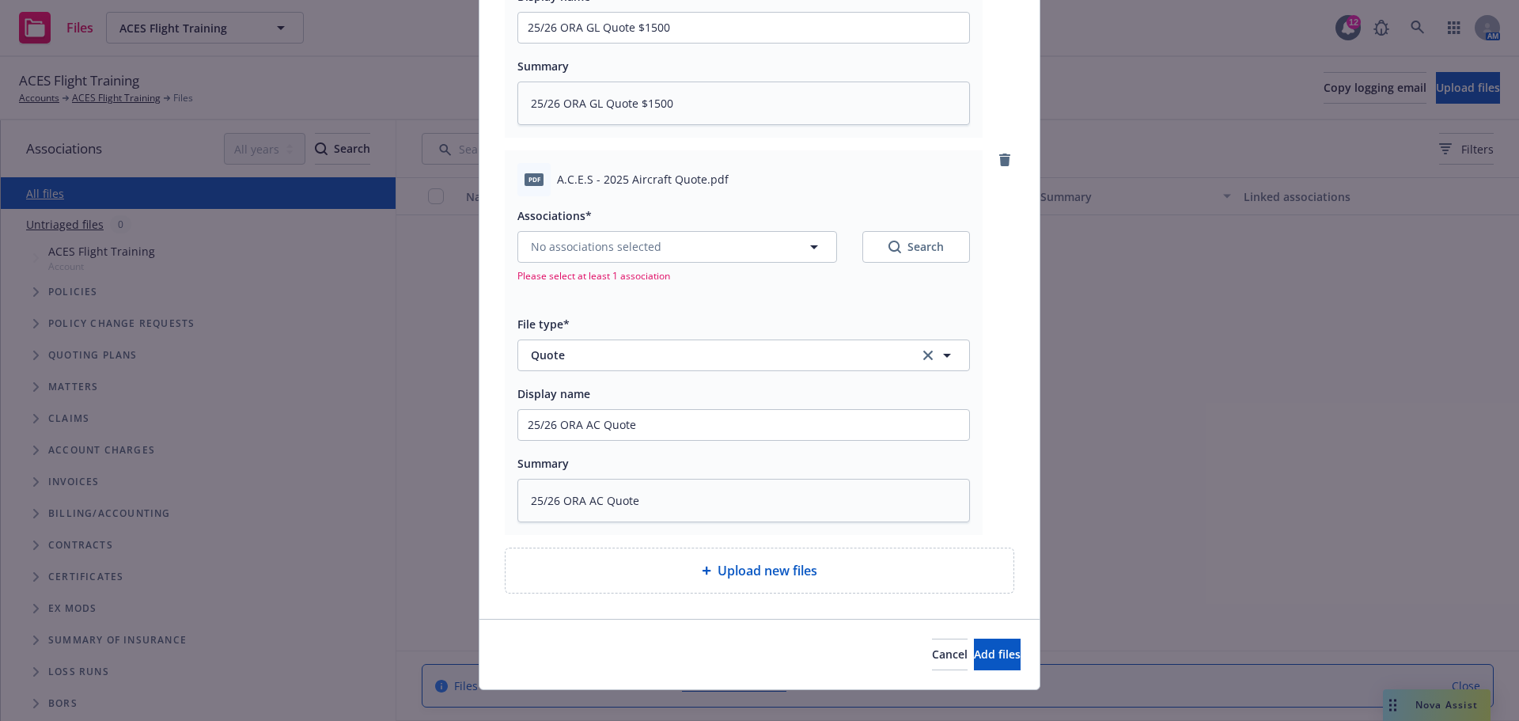
scroll to position [0, 0]
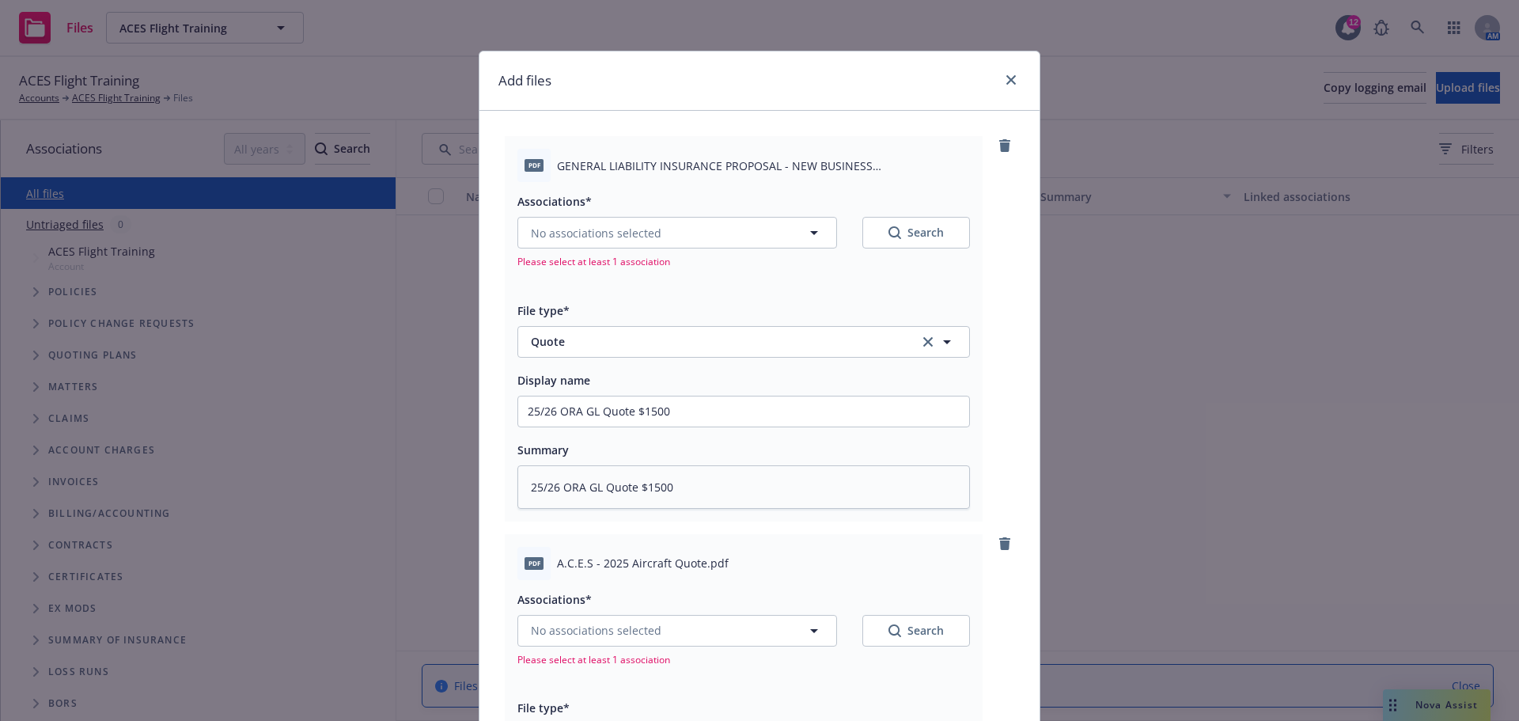
click at [995, 85] on div at bounding box center [1007, 80] width 25 height 21
click at [1009, 80] on icon "close" at bounding box center [1010, 79] width 9 height 9
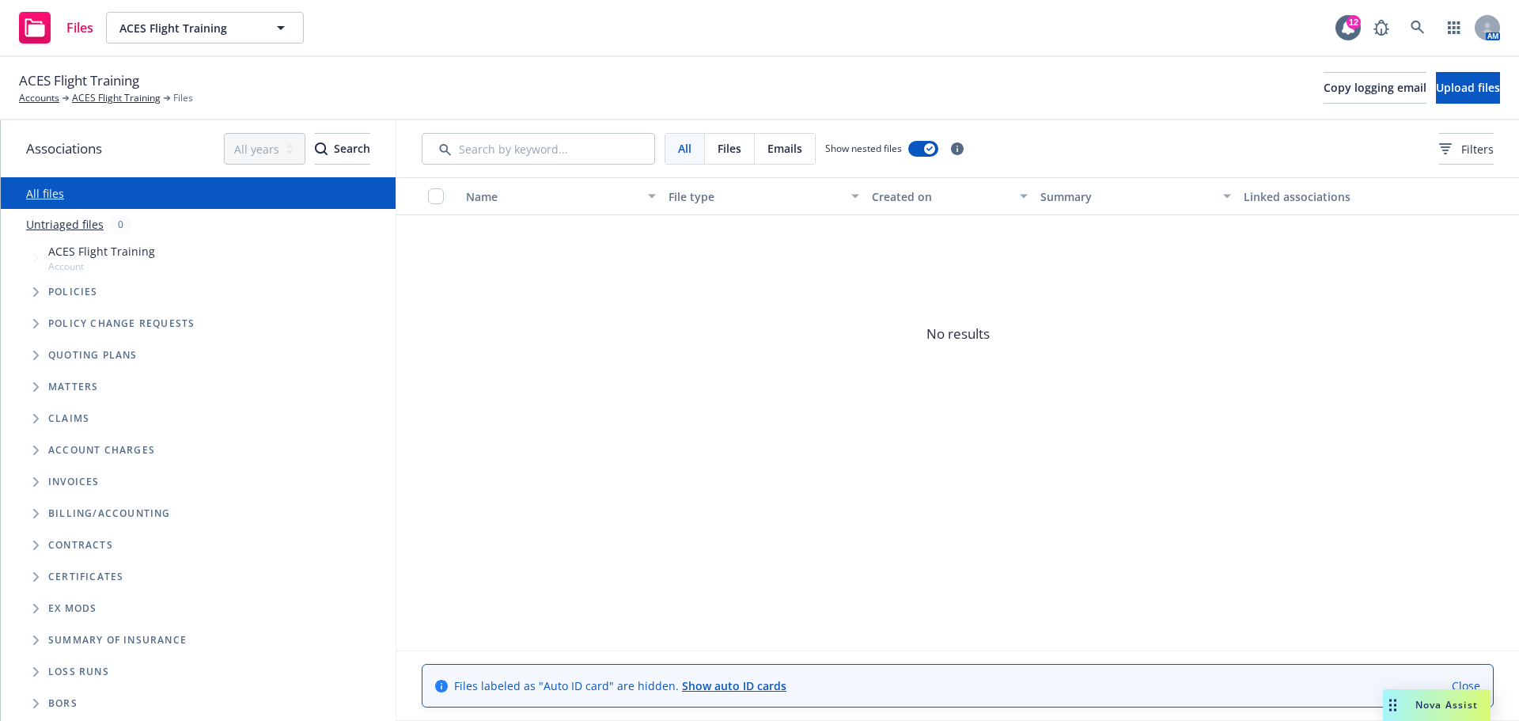
click at [1427, 704] on span "Nova Assist" at bounding box center [1446, 704] width 62 height 13
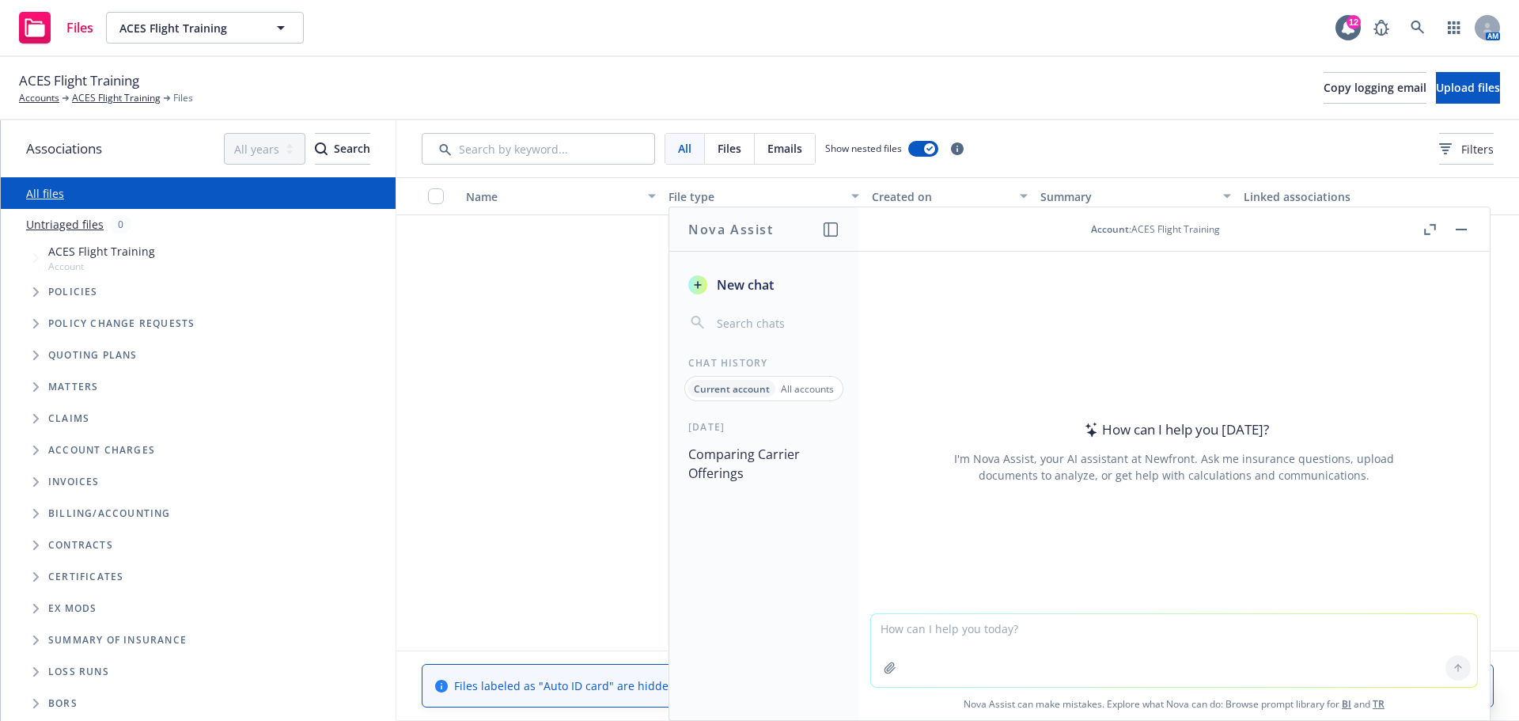
click at [1129, 644] on textarea at bounding box center [1174, 650] width 606 height 73
type textarea "m"
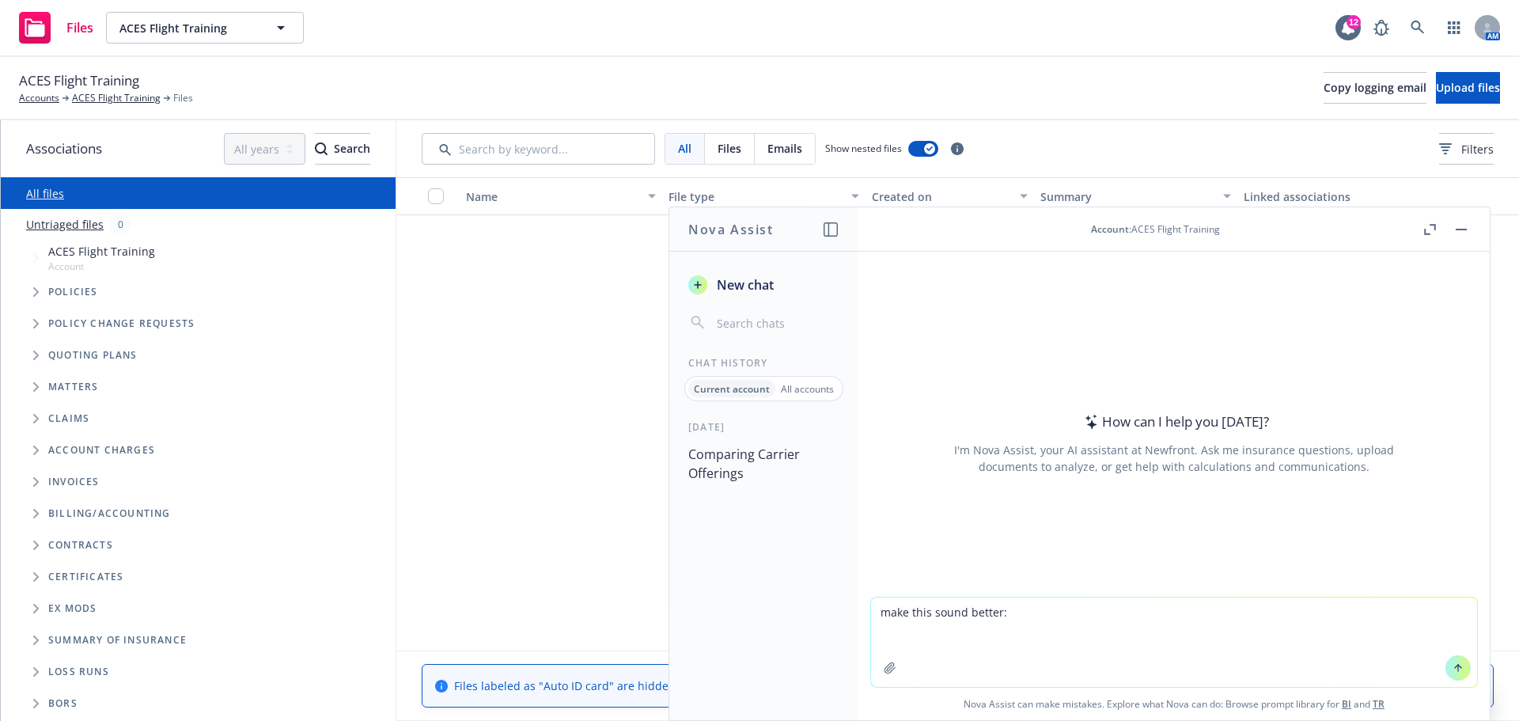
paste textarea "Thank you for your patience while I tidied things up. Please see the attached, …"
type textarea "make this sound better: Thank you for your patience while I tidied things up. P…"
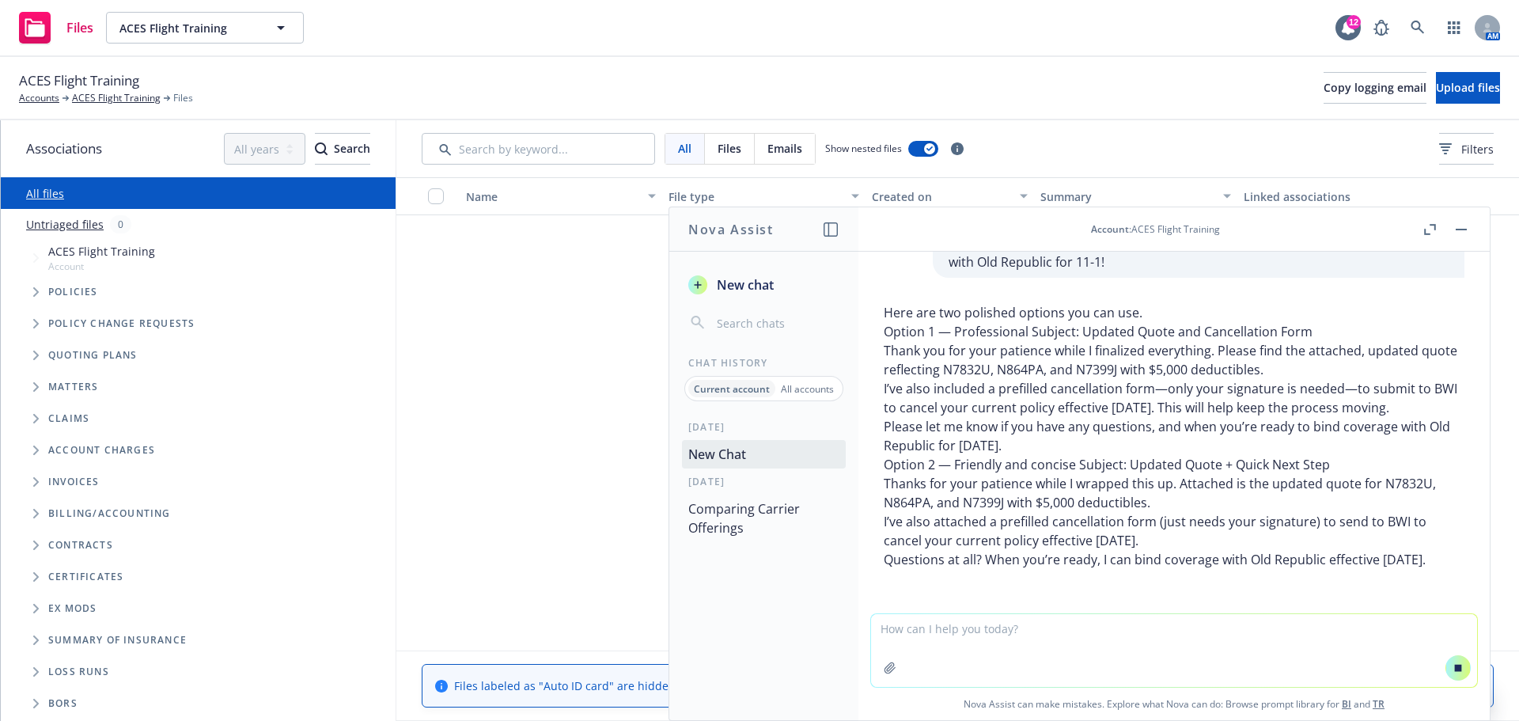
scroll to position [199, 0]
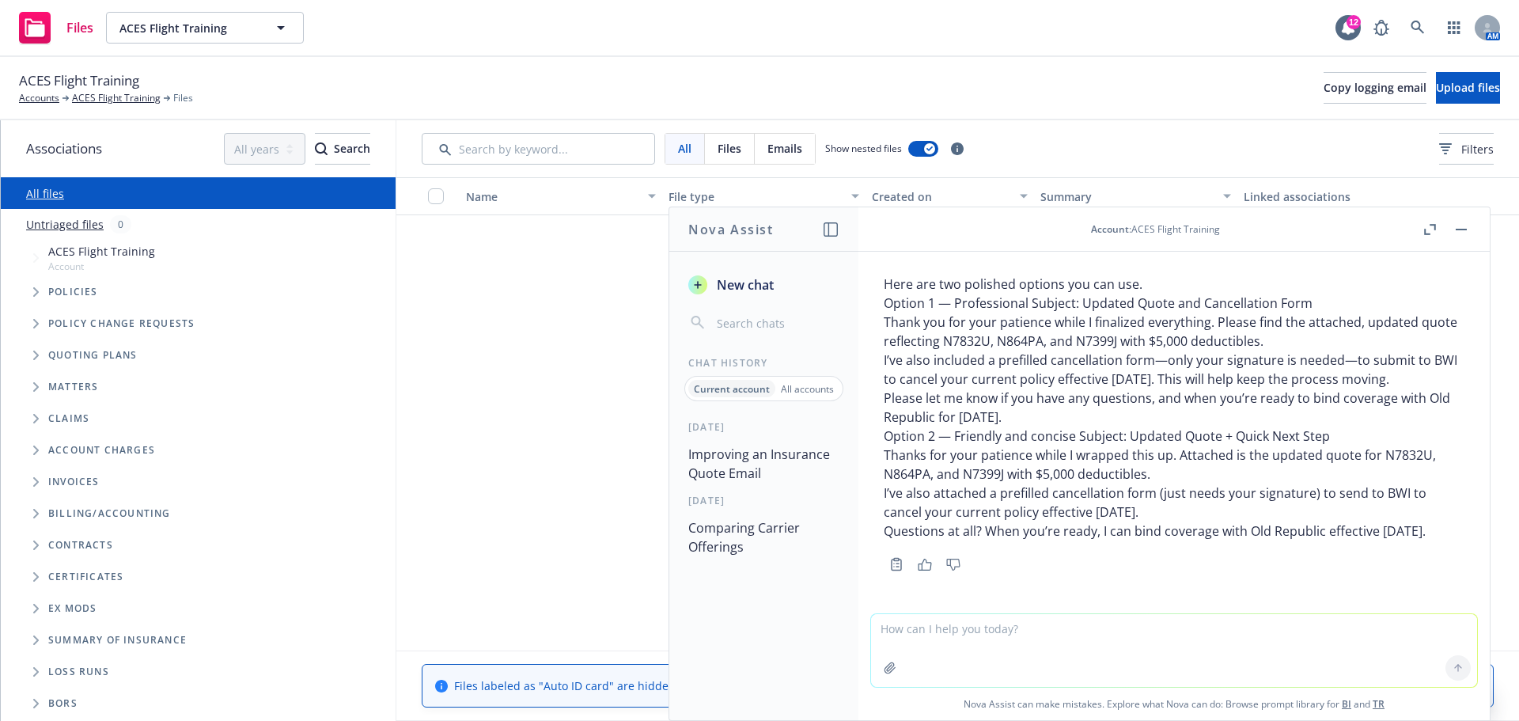
click at [999, 641] on textarea at bounding box center [1174, 650] width 606 height 73
type textarea "include a reminder to pay his balance with BWI before cancelling"
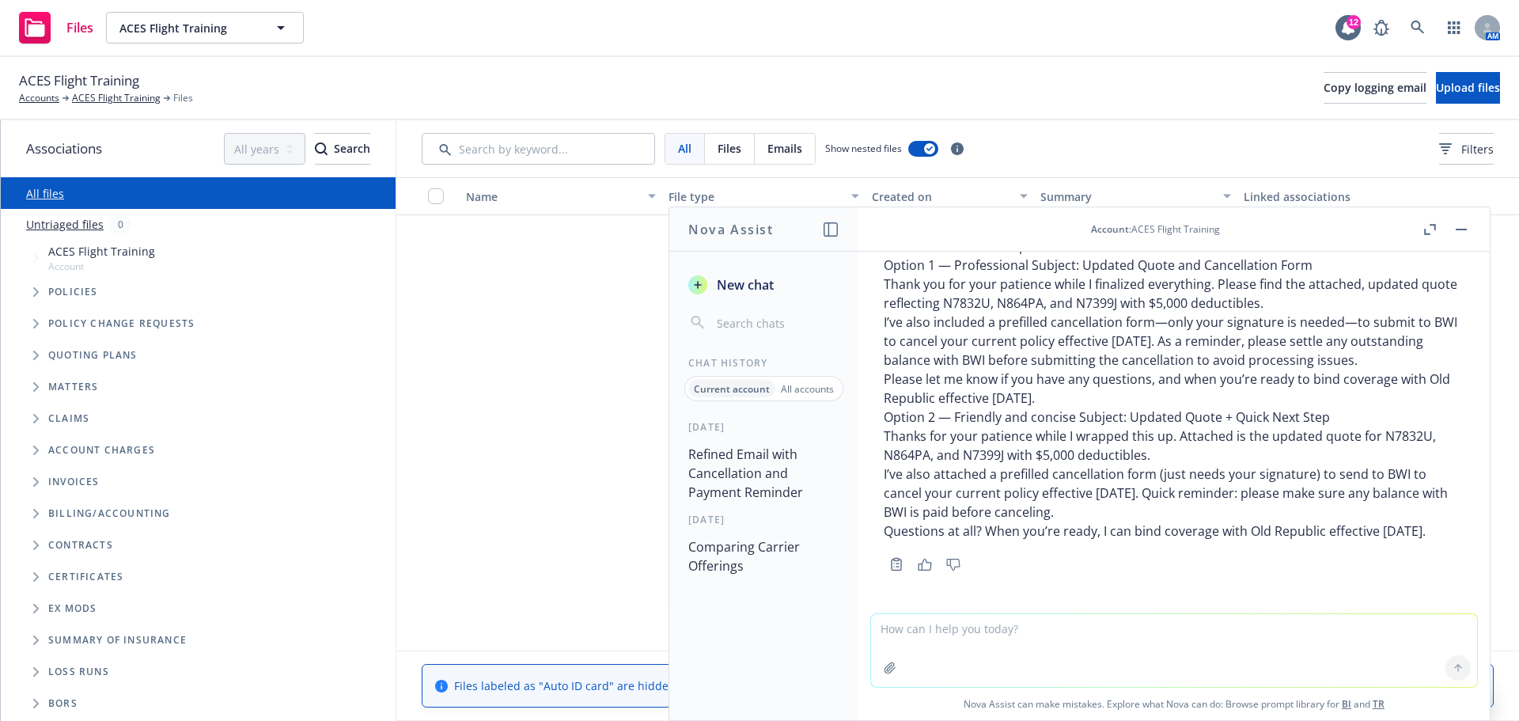
scroll to position [632, 0]
click at [1042, 387] on p "Please let me know if you have any questions, and when you’re ready to bind cov…" at bounding box center [1173, 388] width 581 height 38
drag, startPoint x: 884, startPoint y: 417, endPoint x: 1405, endPoint y: 522, distance: 531.0
click at [1405, 522] on div "Here are two revised options with the balance reminder included. Option 1 — Pro…" at bounding box center [1173, 388] width 581 height 304
copy div "Thanks for your patience while I wrapped this up. Attached is the updated quote…"
